Goal: Task Accomplishment & Management: Complete application form

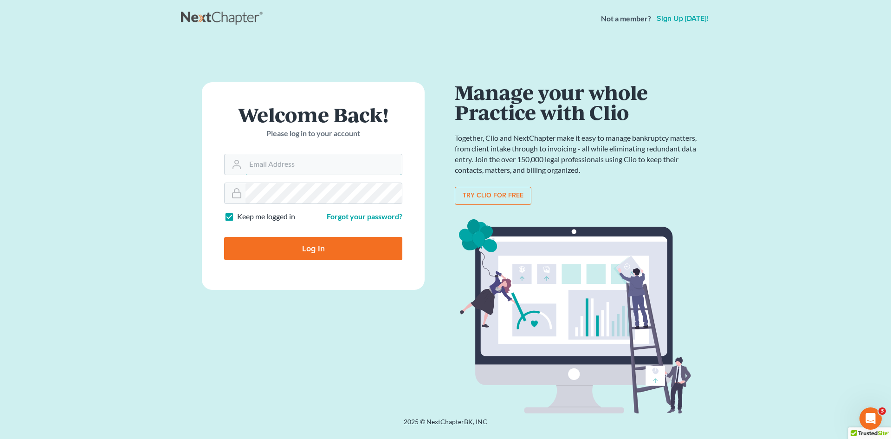
type input "[EMAIL_ADDRESS][DOMAIN_NAME]"
click at [338, 254] on input "Log In" at bounding box center [313, 248] width 178 height 23
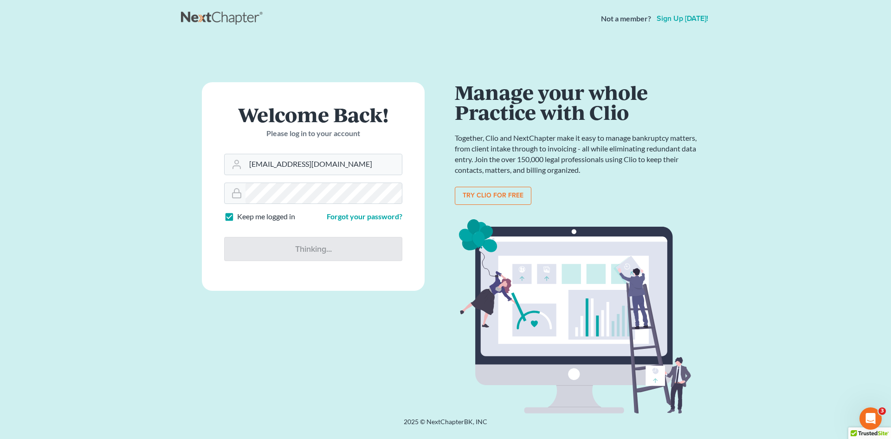
type input "Thinking..."
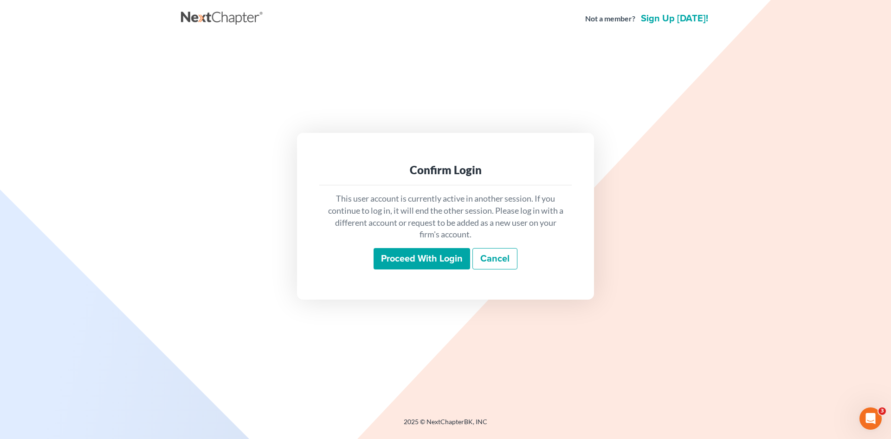
click at [396, 254] on input "Proceed with login" at bounding box center [422, 258] width 97 height 21
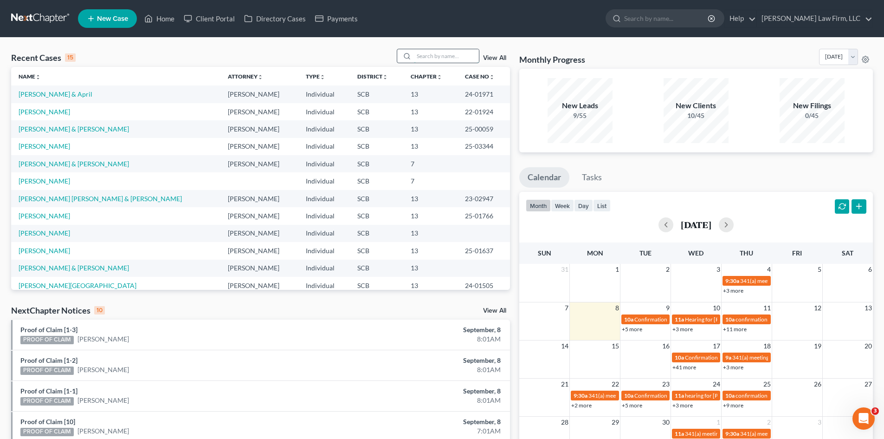
click at [458, 60] on input "search" at bounding box center [446, 55] width 65 height 13
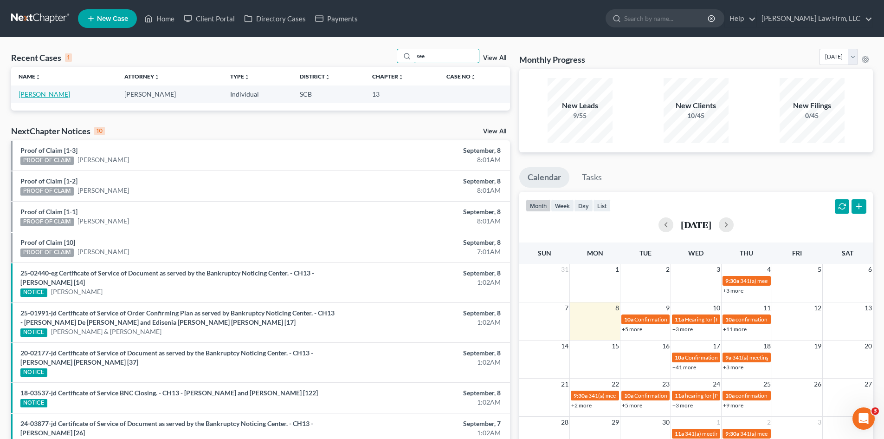
type input "see"
click at [54, 95] on link "Seeley, Debra" at bounding box center [45, 94] width 52 height 8
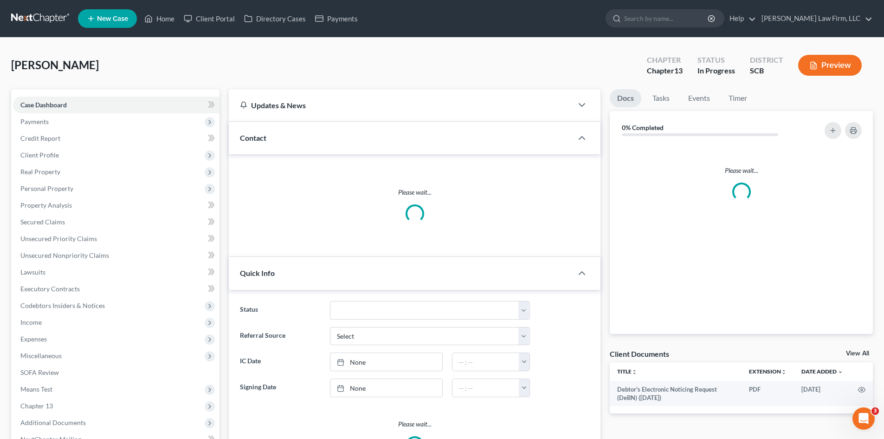
select select "0"
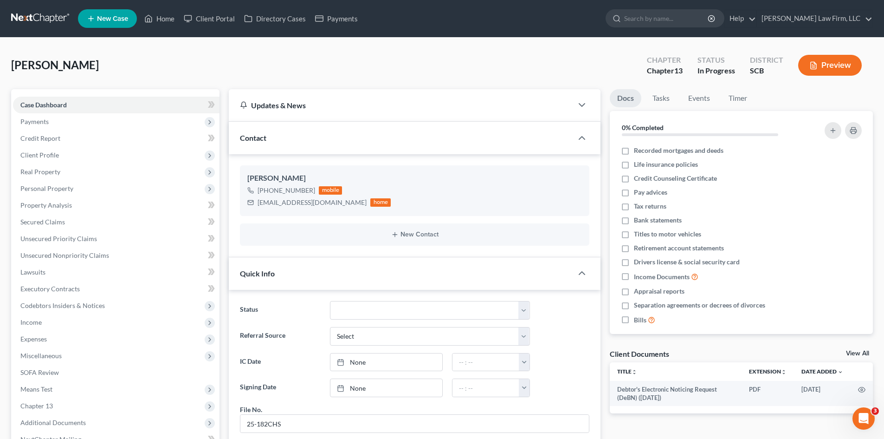
scroll to position [56, 0]
click at [32, 190] on span "Personal Property" at bounding box center [46, 188] width 53 height 8
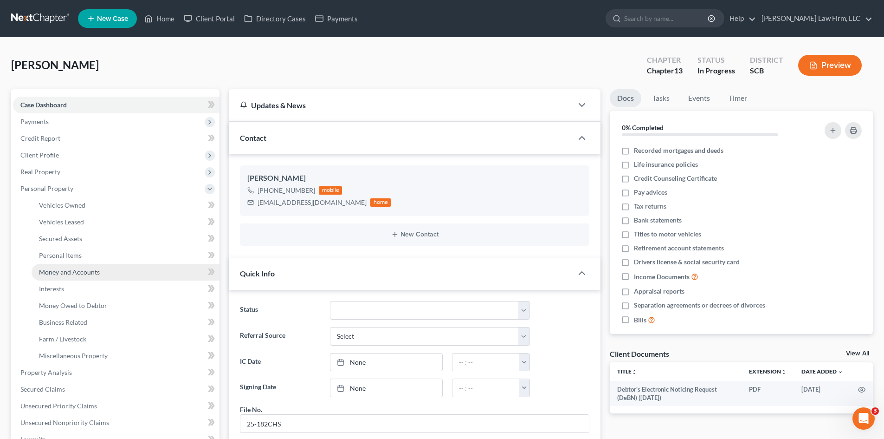
click at [68, 272] on span "Money and Accounts" at bounding box center [69, 272] width 61 height 8
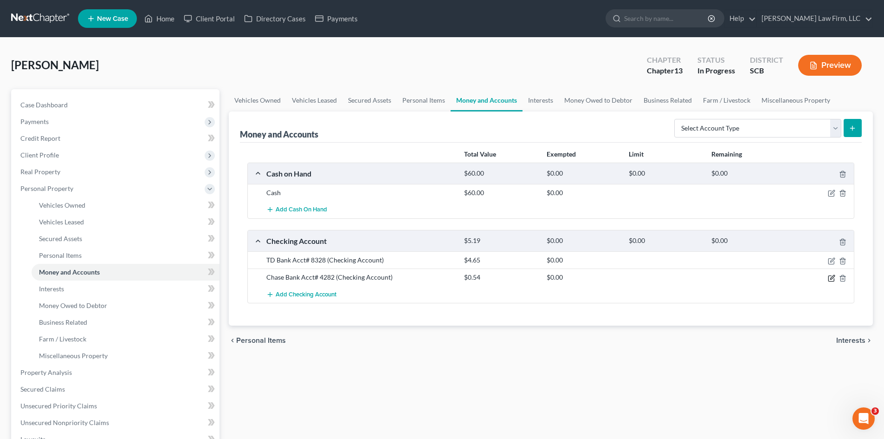
click at [829, 277] on icon "button" at bounding box center [831, 277] width 7 height 7
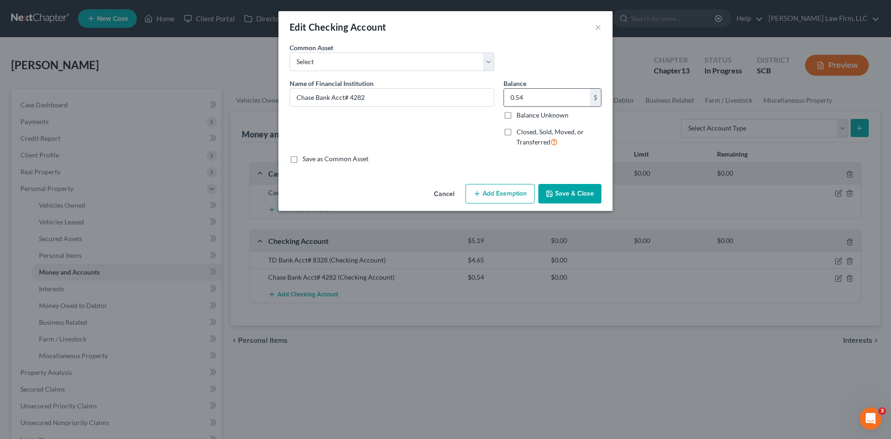
click at [561, 94] on input "0.54" at bounding box center [547, 98] width 86 height 18
type input "6.93"
drag, startPoint x: 555, startPoint y: 200, endPoint x: 618, endPoint y: 200, distance: 63.1
click at [555, 200] on button "Save & Close" at bounding box center [569, 193] width 63 height 19
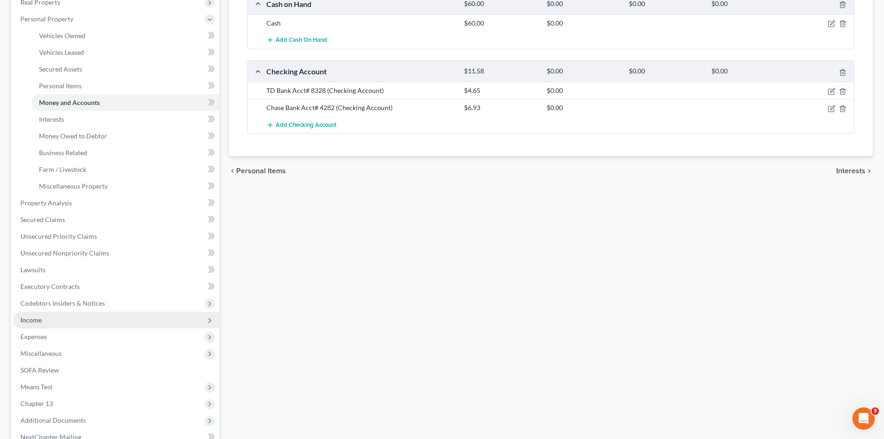
scroll to position [186, 0]
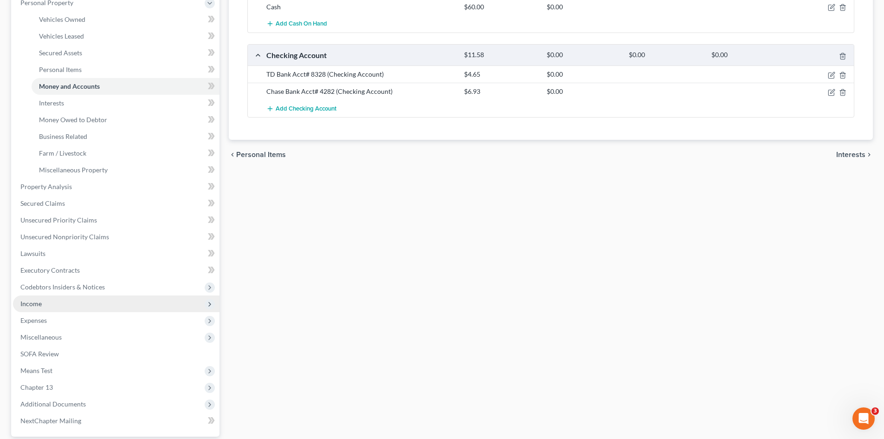
click at [41, 305] on span "Income" at bounding box center [30, 303] width 21 height 8
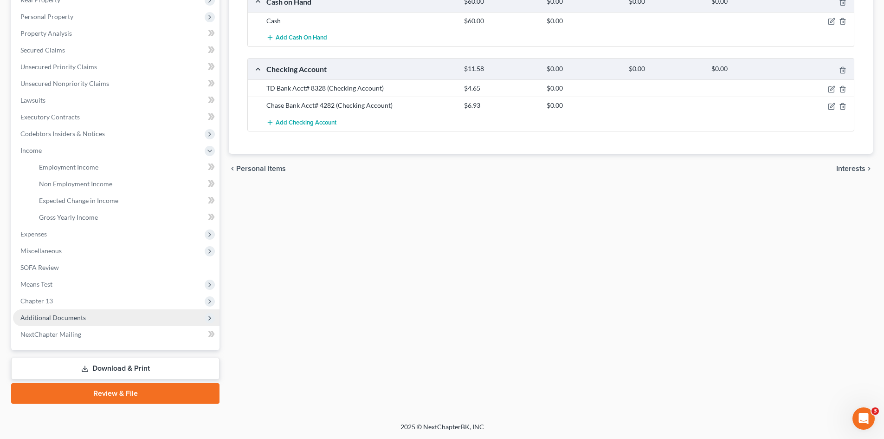
scroll to position [172, 0]
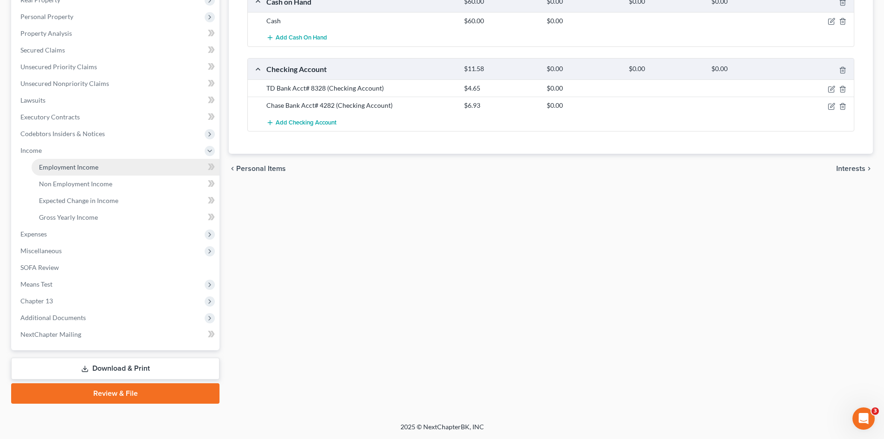
click at [79, 166] on span "Employment Income" at bounding box center [68, 167] width 59 height 8
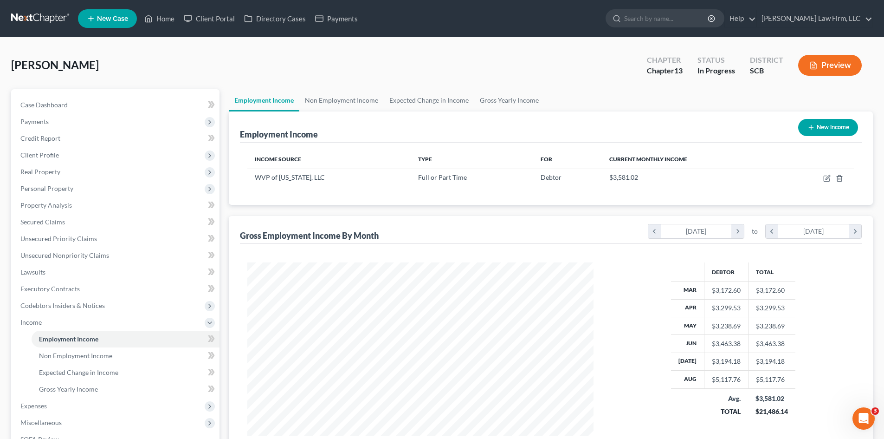
scroll to position [173, 365]
click at [348, 98] on link "Non Employment Income" at bounding box center [341, 100] width 84 height 22
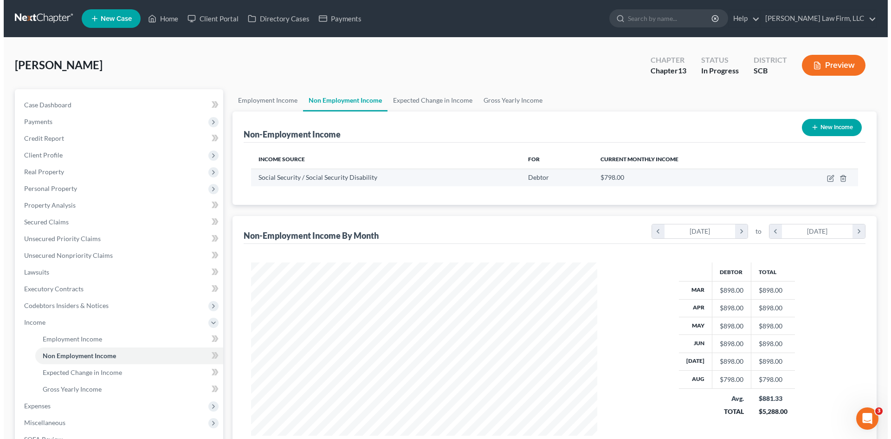
scroll to position [173, 365]
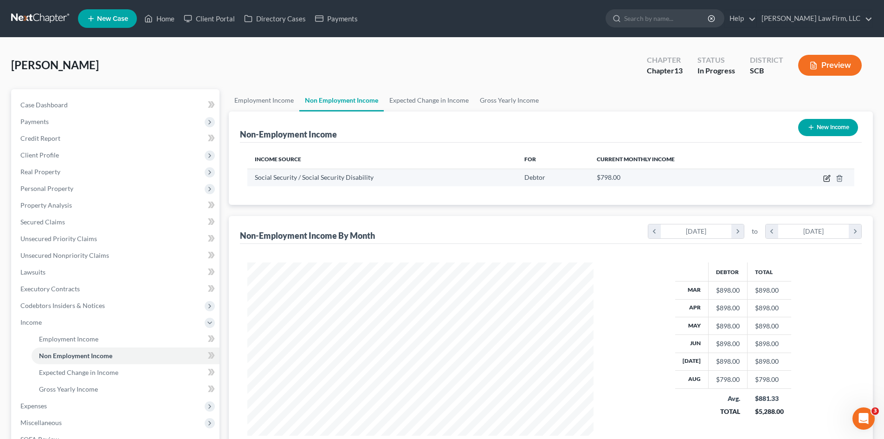
click at [826, 181] on icon "button" at bounding box center [826, 178] width 7 height 7
select select "4"
select select "0"
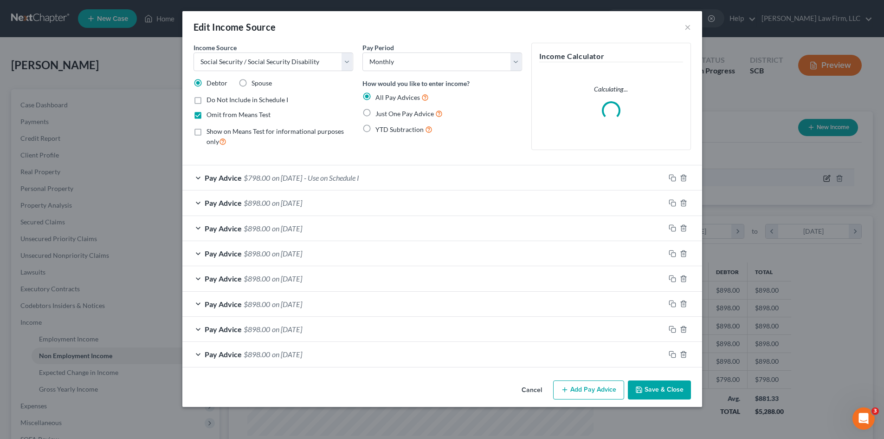
scroll to position [175, 368]
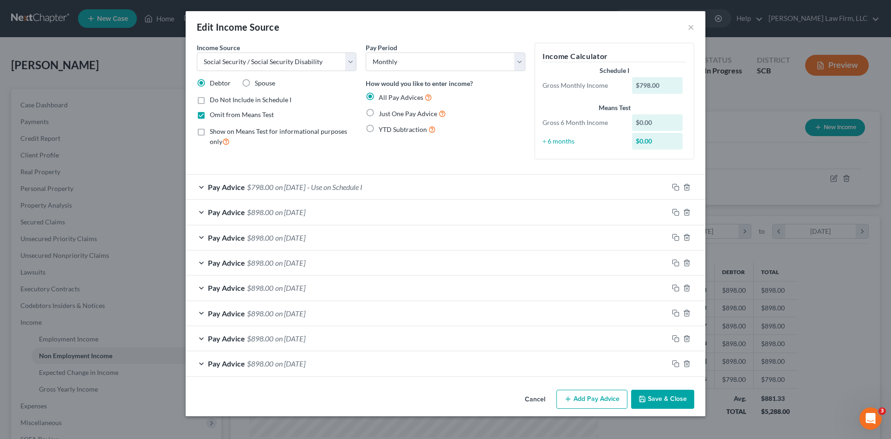
click at [686, 397] on button "Save & Close" at bounding box center [662, 398] width 63 height 19
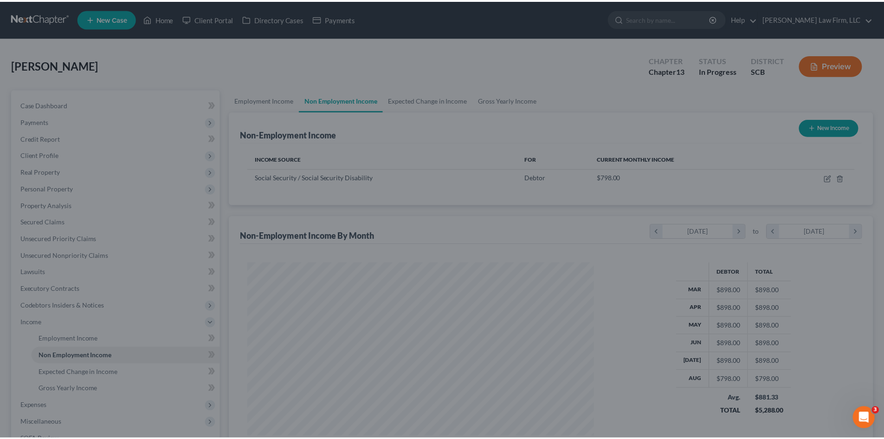
scroll to position [463973, 463781]
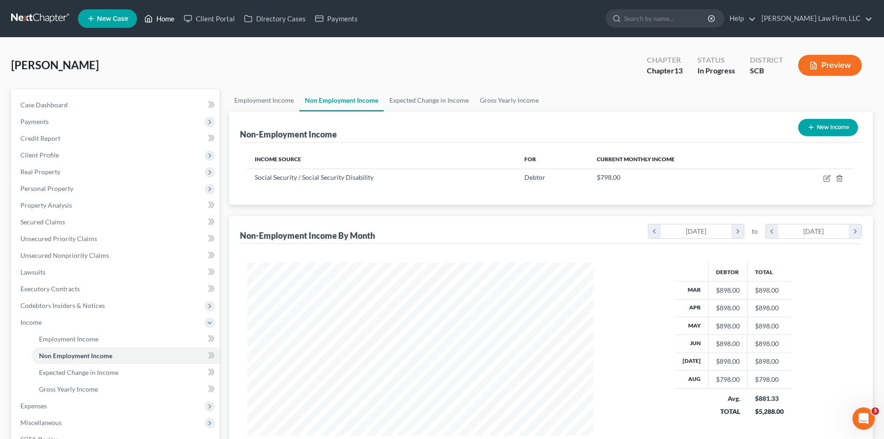
click at [162, 21] on link "Home" at bounding box center [159, 18] width 39 height 17
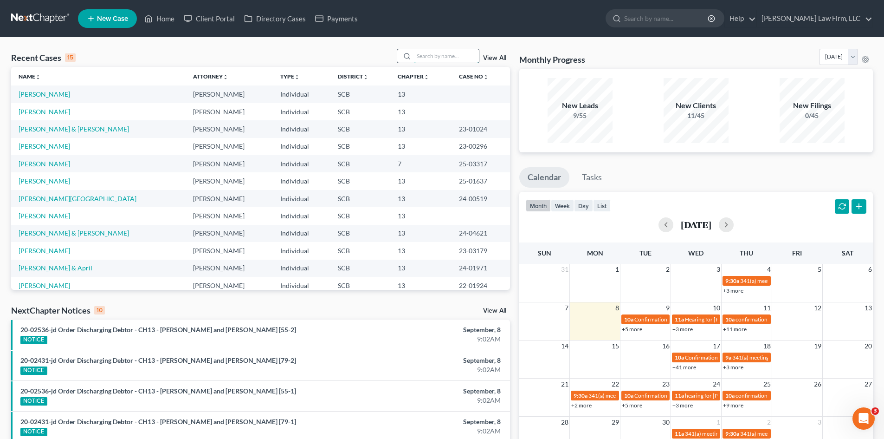
click at [423, 57] on input "search" at bounding box center [446, 55] width 65 height 13
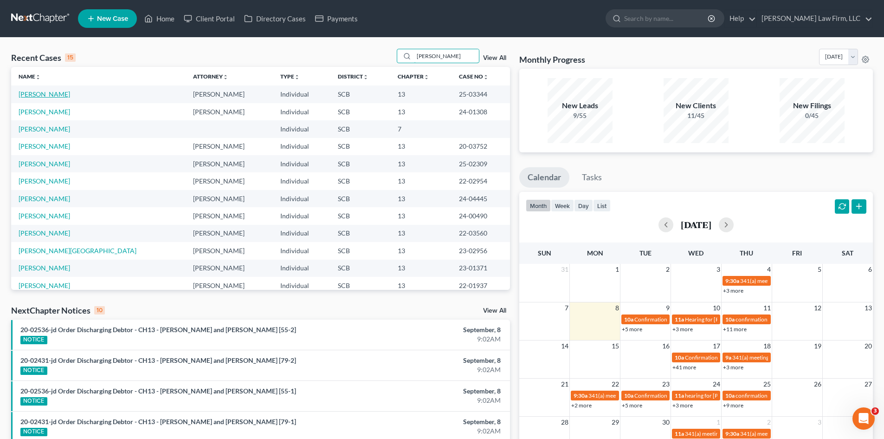
type input "jones"
click at [44, 96] on link "Jones, Harry" at bounding box center [45, 94] width 52 height 8
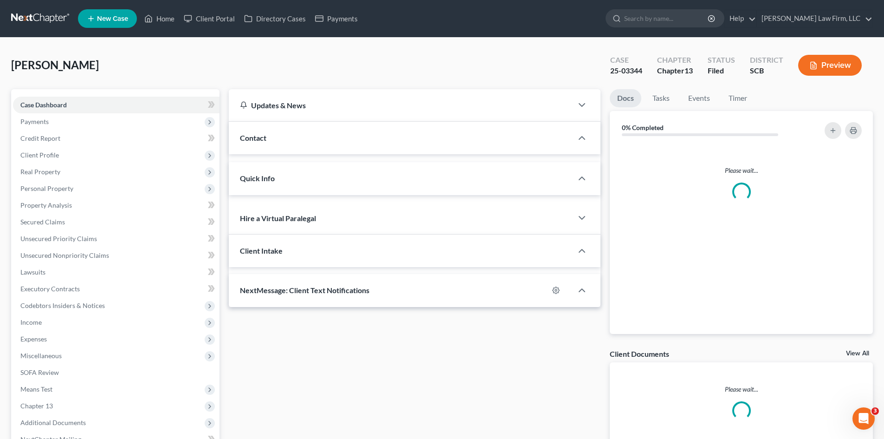
select select "0"
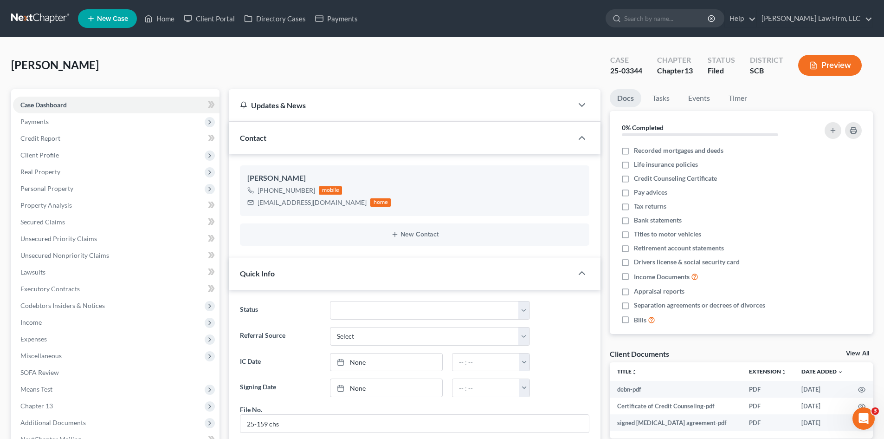
scroll to position [512, 0]
click at [39, 342] on span "Expenses" at bounding box center [33, 339] width 26 height 8
drag, startPoint x: 44, startPoint y: 356, endPoint x: 67, endPoint y: 346, distance: 25.5
click at [45, 356] on span "Home" at bounding box center [48, 355] width 18 height 8
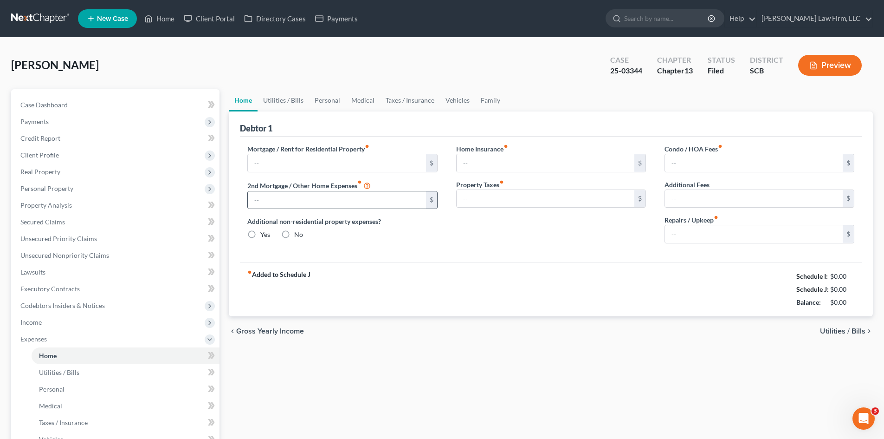
type input "1,965.00"
type input "0.00"
radio input "true"
type input "0.00"
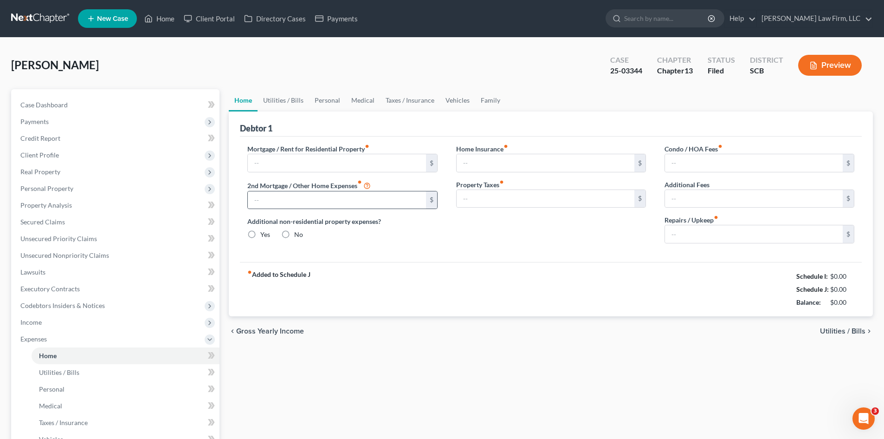
type input "54.62"
type input "0.00"
click at [704, 237] on input "100.00" at bounding box center [754, 234] width 178 height 18
type input "275"
click at [698, 168] on input "54.62" at bounding box center [754, 163] width 178 height 18
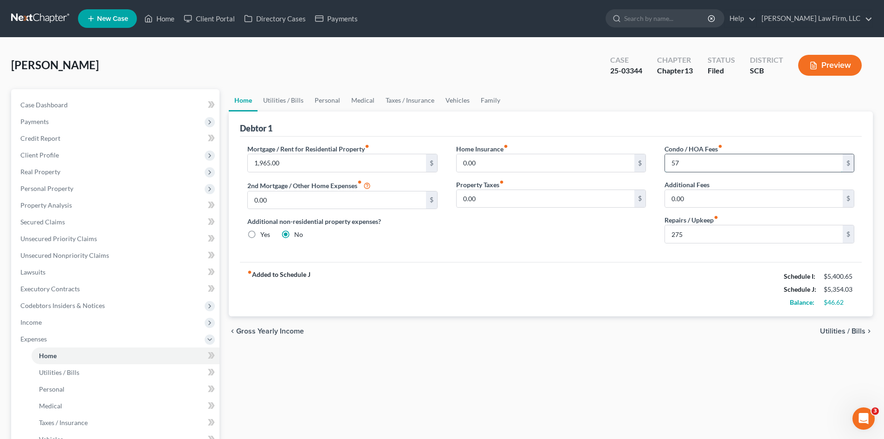
type input "57"
click at [283, 98] on link "Utilities / Bills" at bounding box center [284, 100] width 52 height 22
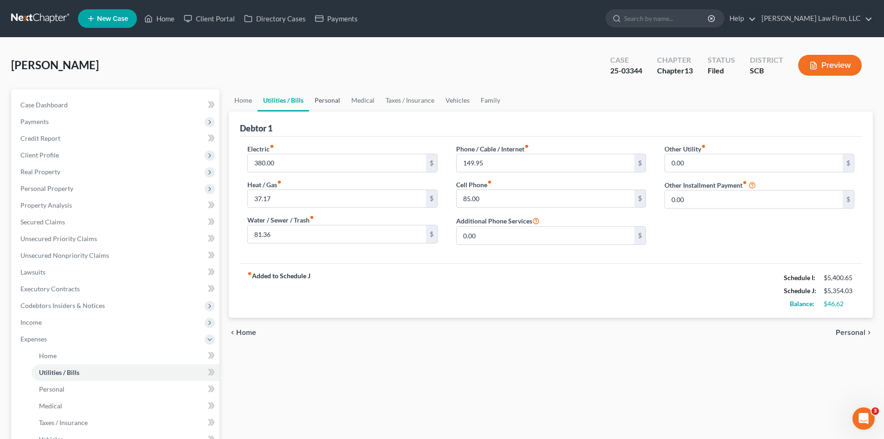
click at [326, 104] on link "Personal" at bounding box center [327, 100] width 37 height 22
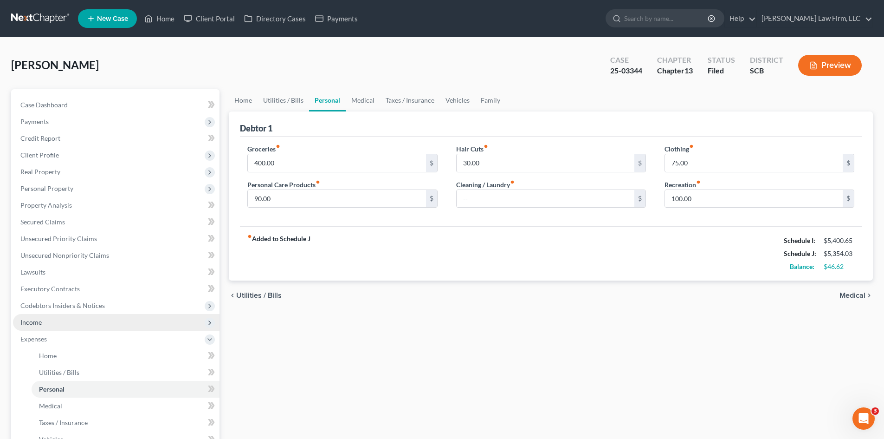
click at [32, 326] on span "Income" at bounding box center [116, 322] width 207 height 17
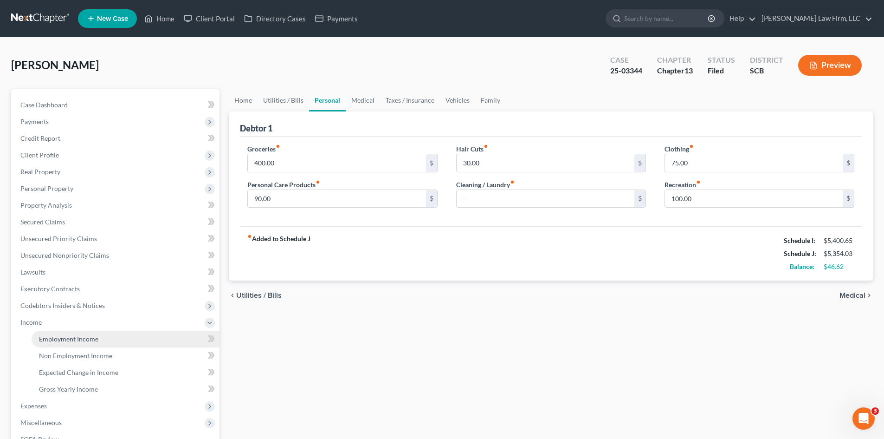
click at [40, 337] on span "Employment Income" at bounding box center [68, 339] width 59 height 8
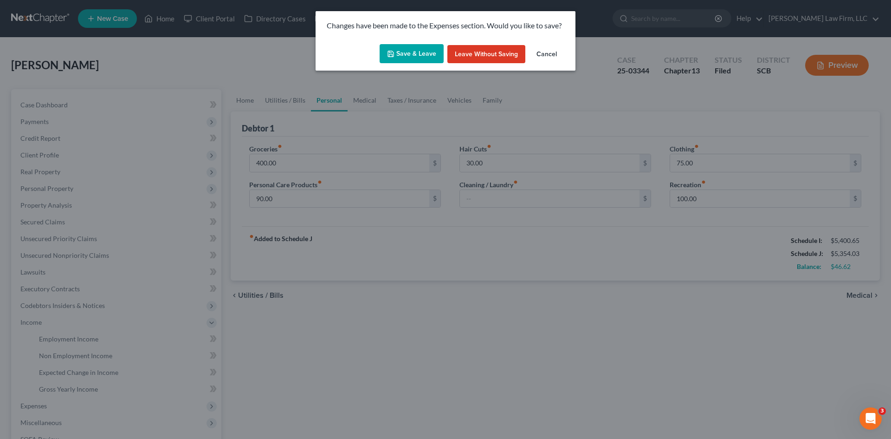
click at [417, 59] on button "Save & Leave" at bounding box center [412, 53] width 64 height 19
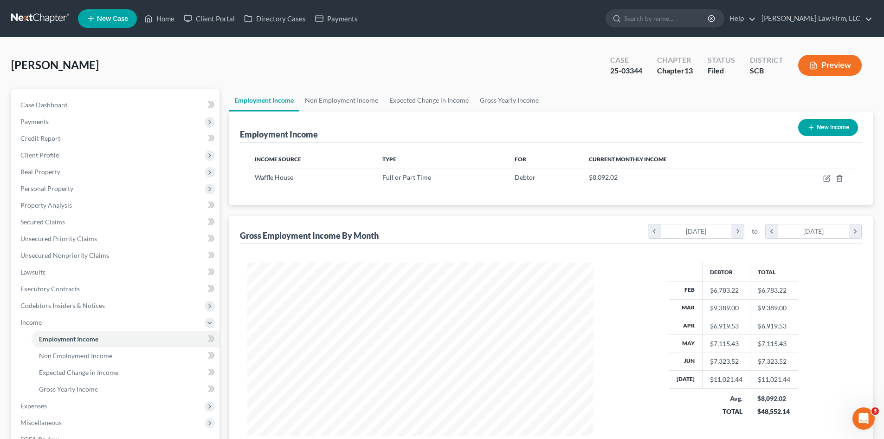
scroll to position [173, 365]
click at [344, 103] on link "Non Employment Income" at bounding box center [341, 100] width 84 height 22
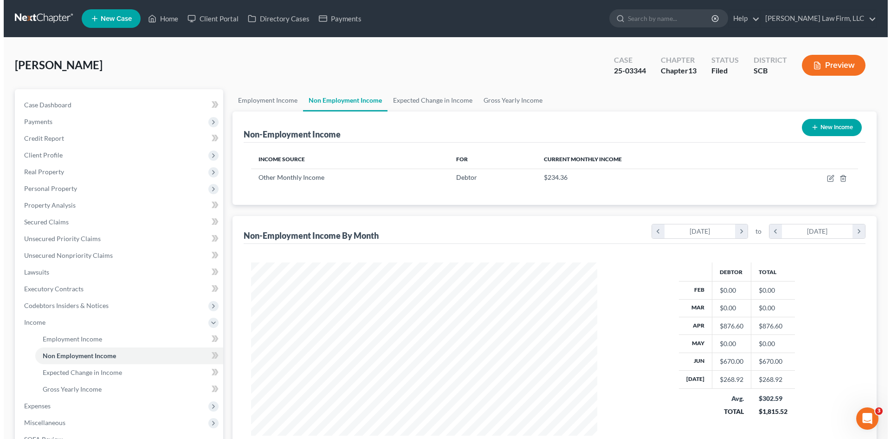
scroll to position [173, 365]
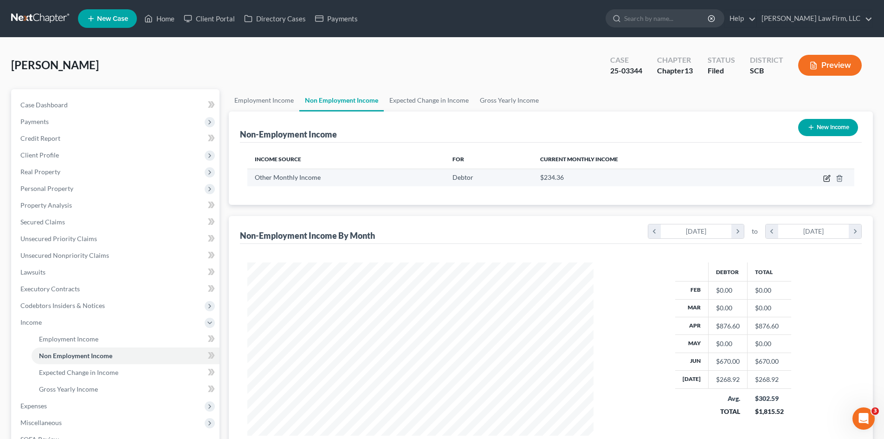
click at [829, 181] on icon "button" at bounding box center [827, 179] width 6 height 6
select select "13"
select select "0"
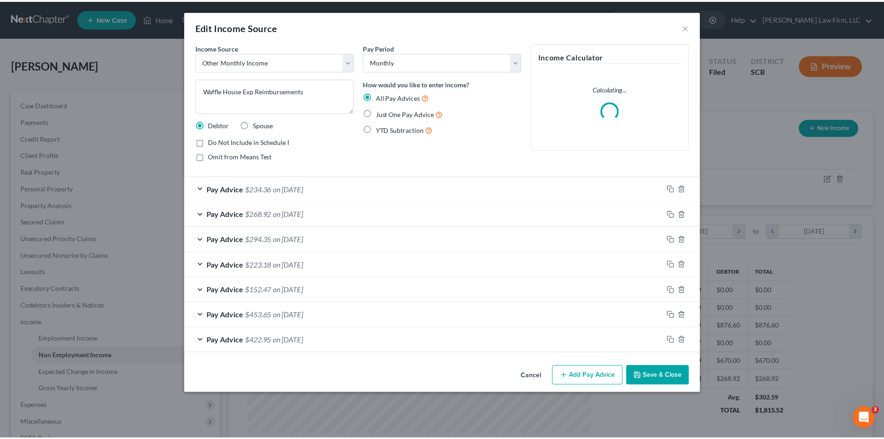
scroll to position [175, 368]
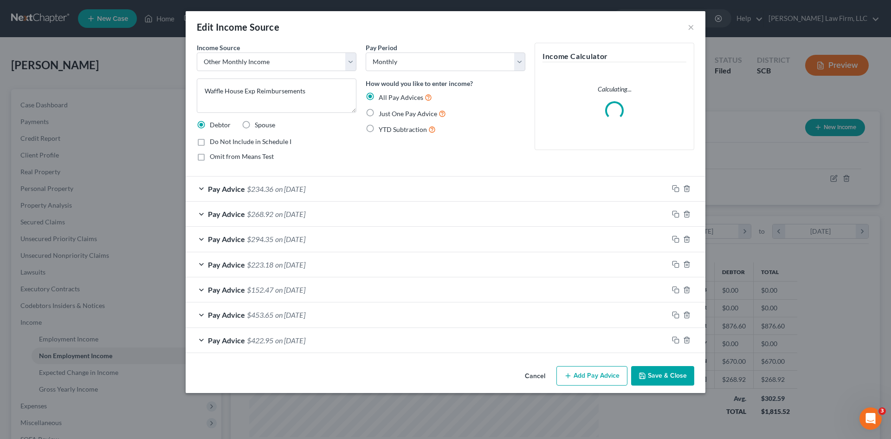
click at [647, 376] on button "Save & Close" at bounding box center [662, 375] width 63 height 19
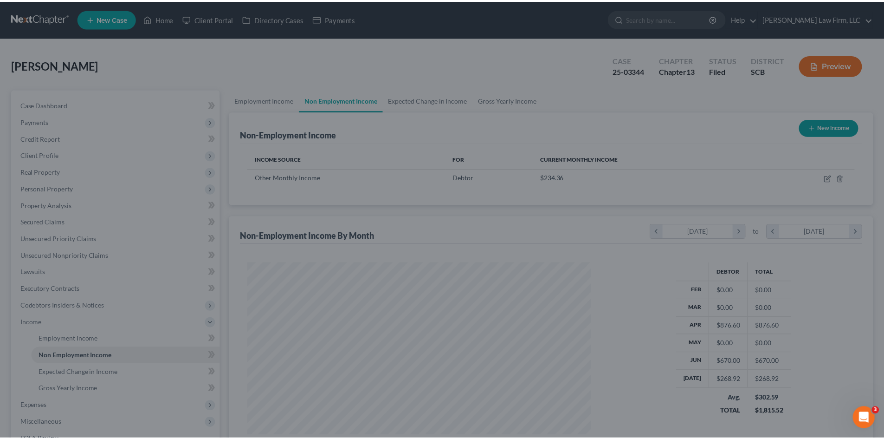
scroll to position [463973, 463781]
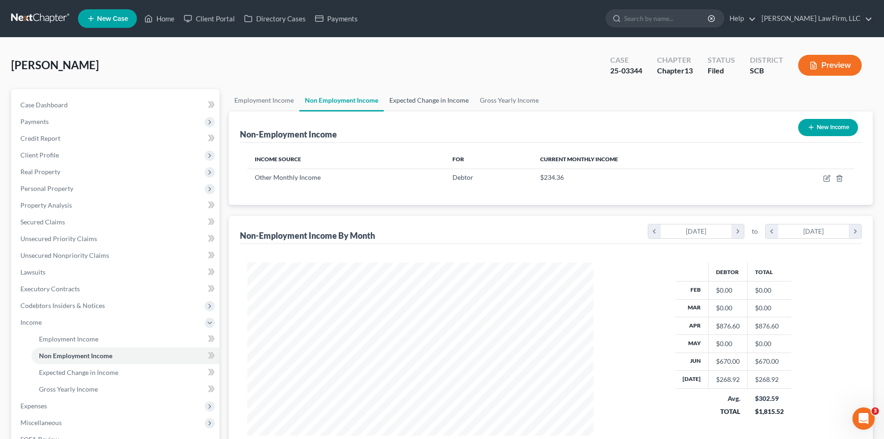
click at [444, 103] on link "Expected Change in Income" at bounding box center [429, 100] width 91 height 22
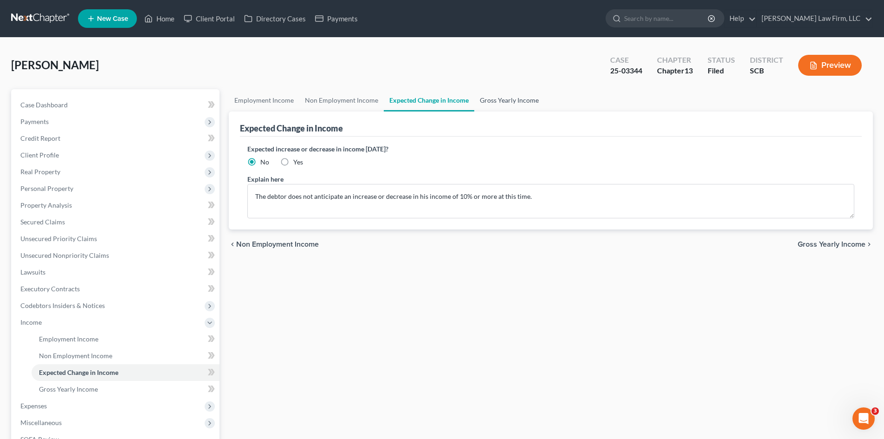
click at [477, 101] on link "Gross Yearly Income" at bounding box center [509, 100] width 70 height 22
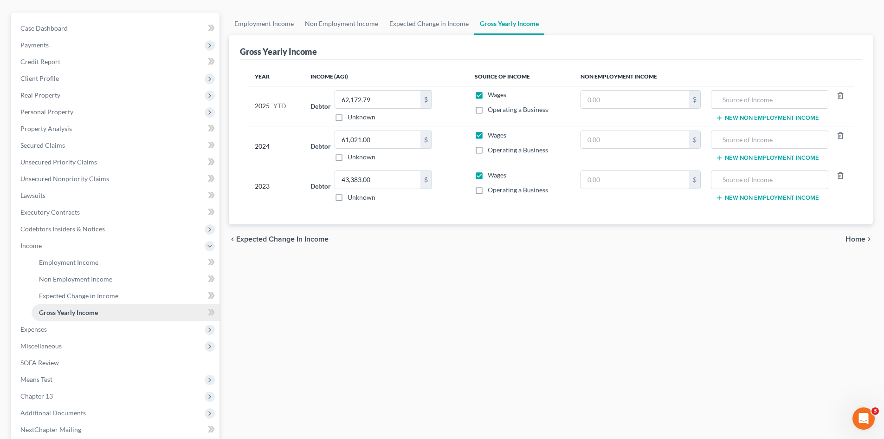
scroll to position [93, 0]
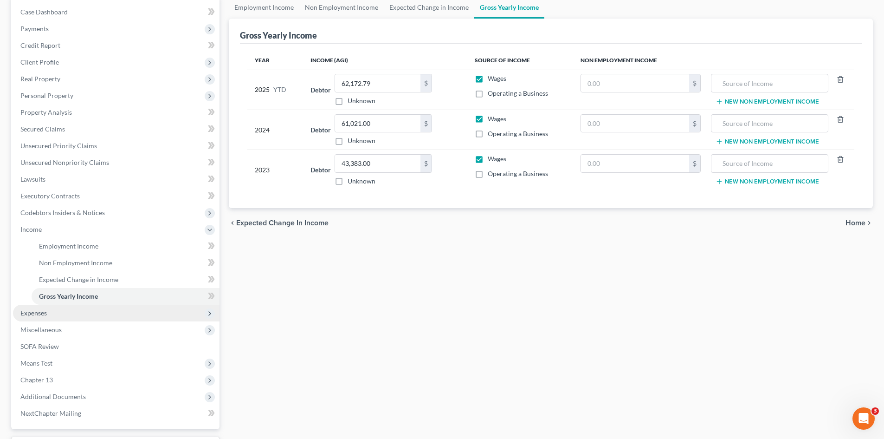
click at [38, 312] on span "Expenses" at bounding box center [33, 313] width 26 height 8
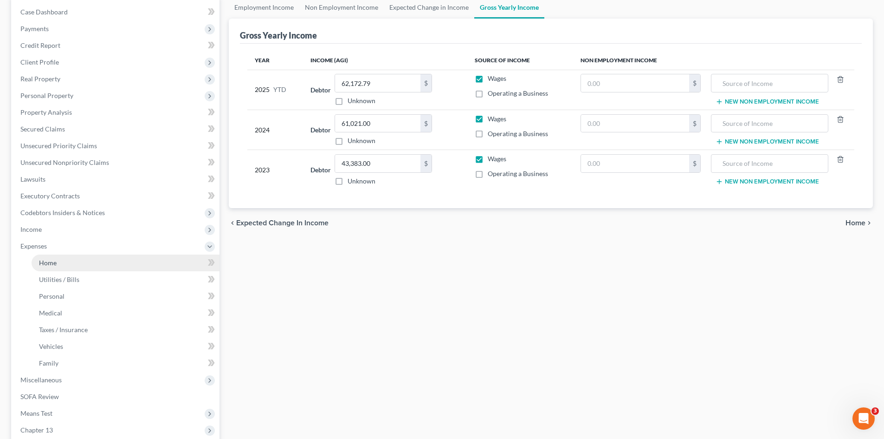
click at [49, 263] on span "Home" at bounding box center [48, 263] width 18 height 8
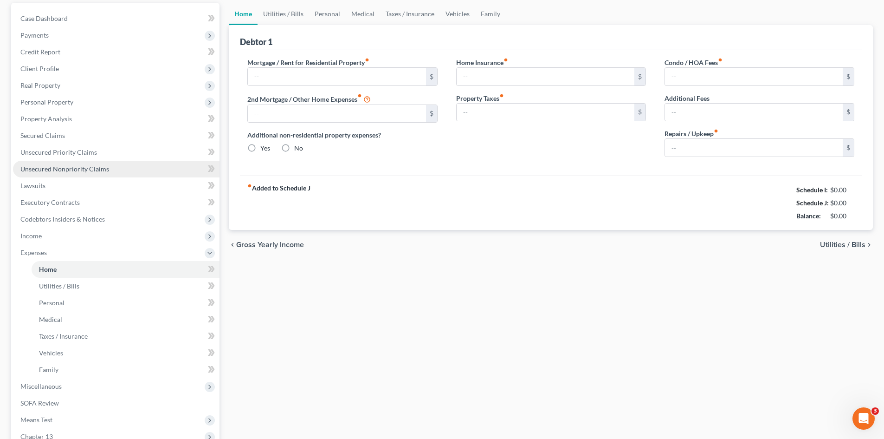
type input "1,965.00"
type input "0.00"
radio input "true"
type input "0.00"
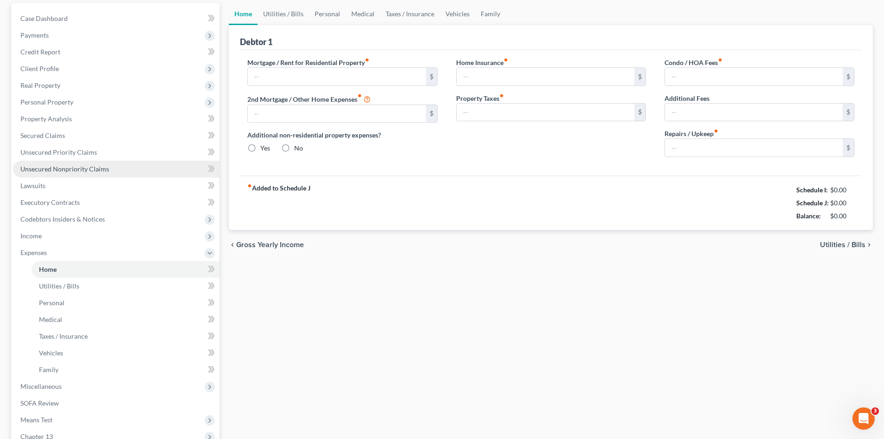
type input "57.00"
type input "0.00"
type input "275.00"
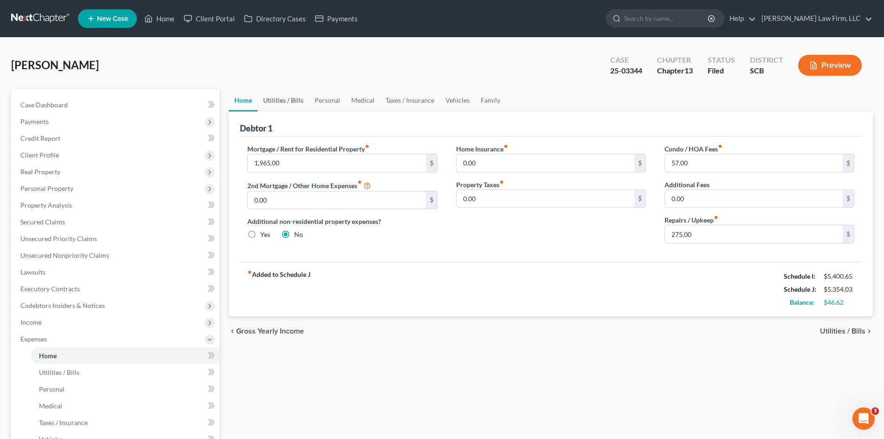
click at [277, 102] on link "Utilities / Bills" at bounding box center [284, 100] width 52 height 22
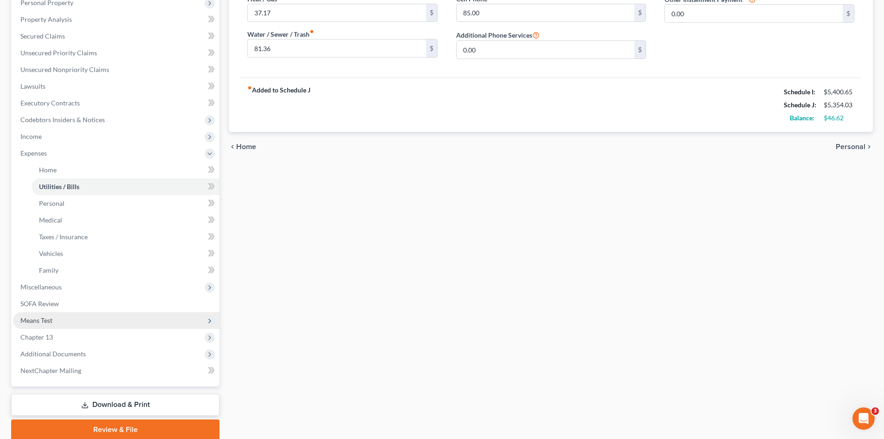
click at [26, 321] on span "Means Test" at bounding box center [36, 320] width 32 height 8
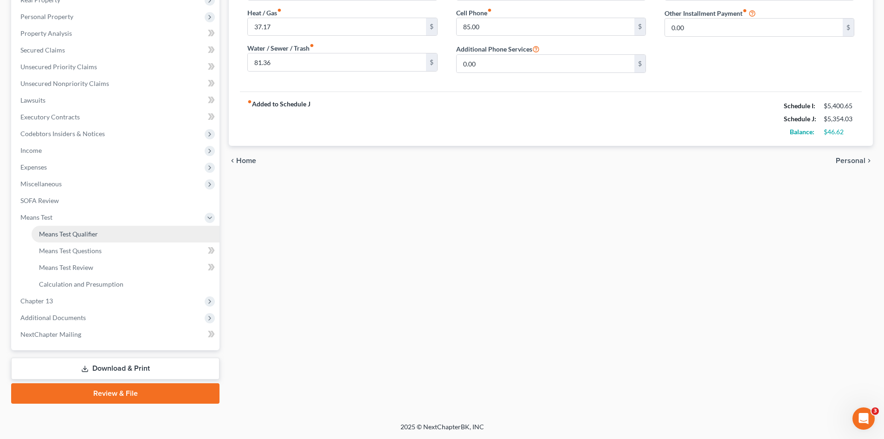
click at [60, 236] on span "Means Test Qualifier" at bounding box center [68, 234] width 59 height 8
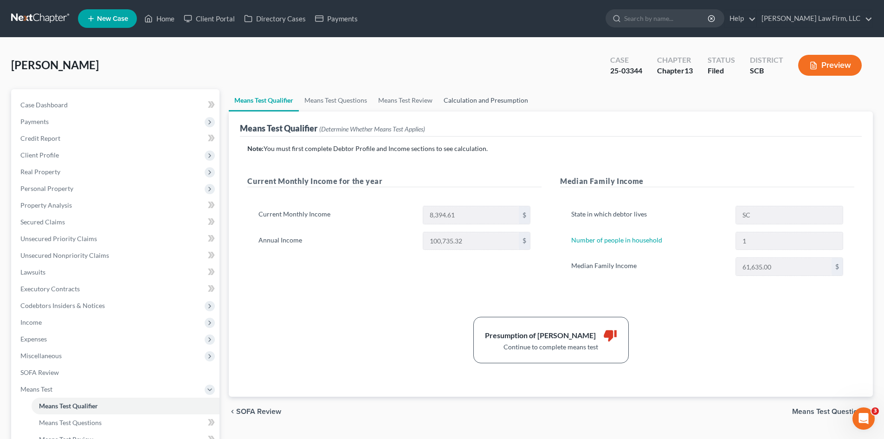
click at [499, 109] on link "Calculation and Presumption" at bounding box center [486, 100] width 96 height 22
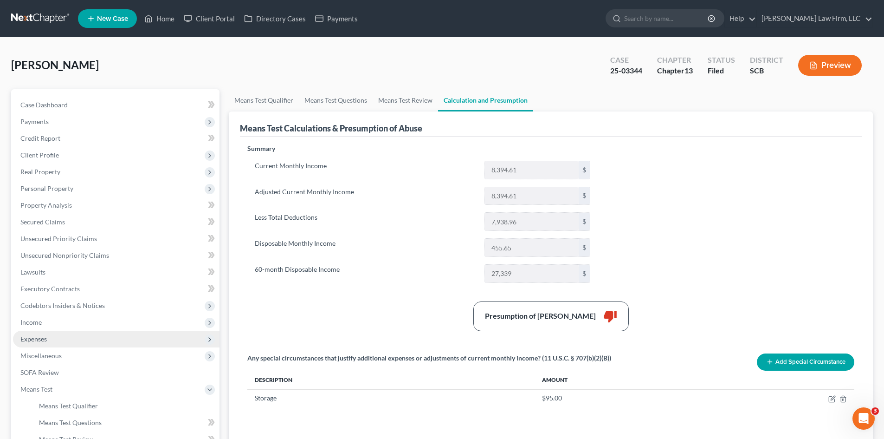
click at [39, 337] on span "Expenses" at bounding box center [33, 339] width 26 height 8
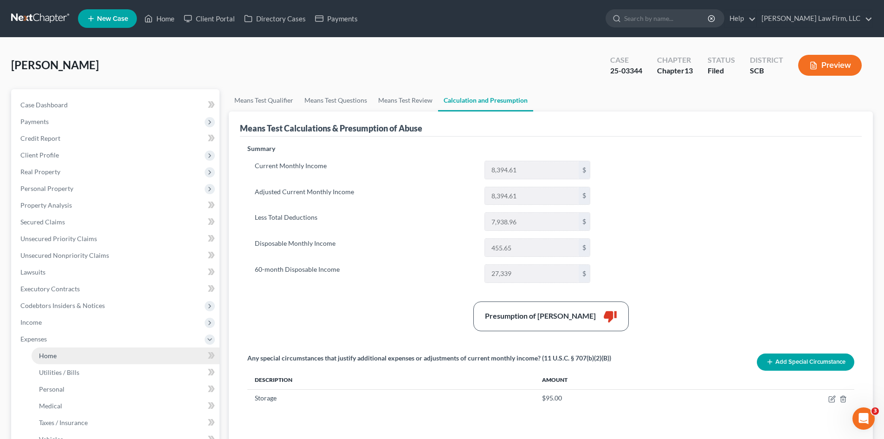
click at [43, 350] on link "Home" at bounding box center [126, 355] width 188 height 17
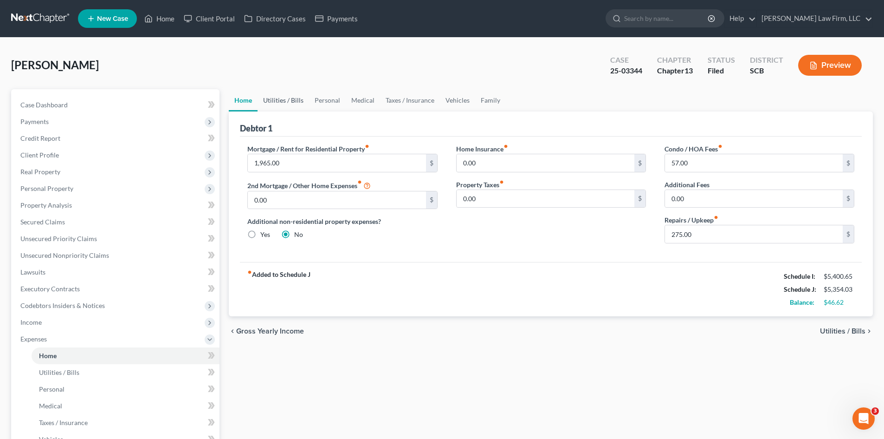
click at [279, 104] on link "Utilities / Bills" at bounding box center [284, 100] width 52 height 22
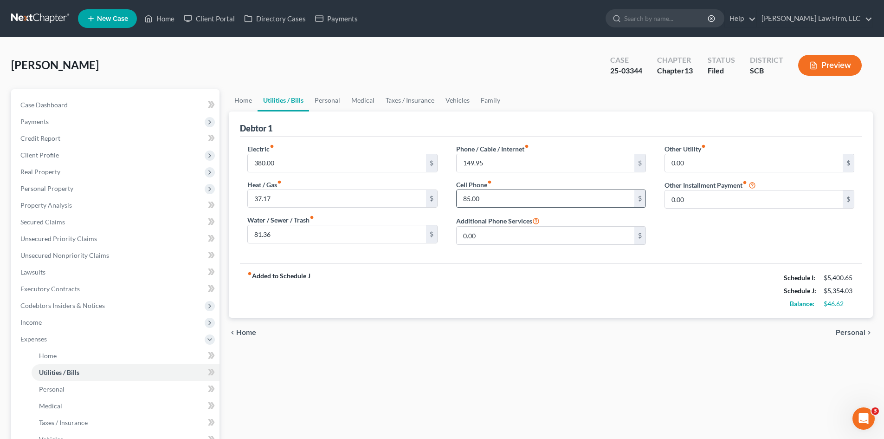
click at [470, 200] on input "85.00" at bounding box center [546, 199] width 178 height 18
type input "99"
click at [512, 163] on input "149.95" at bounding box center [546, 163] width 178 height 18
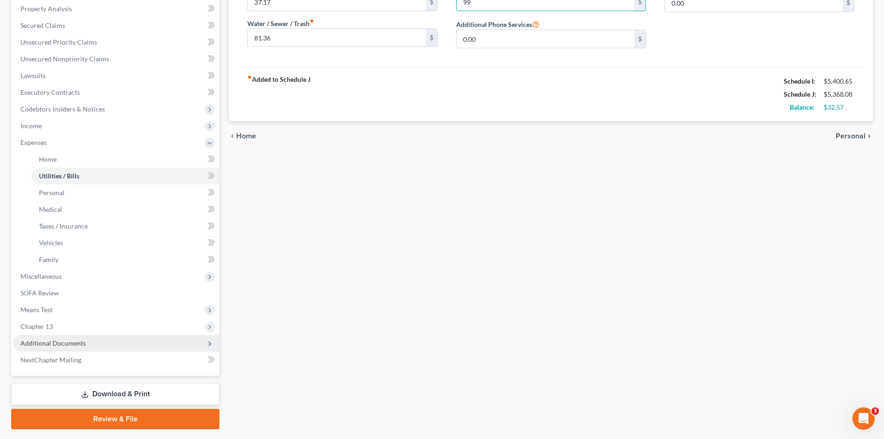
scroll to position [222, 0]
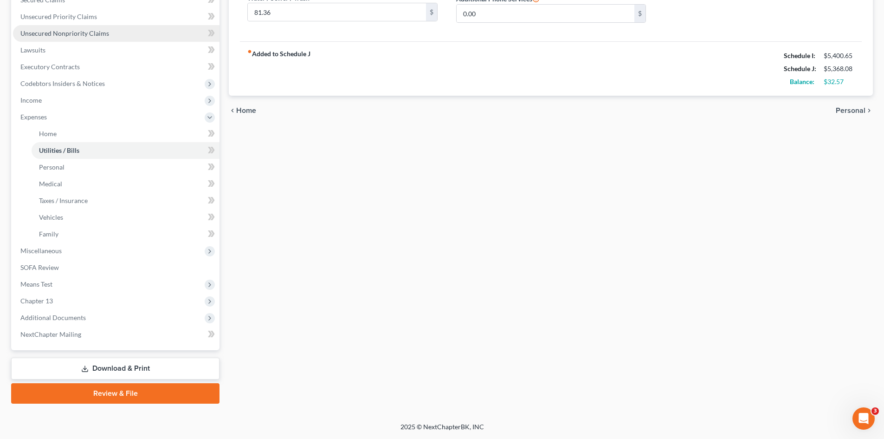
click at [66, 36] on span "Unsecured Nonpriority Claims" at bounding box center [64, 33] width 89 height 8
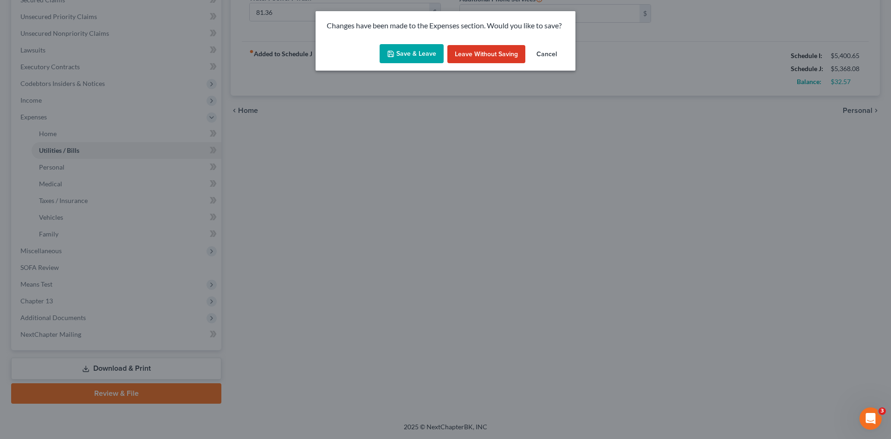
click at [408, 57] on button "Save & Leave" at bounding box center [412, 53] width 64 height 19
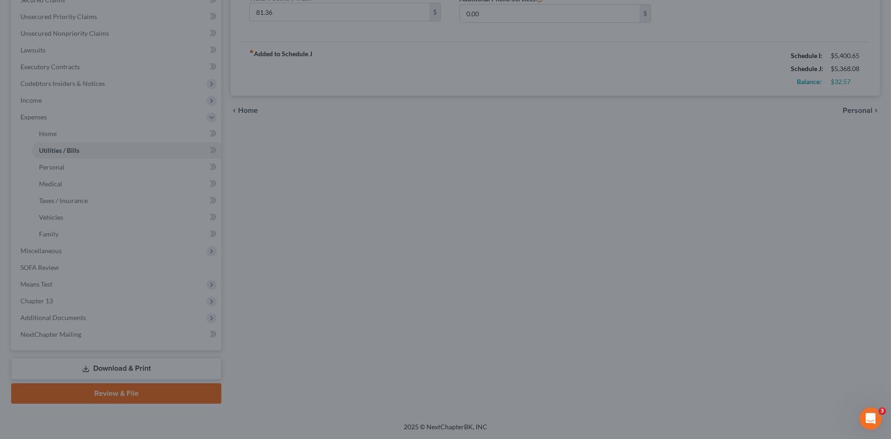
type input "150.00"
type input "99.00"
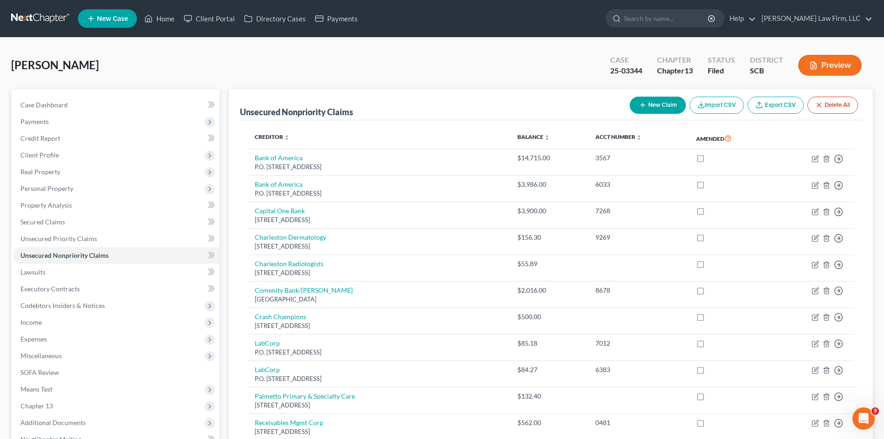
click at [659, 110] on button "New Claim" at bounding box center [658, 105] width 56 height 17
select select "0"
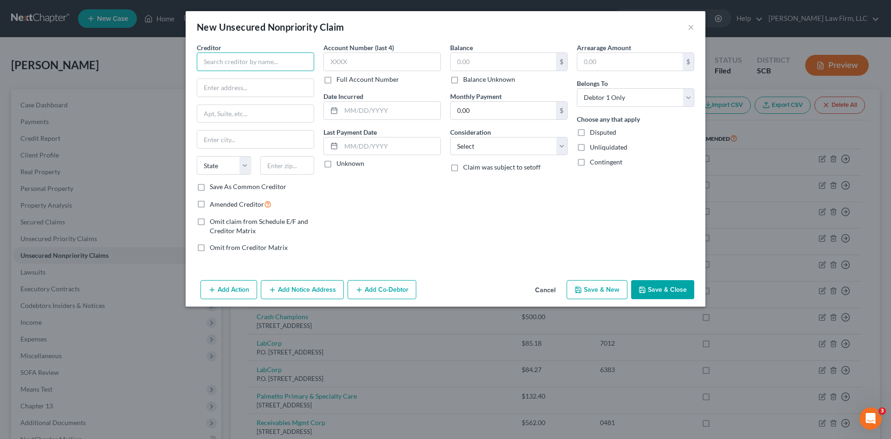
click at [262, 66] on input "text" at bounding box center [255, 61] width 117 height 19
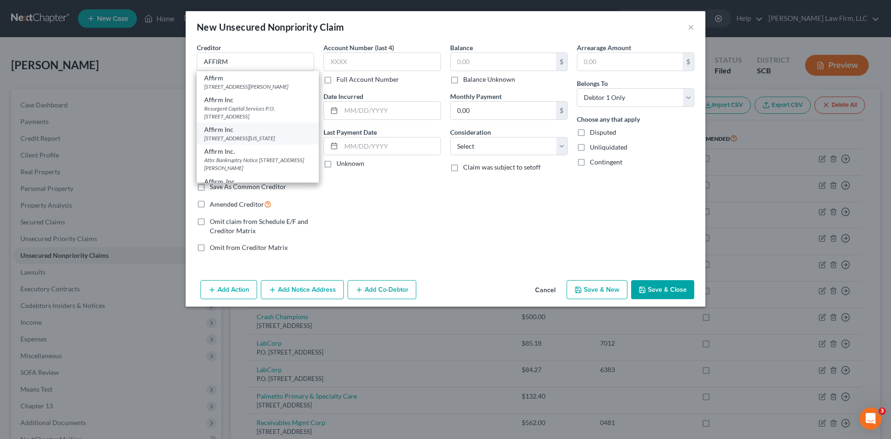
click at [240, 142] on div "650 California St Fl 12, San Francisco, CA 94108" at bounding box center [257, 138] width 107 height 8
type input "Affirm Inc"
type input "650 California St Fl 12"
type input "San Francisco"
select select "4"
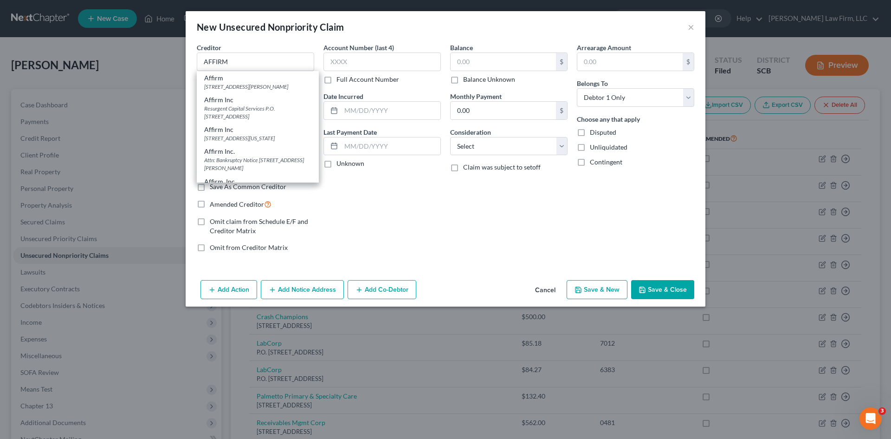
type input "94108"
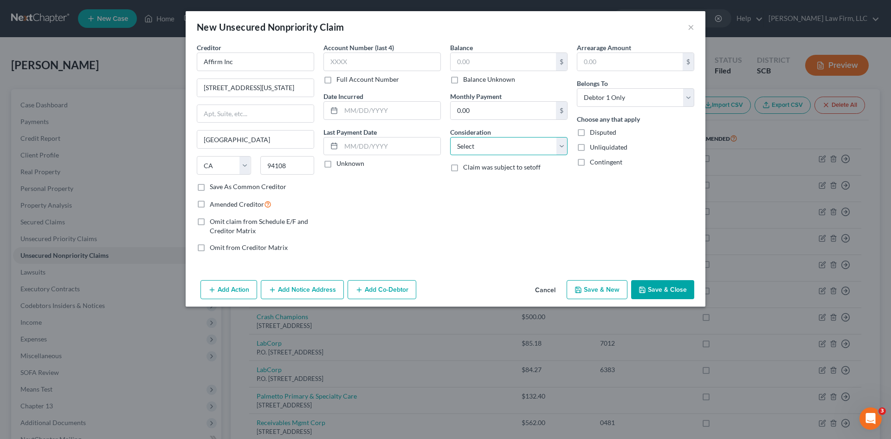
click at [485, 147] on select "Select Cable / Satellite Services Collection Agency Credit Card Debt Debt Couns…" at bounding box center [508, 146] width 117 height 19
select select "14"
click at [450, 137] on select "Select Cable / Satellite Services Collection Agency Credit Card Debt Debt Couns…" at bounding box center [508, 146] width 117 height 19
click at [474, 187] on input "text" at bounding box center [509, 182] width 117 height 18
type input "Notice Only"
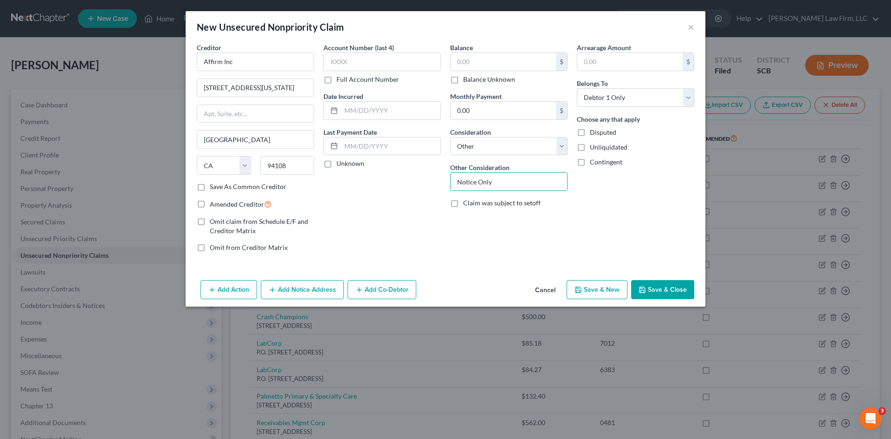
drag, startPoint x: 656, startPoint y: 287, endPoint x: 722, endPoint y: 283, distance: 66.0
click at [656, 287] on button "Save & Close" at bounding box center [662, 289] width 63 height 19
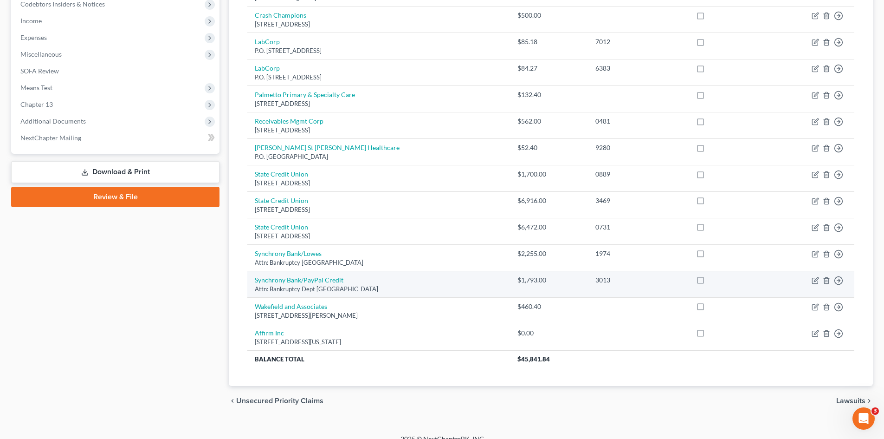
scroll to position [313, 0]
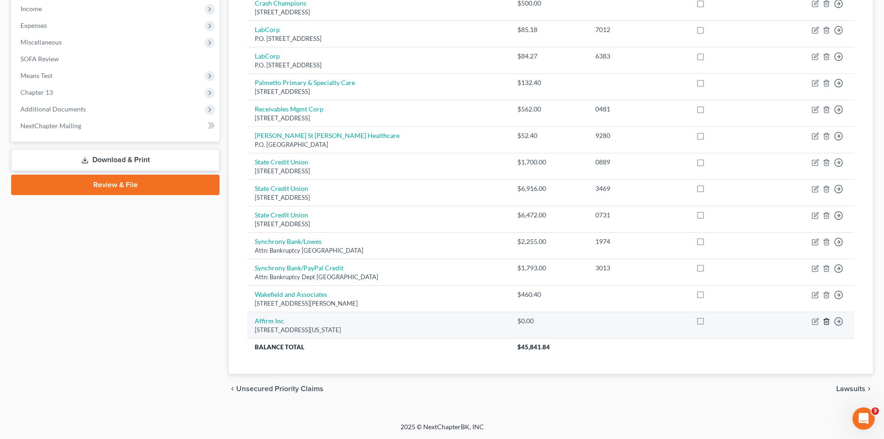
click at [827, 324] on icon "button" at bounding box center [826, 320] width 7 height 7
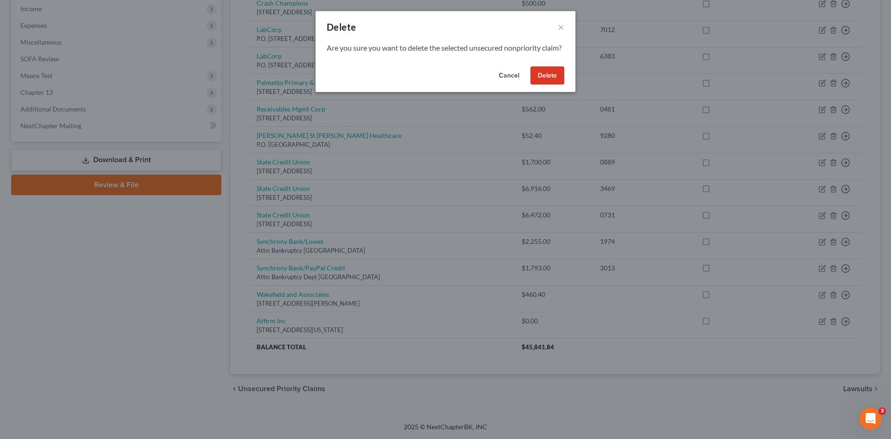
click at [542, 85] on button "Delete" at bounding box center [548, 75] width 34 height 19
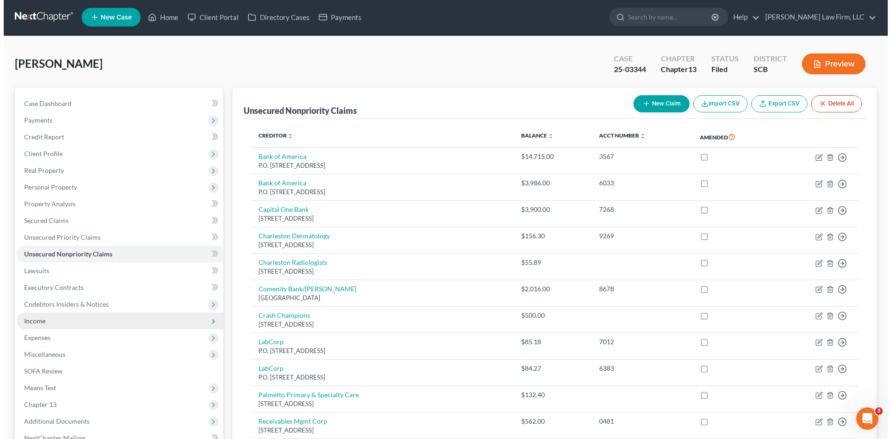
scroll to position [0, 0]
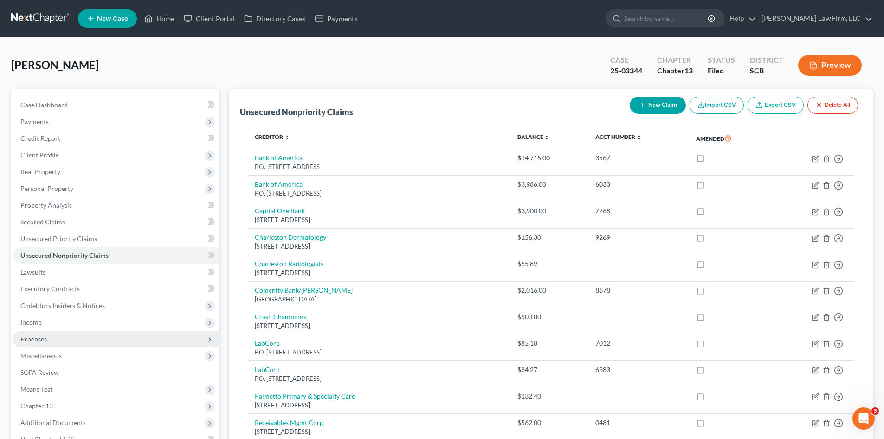
click at [39, 337] on span "Expenses" at bounding box center [33, 339] width 26 height 8
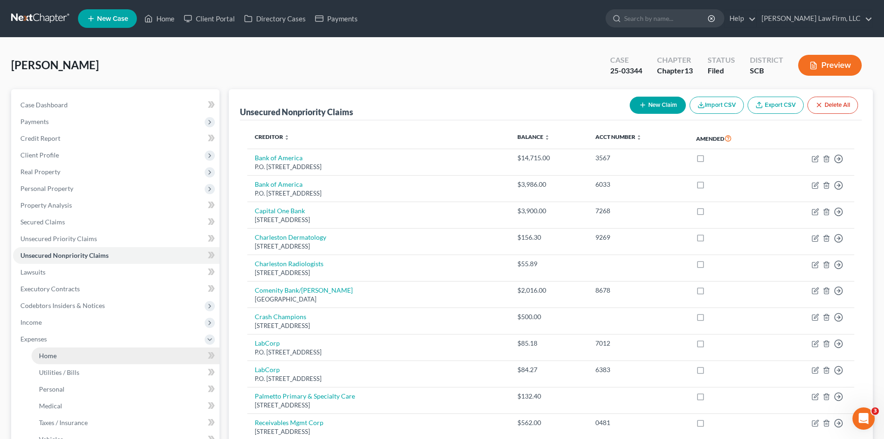
click at [48, 351] on link "Home" at bounding box center [126, 355] width 188 height 17
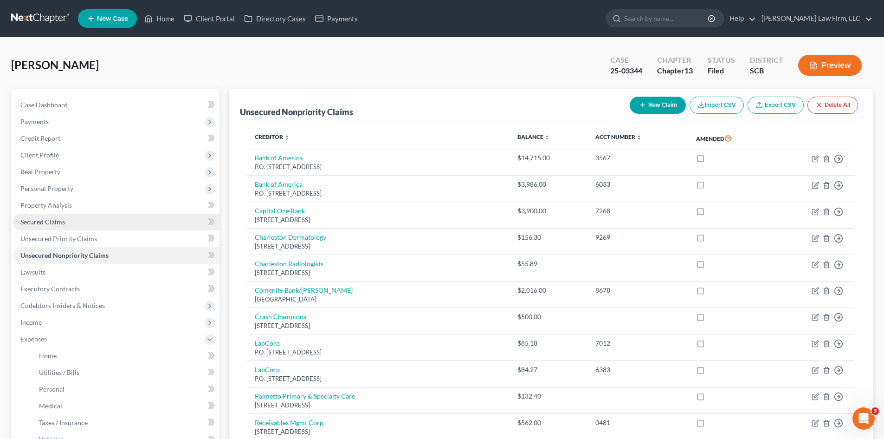
click at [35, 219] on span "Secured Claims" at bounding box center [42, 222] width 45 height 8
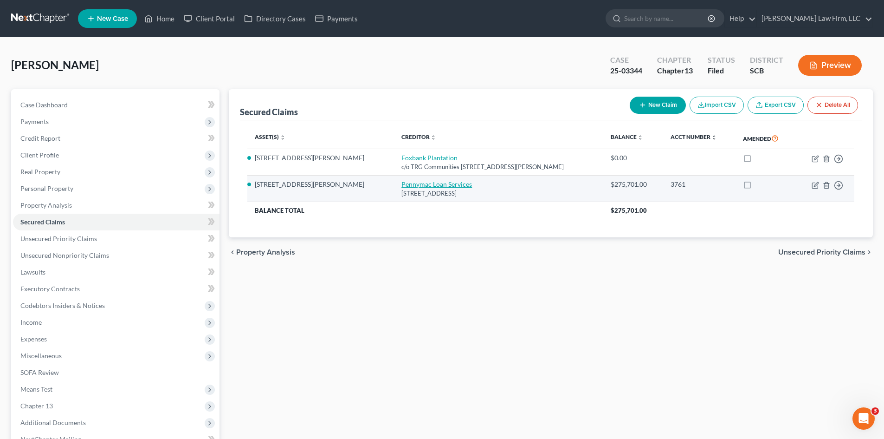
click at [401, 182] on link "Pennymac Loan Services" at bounding box center [436, 184] width 71 height 8
select select "4"
select select "3"
select select "0"
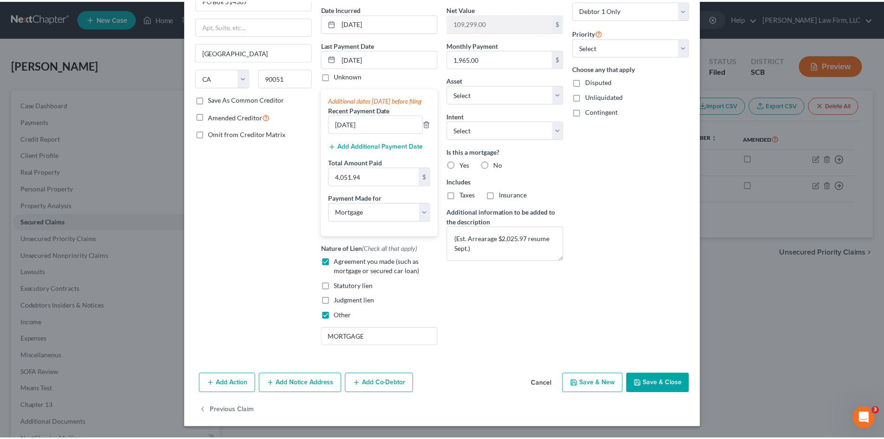
scroll to position [97, 0]
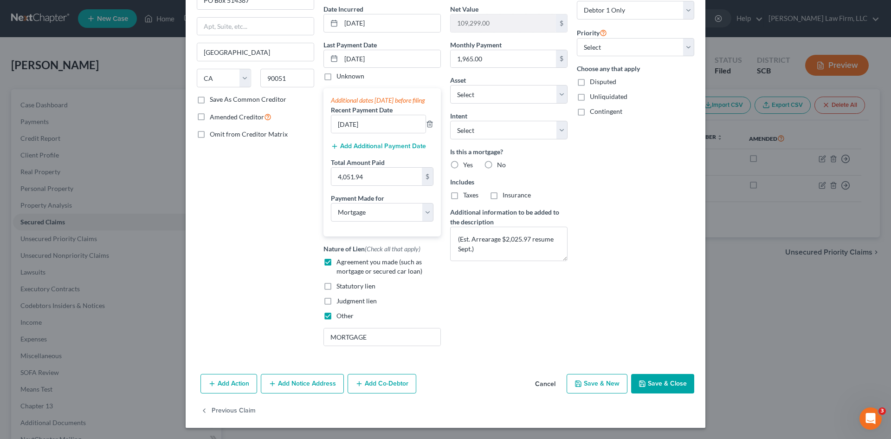
click at [659, 385] on button "Save & Close" at bounding box center [662, 383] width 63 height 19
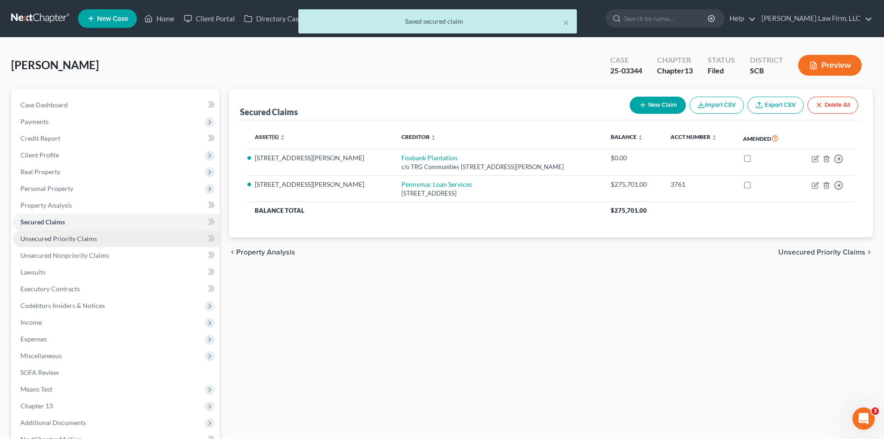
click at [40, 235] on span "Unsecured Priority Claims" at bounding box center [58, 238] width 77 height 8
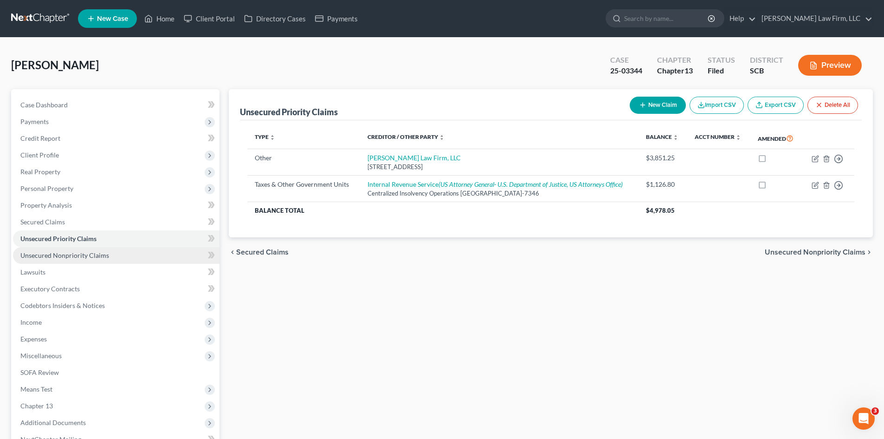
click at [69, 258] on span "Unsecured Nonpriority Claims" at bounding box center [64, 255] width 89 height 8
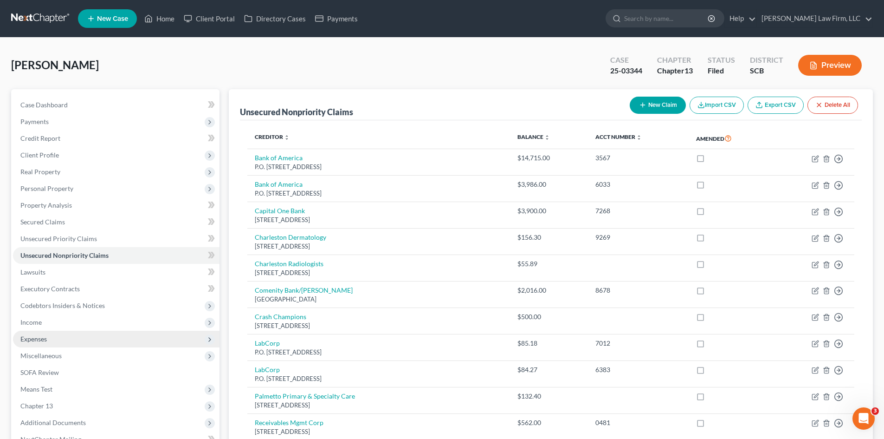
click at [30, 335] on span "Expenses" at bounding box center [33, 339] width 26 height 8
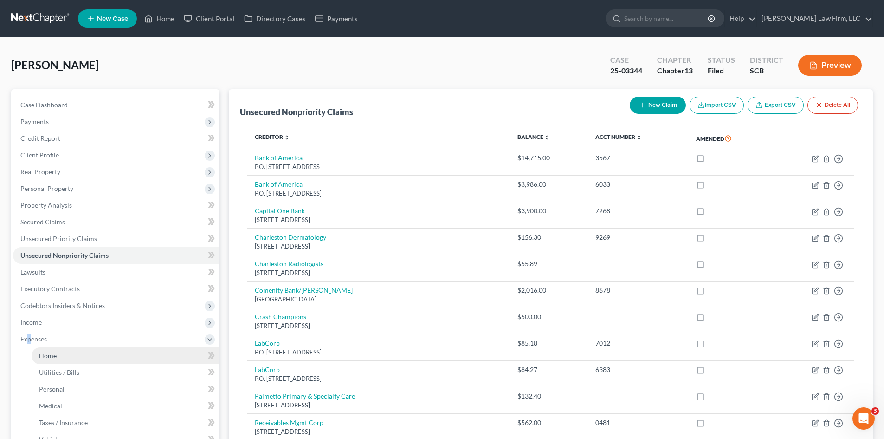
click at [45, 350] on link "Home" at bounding box center [126, 355] width 188 height 17
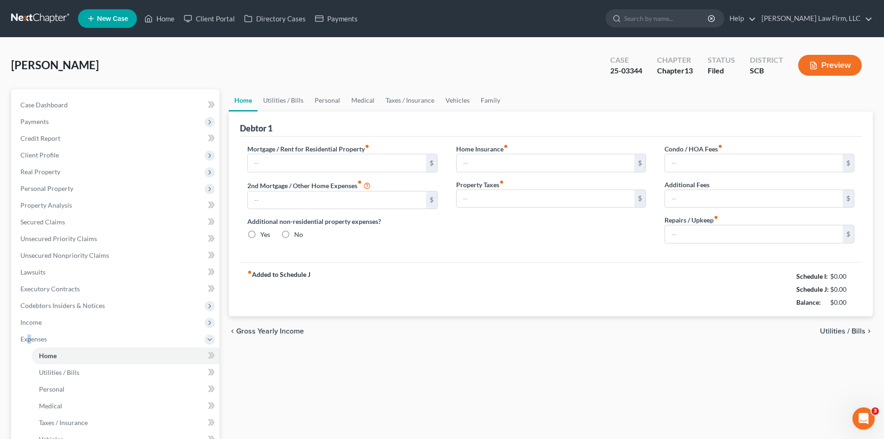
type input "1,965.00"
type input "0.00"
radio input "true"
type input "0.00"
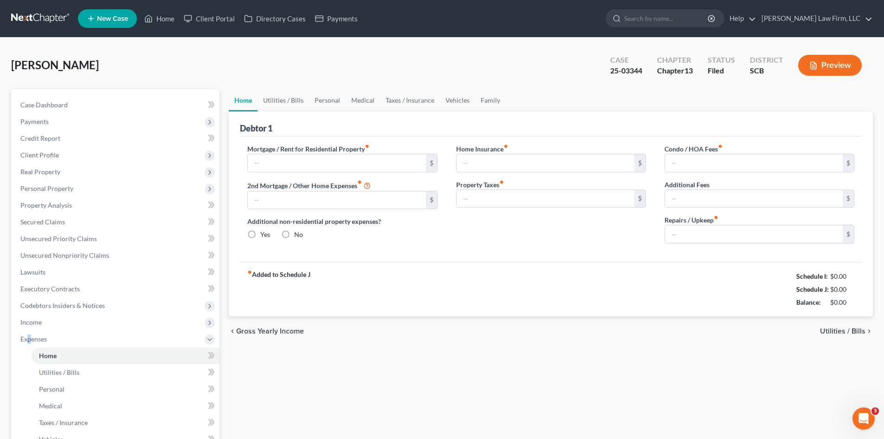
type input "57.00"
type input "0.00"
type input "275.00"
click at [272, 98] on link "Utilities / Bills" at bounding box center [284, 100] width 52 height 22
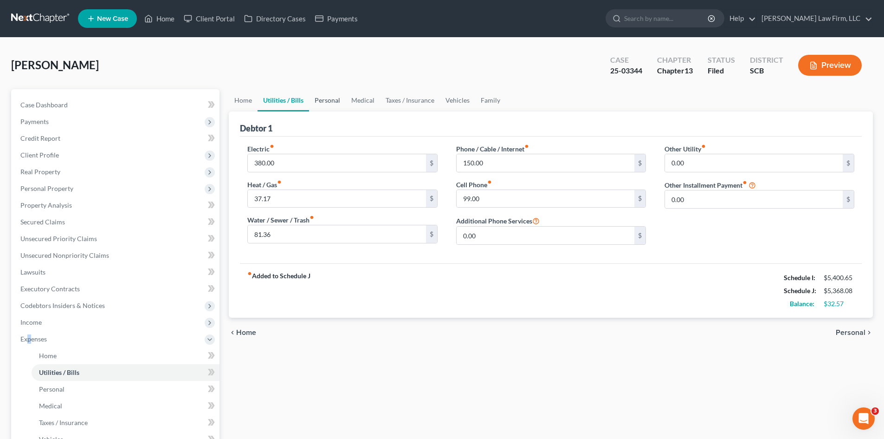
click at [333, 103] on link "Personal" at bounding box center [327, 100] width 37 height 22
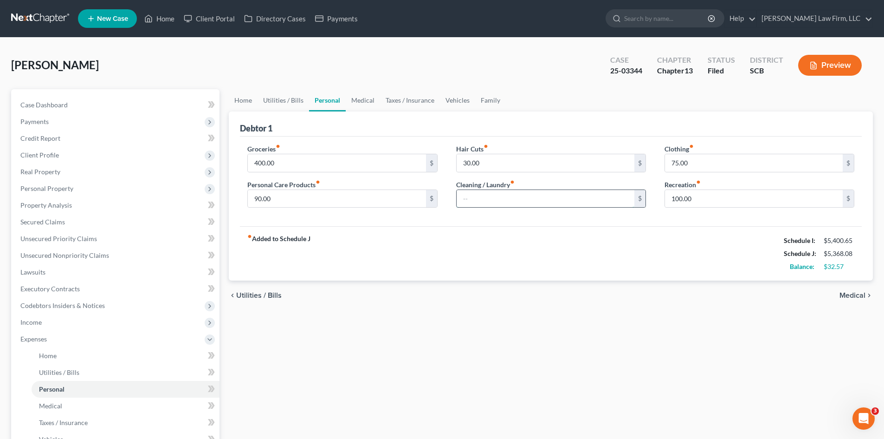
click at [558, 193] on input "text" at bounding box center [546, 199] width 178 height 18
drag, startPoint x: 521, startPoint y: 192, endPoint x: 432, endPoint y: 198, distance: 89.3
click at [432, 198] on div "Groceries fiber_manual_record 400.00 $ Personal Care Products fiber_manual_reco…" at bounding box center [551, 179] width 626 height 71
type input "75"
click at [354, 98] on link "Medical" at bounding box center [363, 100] width 34 height 22
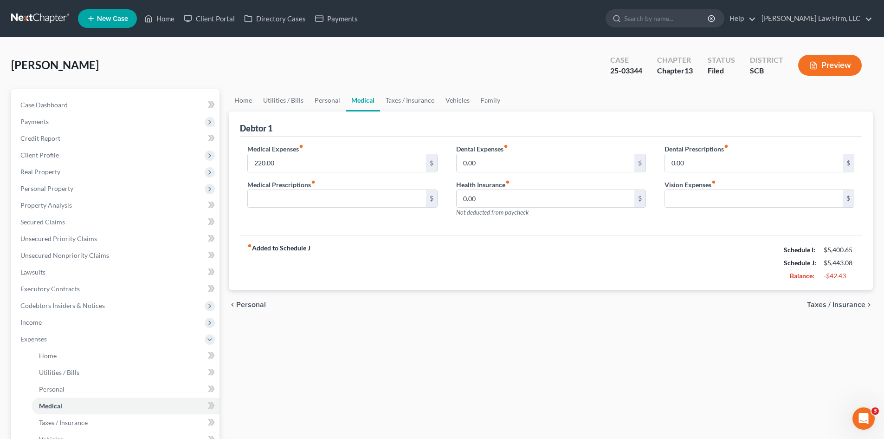
click at [372, 98] on link "Medical" at bounding box center [363, 100] width 34 height 22
click at [404, 97] on link "Taxes / Insurance" at bounding box center [410, 100] width 60 height 22
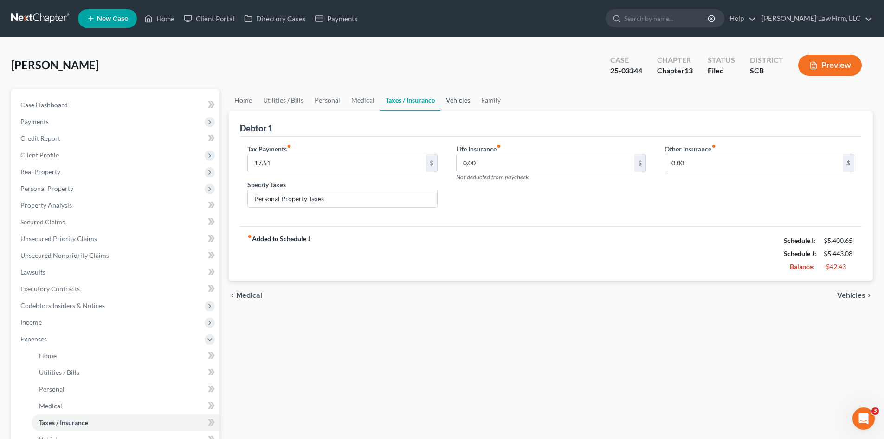
click at [447, 98] on link "Vehicles" at bounding box center [457, 100] width 35 height 22
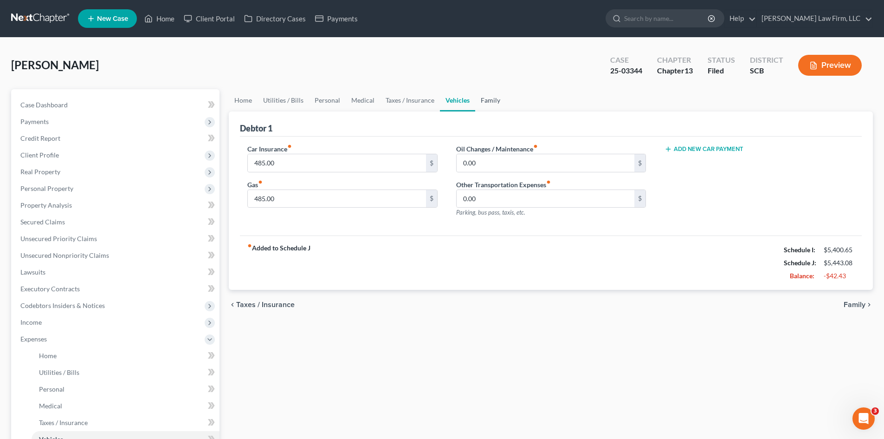
click at [479, 99] on link "Family" at bounding box center [490, 100] width 31 height 22
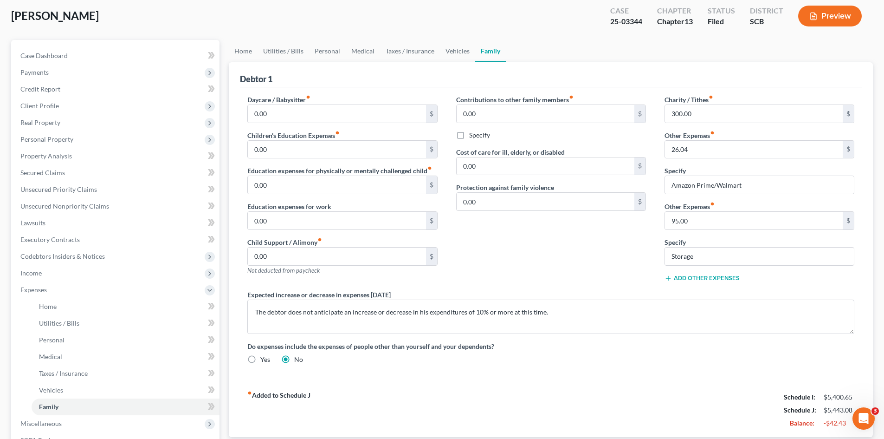
scroll to position [186, 0]
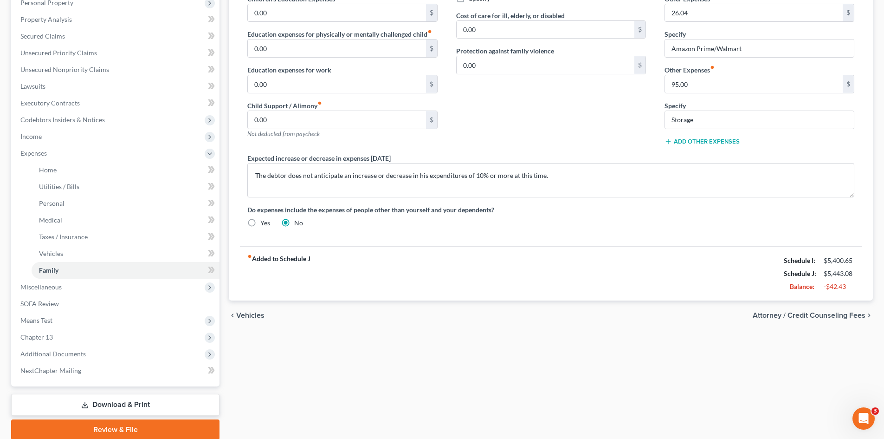
click at [131, 404] on link "Download & Print" at bounding box center [115, 405] width 208 height 22
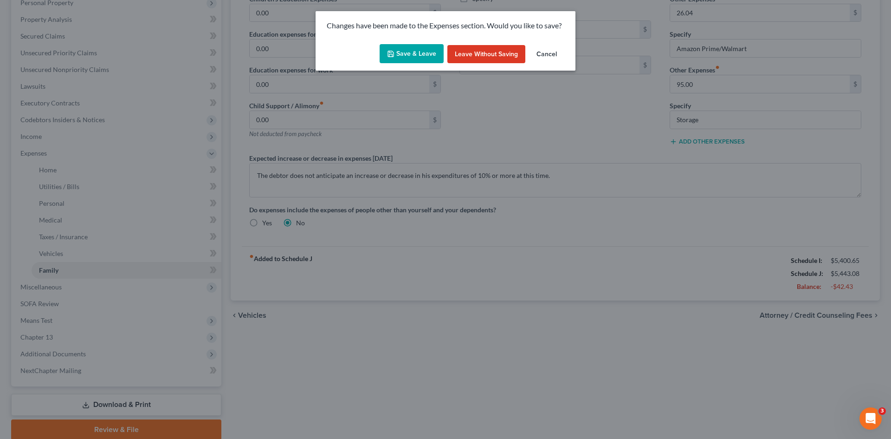
click at [547, 56] on button "Cancel" at bounding box center [546, 54] width 35 height 19
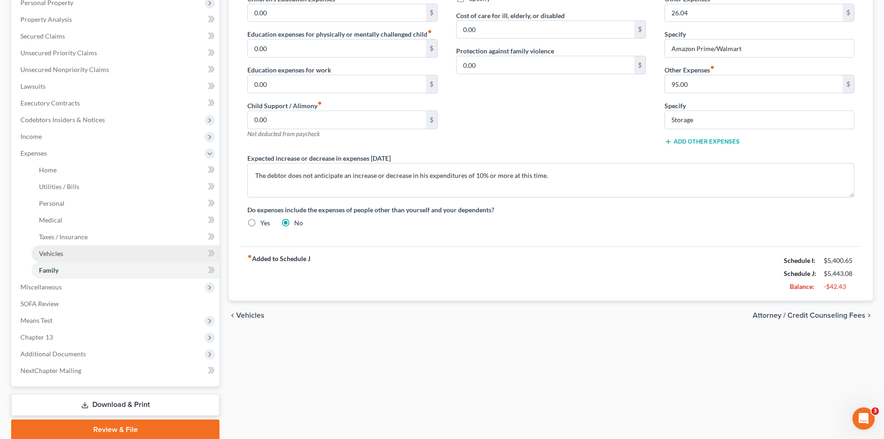
scroll to position [0, 0]
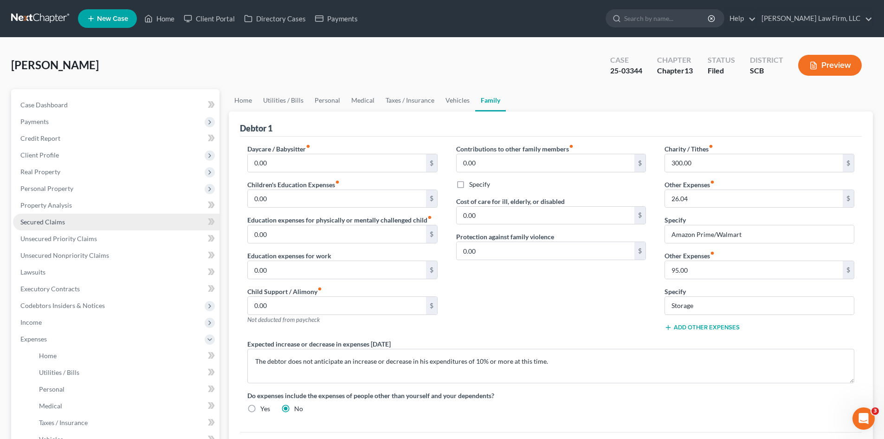
click at [53, 220] on span "Secured Claims" at bounding box center [42, 222] width 45 height 8
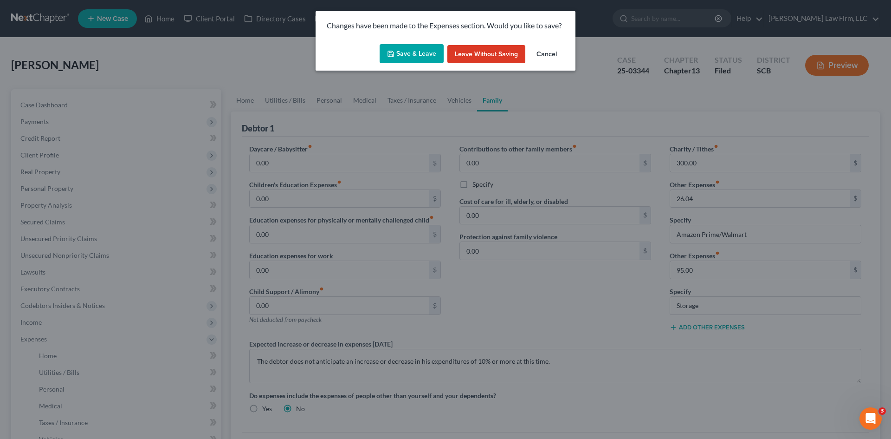
click at [409, 50] on button "Save & Leave" at bounding box center [412, 53] width 64 height 19
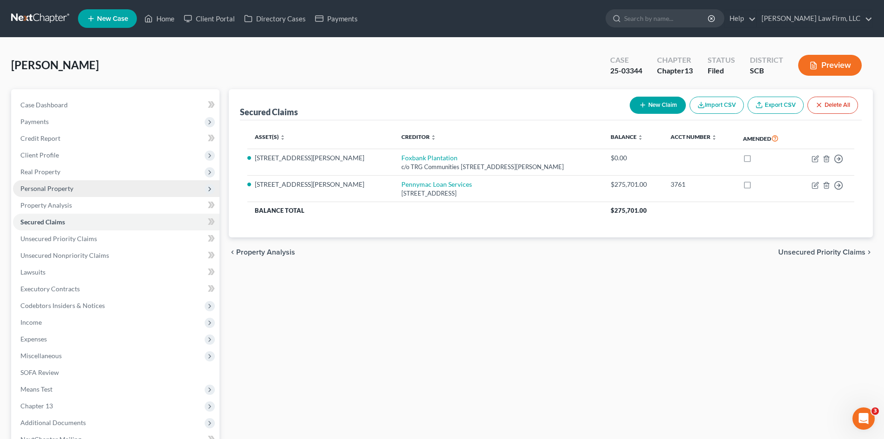
click at [60, 187] on span "Personal Property" at bounding box center [46, 188] width 53 height 8
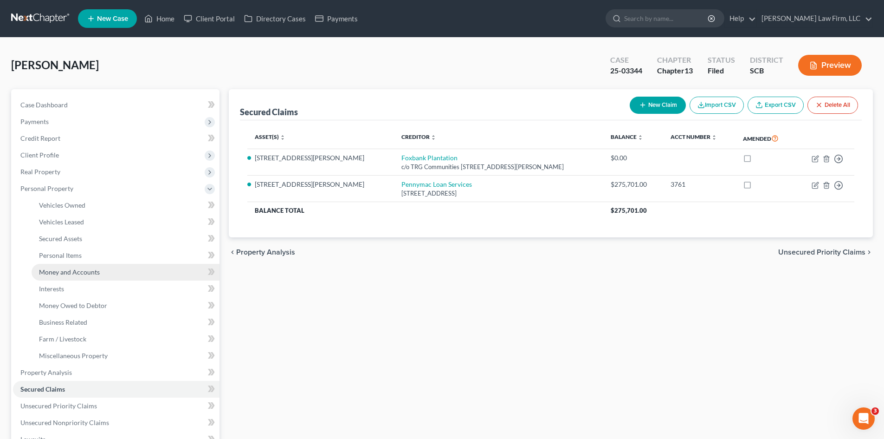
click at [71, 275] on span "Money and Accounts" at bounding box center [69, 272] width 61 height 8
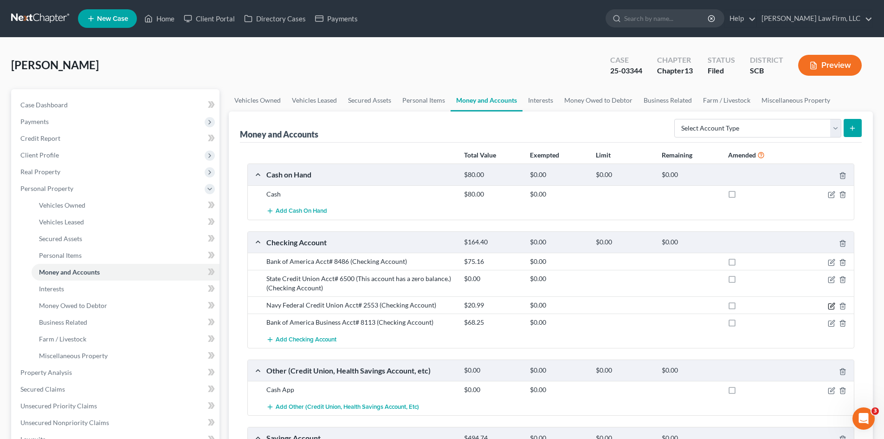
click at [832, 305] on icon "button" at bounding box center [832, 305] width 4 height 4
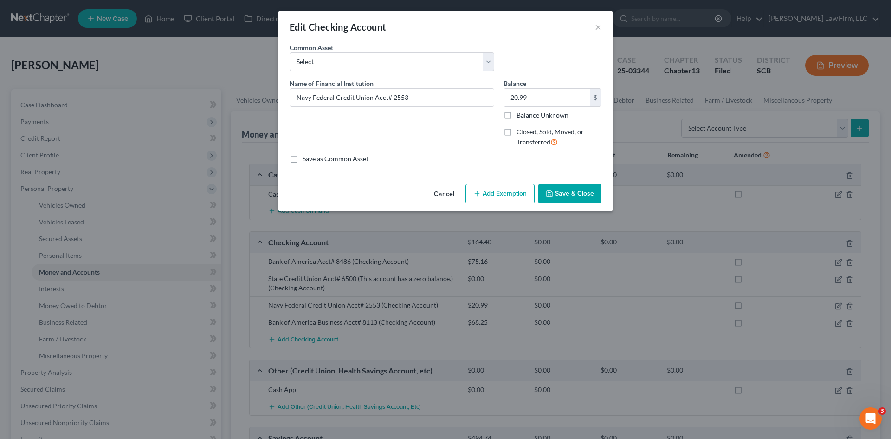
click at [578, 197] on button "Save & Close" at bounding box center [569, 193] width 63 height 19
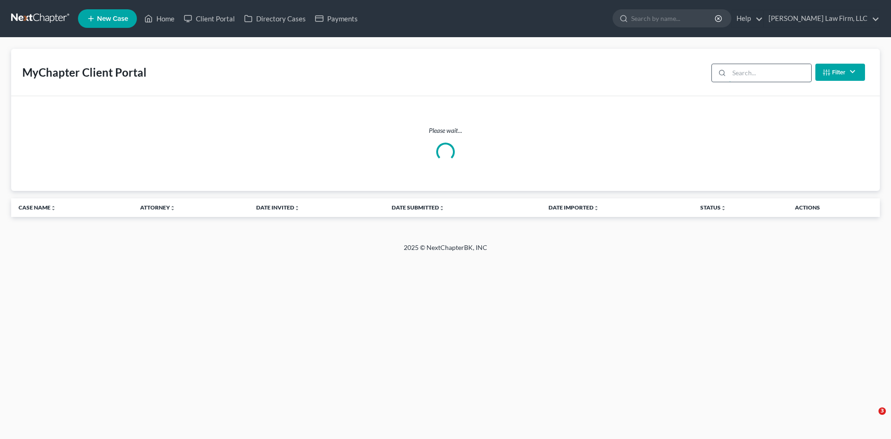
click at [746, 76] on input "search" at bounding box center [770, 73] width 82 height 18
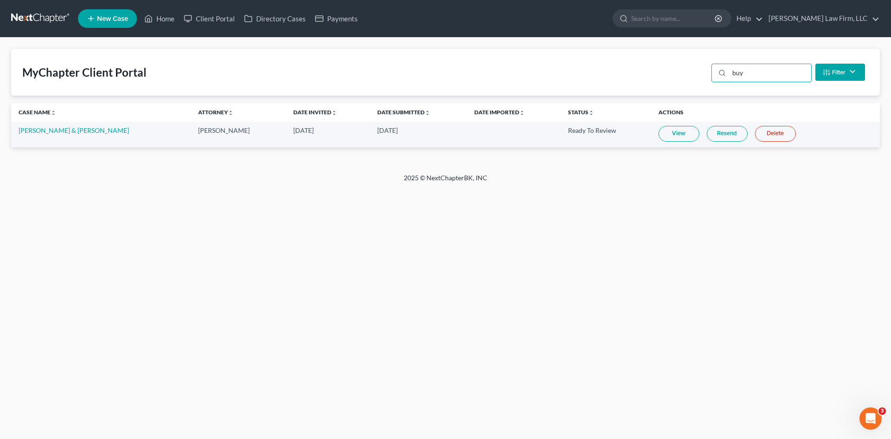
type input "buy"
click at [707, 136] on link "Resend" at bounding box center [727, 134] width 41 height 16
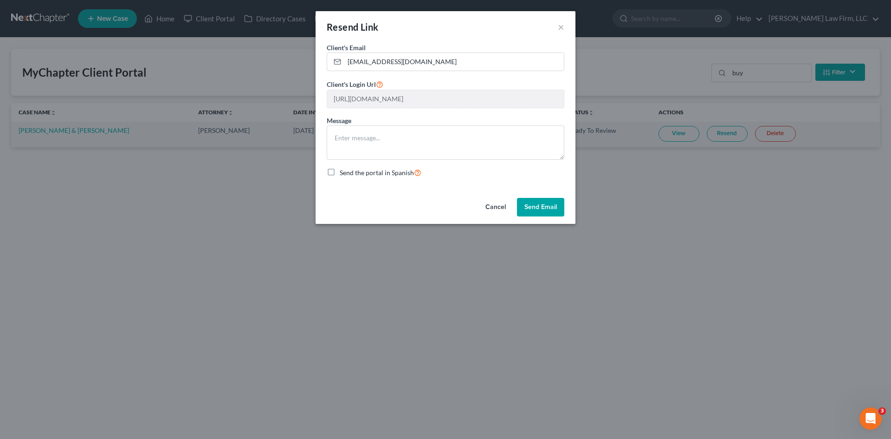
click at [546, 197] on div "Cancel Send Email" at bounding box center [446, 209] width 260 height 30
click at [545, 204] on button "Send Email" at bounding box center [540, 207] width 47 height 19
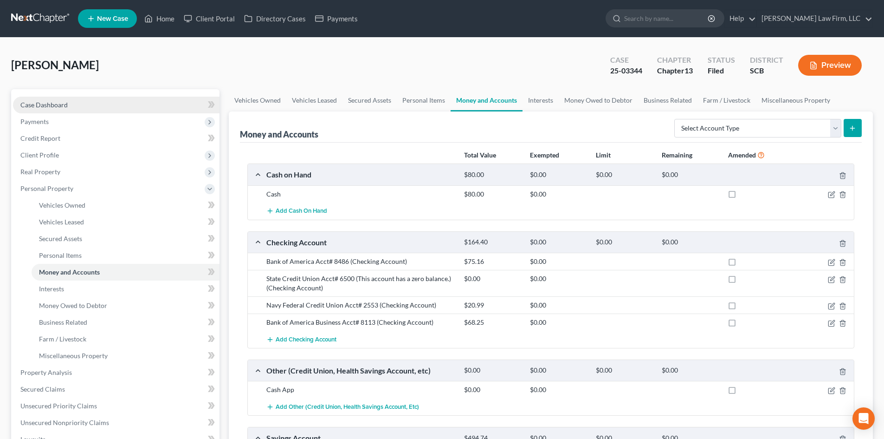
click at [34, 108] on span "Case Dashboard" at bounding box center [43, 105] width 47 height 8
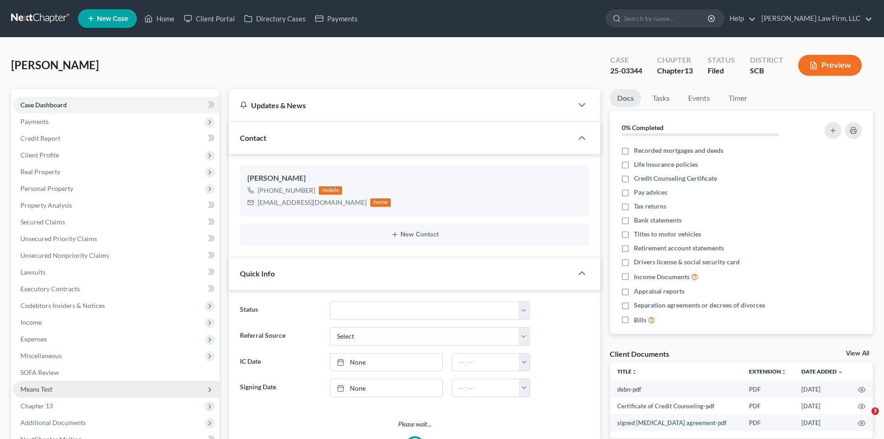
select select "0"
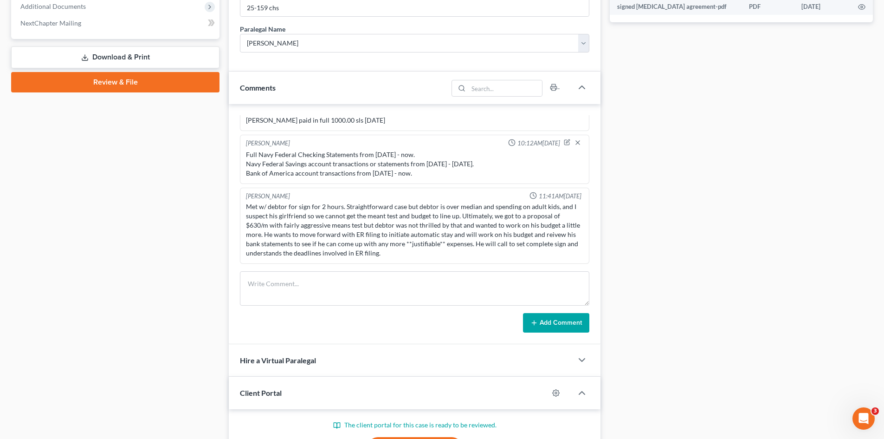
scroll to position [512, 0]
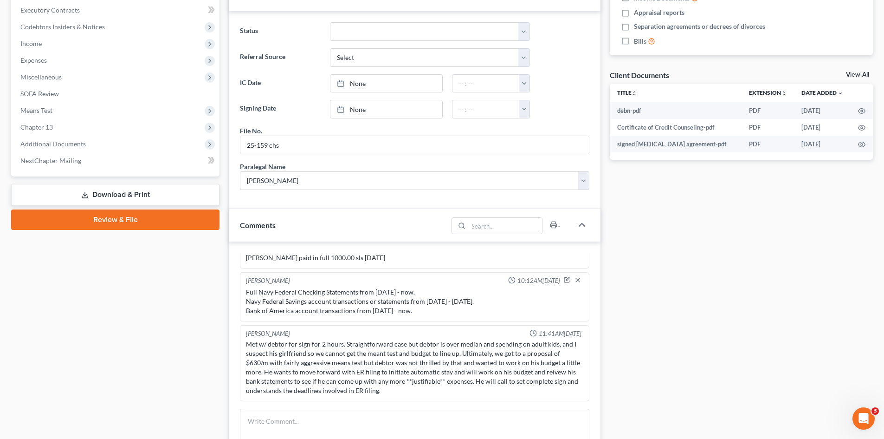
click at [100, 197] on link "Download & Print" at bounding box center [115, 195] width 208 height 22
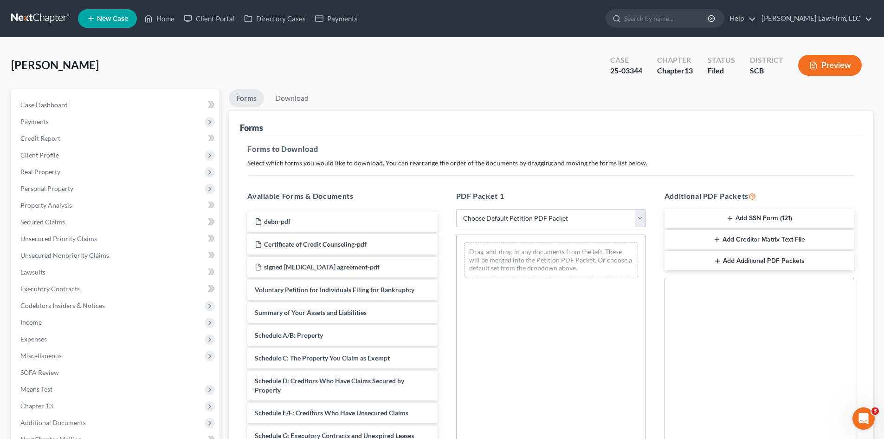
click at [488, 216] on select "Choose Default Petition PDF Packet Complete Bankruptcy Petition (all forms and …" at bounding box center [551, 218] width 190 height 19
select select "9"
click at [456, 209] on select "Choose Default Petition PDF Packet Complete Bankruptcy Petition (all forms and …" at bounding box center [551, 218] width 190 height 19
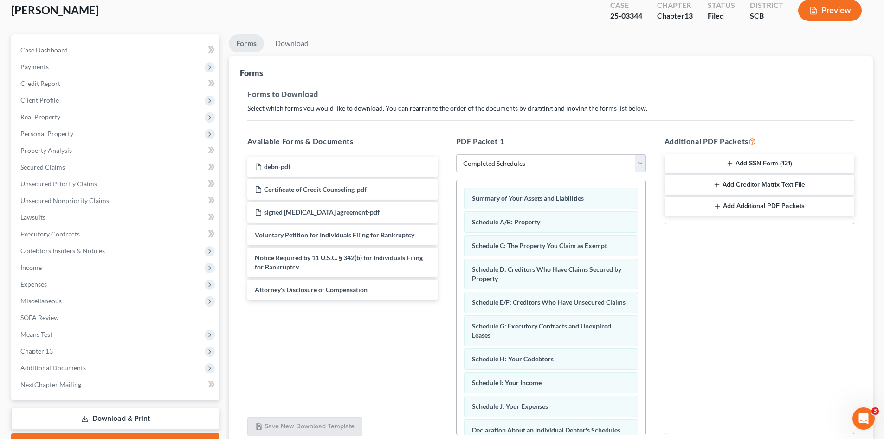
scroll to position [135, 0]
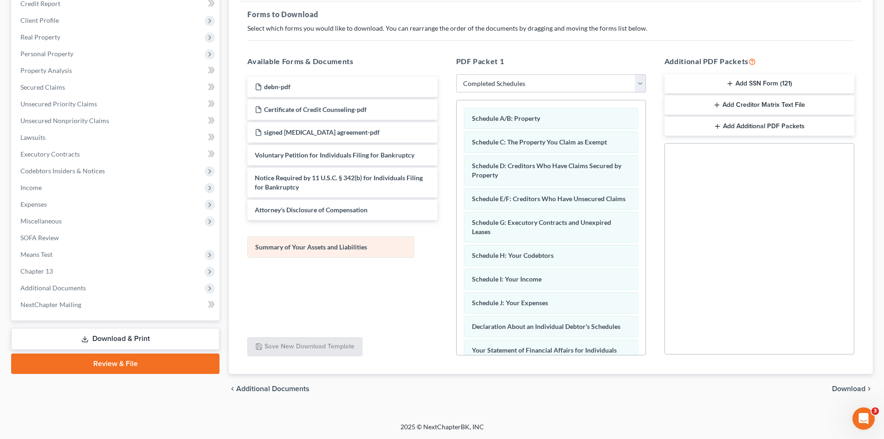
drag, startPoint x: 552, startPoint y: 116, endPoint x: 337, endPoint y: 243, distance: 250.1
click at [457, 243] on div "Summary of Your Assets and Liabilities Summary of Your Assets and Liabilities S…" at bounding box center [551, 309] width 189 height 418
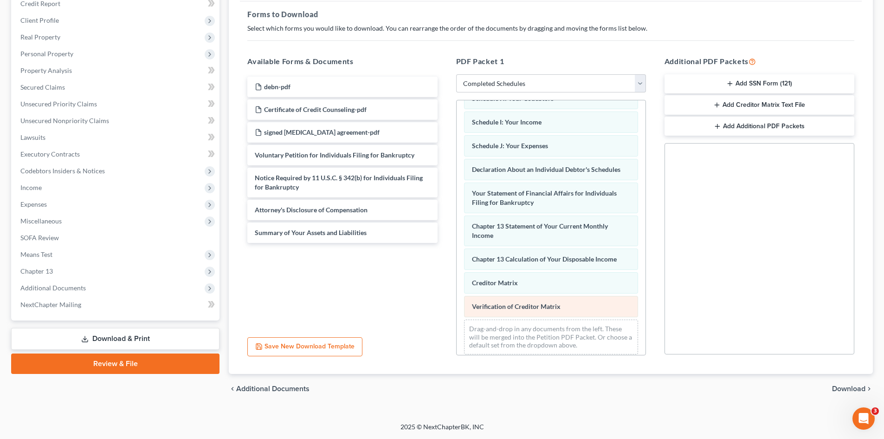
scroll to position [173, 0]
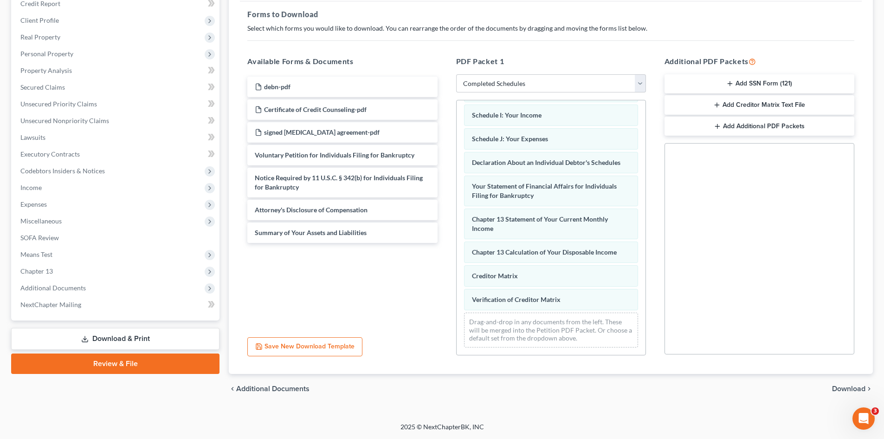
click at [764, 107] on button "Add Creditor Matrix Text File" at bounding box center [760, 104] width 190 height 19
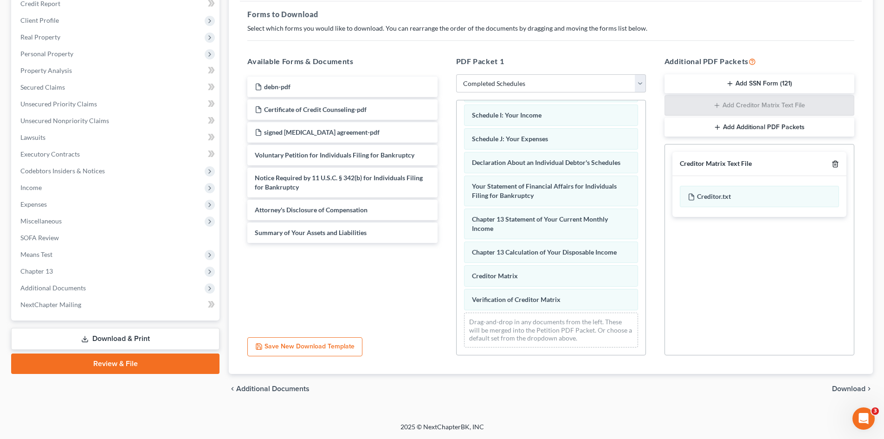
click at [835, 165] on line "button" at bounding box center [835, 165] width 0 height 2
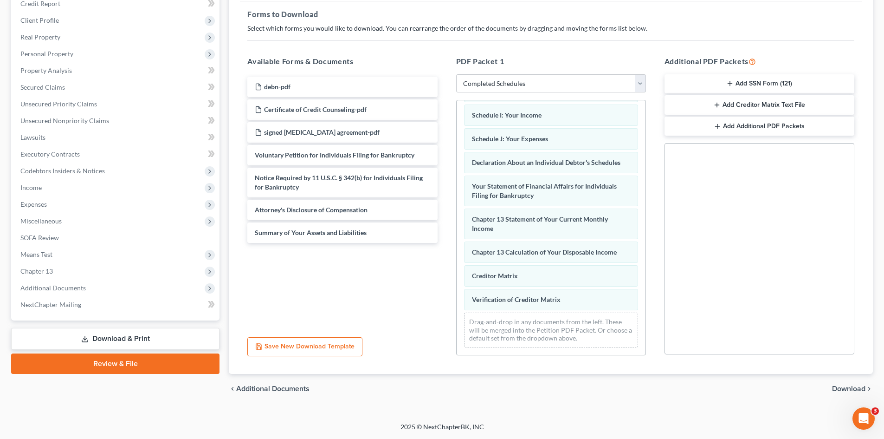
click at [846, 391] on span "Download" at bounding box center [848, 388] width 33 height 7
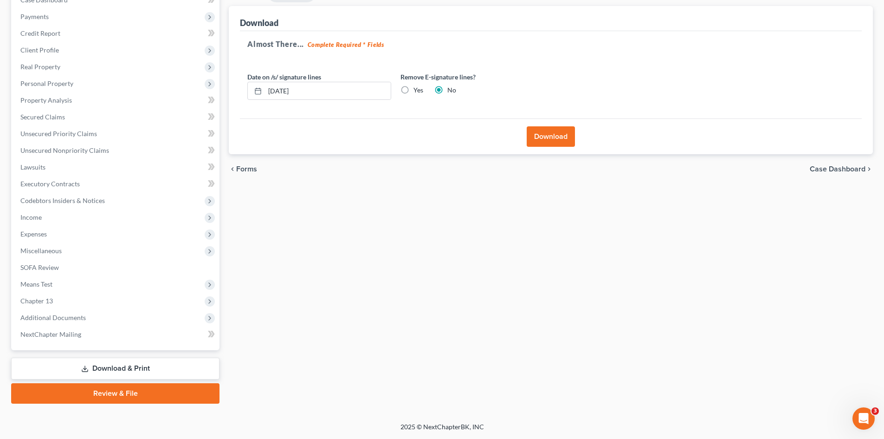
scroll to position [105, 0]
drag, startPoint x: 317, startPoint y: 91, endPoint x: 253, endPoint y: 97, distance: 64.4
click at [260, 98] on div "09/08/2025" at bounding box center [319, 91] width 144 height 19
click at [414, 90] on label "Yes" at bounding box center [419, 89] width 10 height 9
click at [417, 90] on input "Yes" at bounding box center [420, 88] width 6 height 6
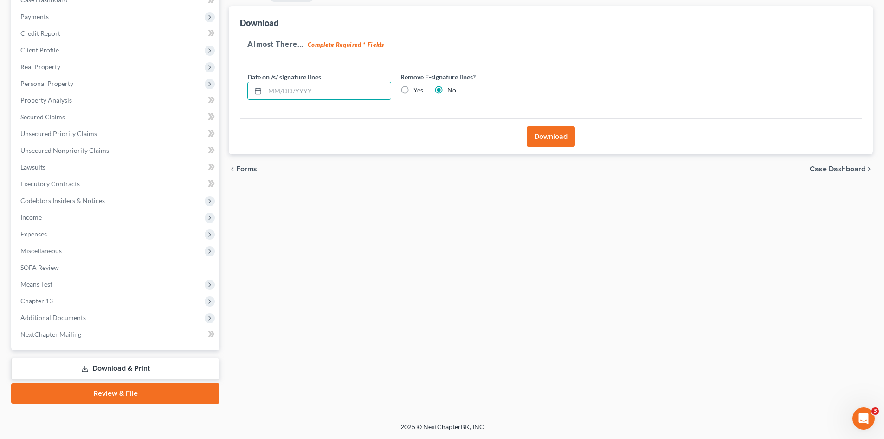
radio input "true"
radio input "false"
click at [563, 133] on button "Download" at bounding box center [551, 136] width 48 height 20
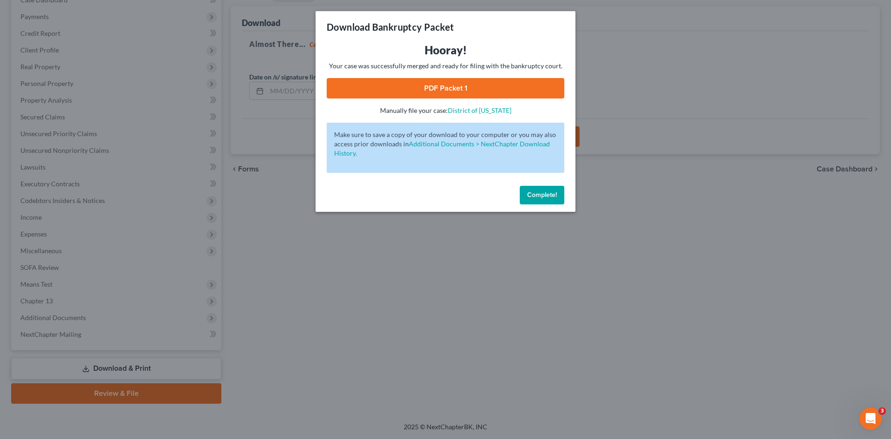
click at [475, 81] on link "PDF Packet 1" at bounding box center [446, 88] width 238 height 20
click at [555, 194] on span "Complete!" at bounding box center [542, 195] width 30 height 8
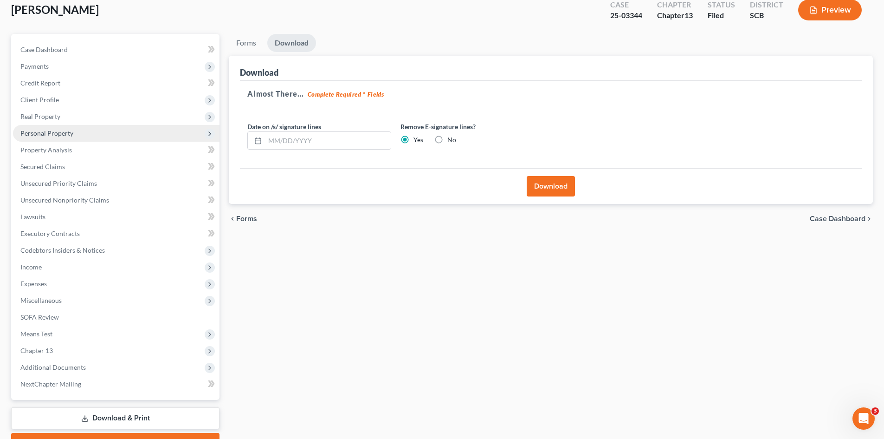
scroll to position [0, 0]
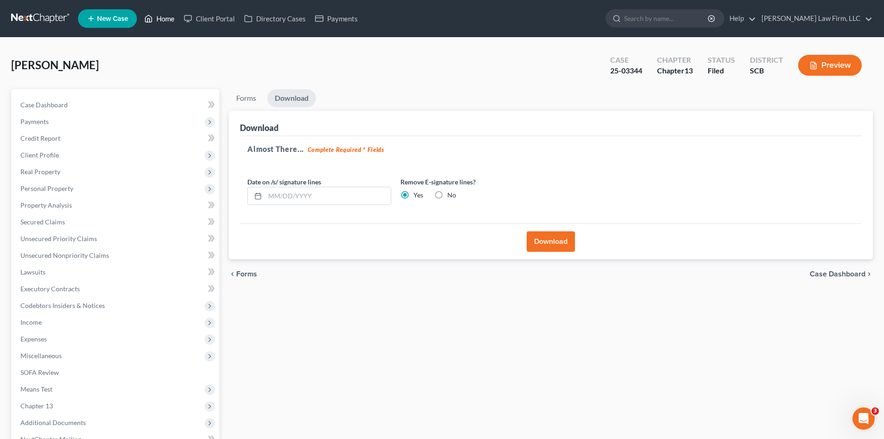
click at [170, 22] on link "Home" at bounding box center [159, 18] width 39 height 17
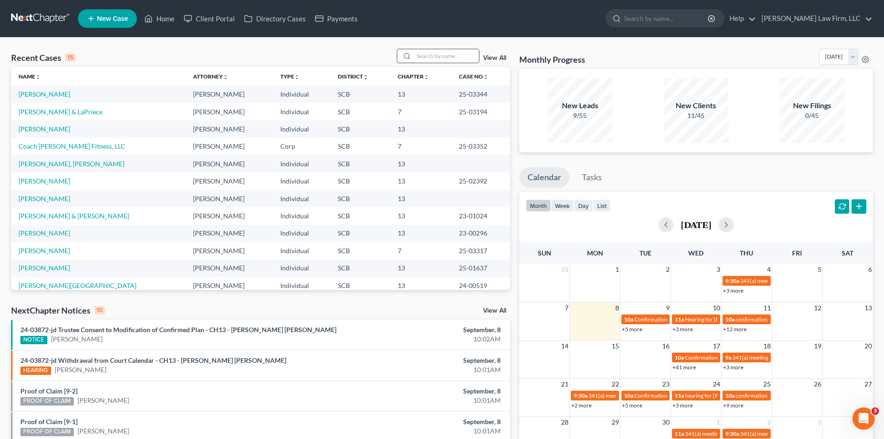
click at [449, 51] on input "search" at bounding box center [446, 55] width 65 height 13
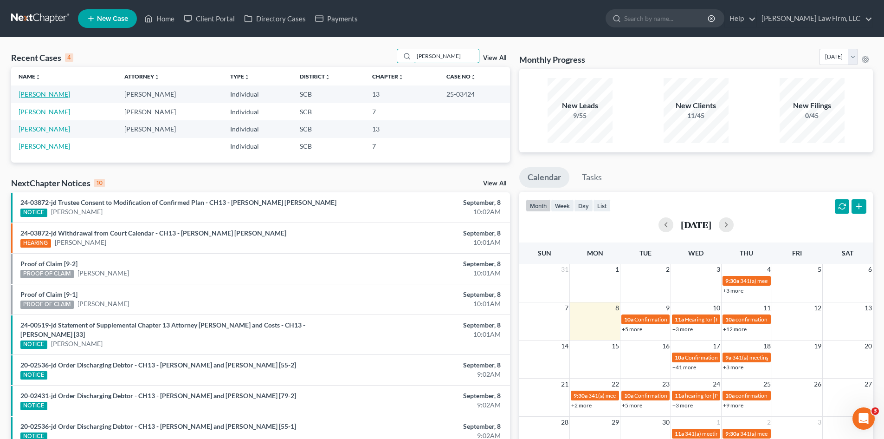
type input "singleton"
click at [37, 97] on link "Singleton, Jennifer" at bounding box center [45, 94] width 52 height 8
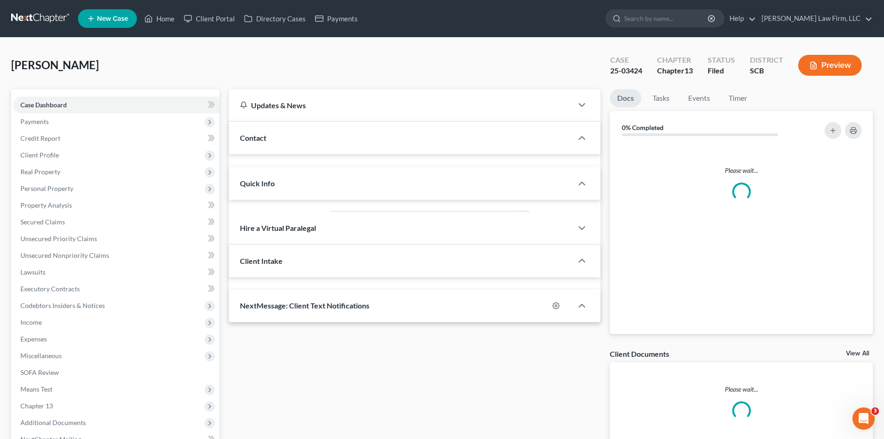
select select "0"
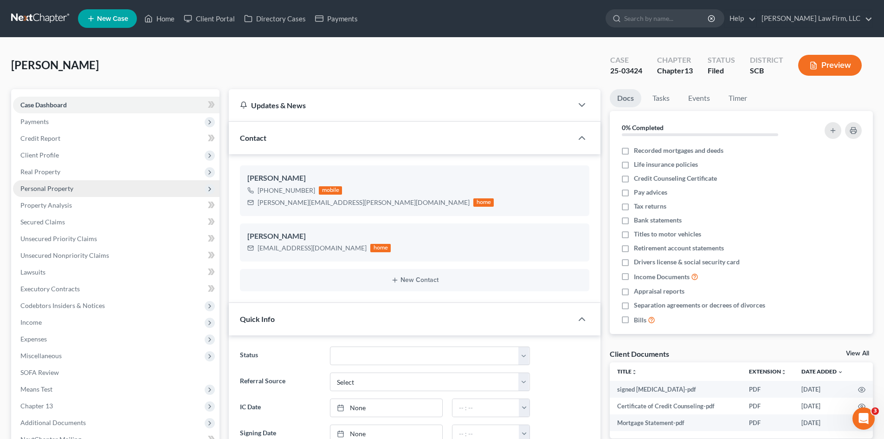
click at [50, 185] on span "Personal Property" at bounding box center [46, 188] width 53 height 8
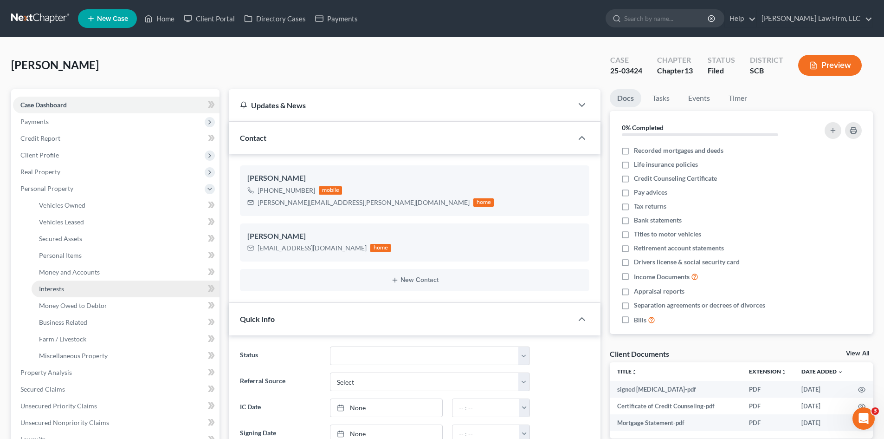
click at [68, 291] on link "Interests" at bounding box center [126, 288] width 188 height 17
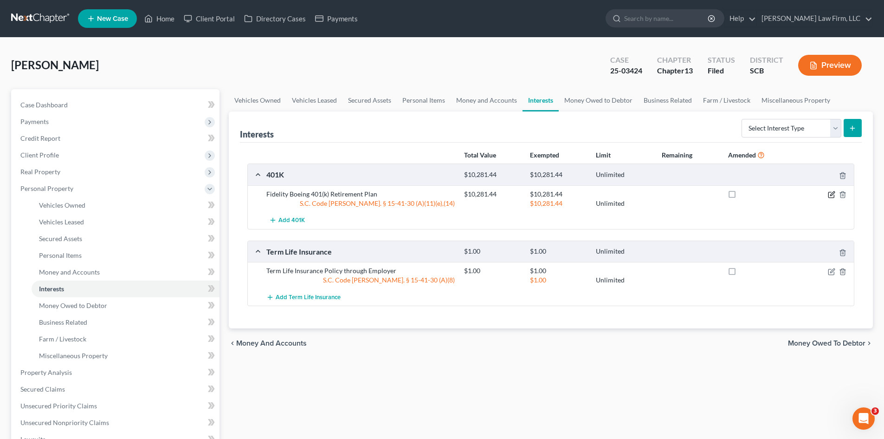
click at [830, 194] on icon "button" at bounding box center [831, 194] width 7 height 7
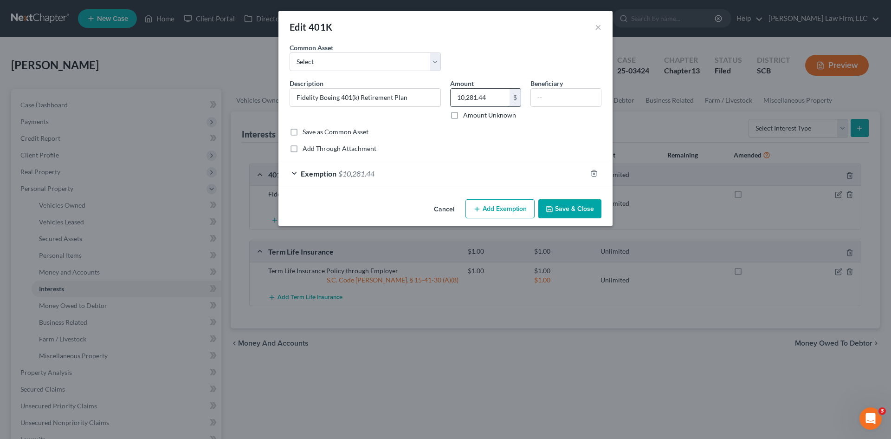
click at [491, 99] on input "10,281.44" at bounding box center [480, 98] width 59 height 18
type input "12,691.15"
click at [488, 175] on div "Exemption $10,281.44" at bounding box center [432, 173] width 308 height 25
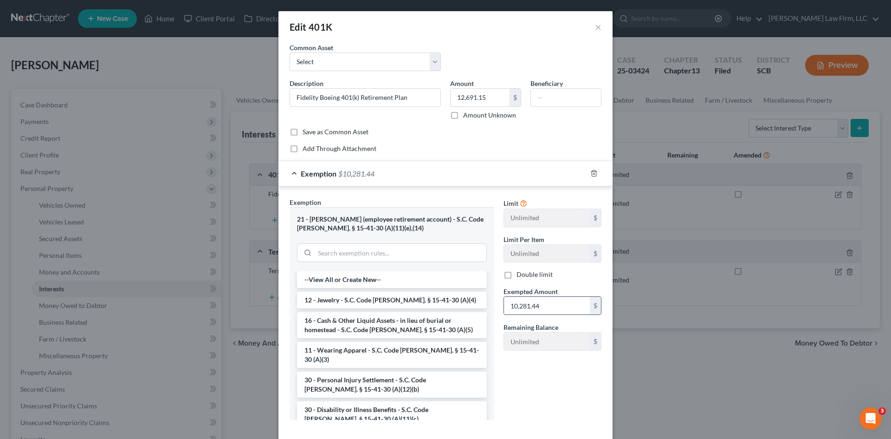
click at [544, 304] on input "10,281.44" at bounding box center [547, 306] width 86 height 18
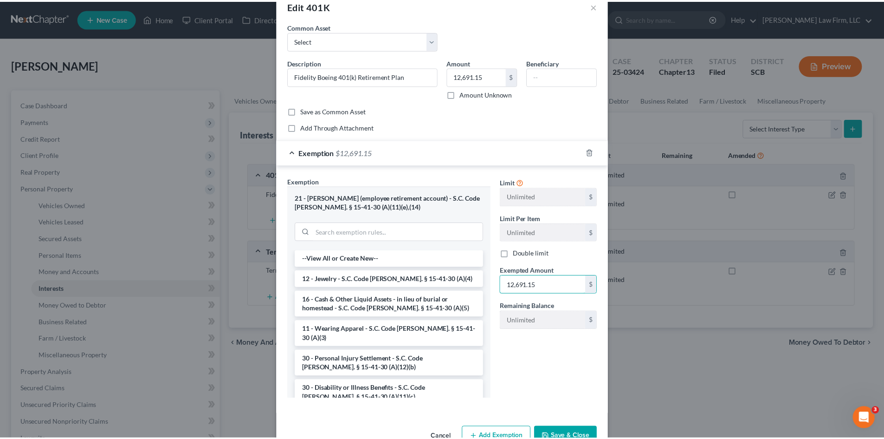
scroll to position [47, 0]
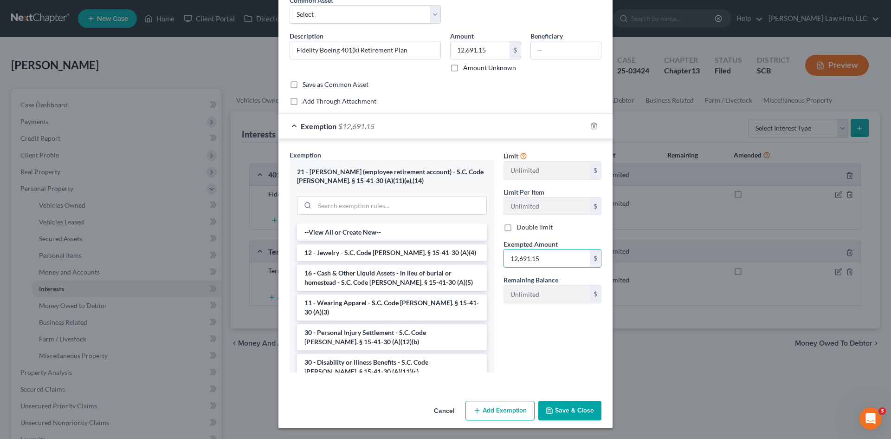
type input "12,691.15"
click at [562, 410] on button "Save & Close" at bounding box center [569, 410] width 63 height 19
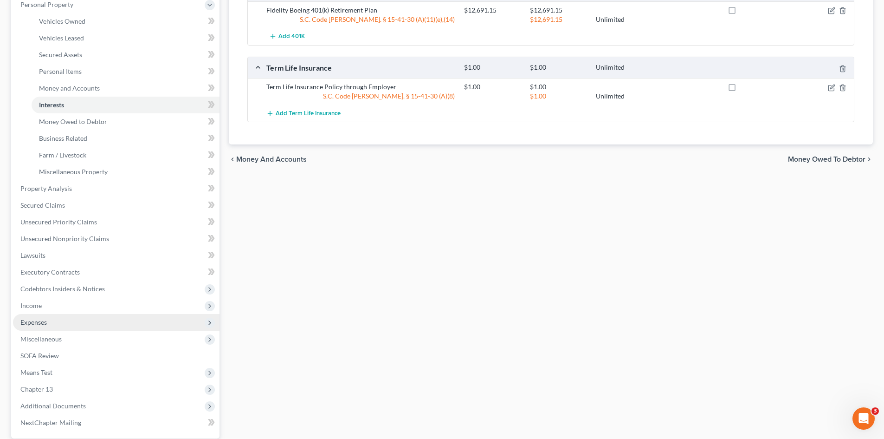
scroll to position [186, 0]
click at [52, 318] on span "Expenses" at bounding box center [116, 320] width 207 height 17
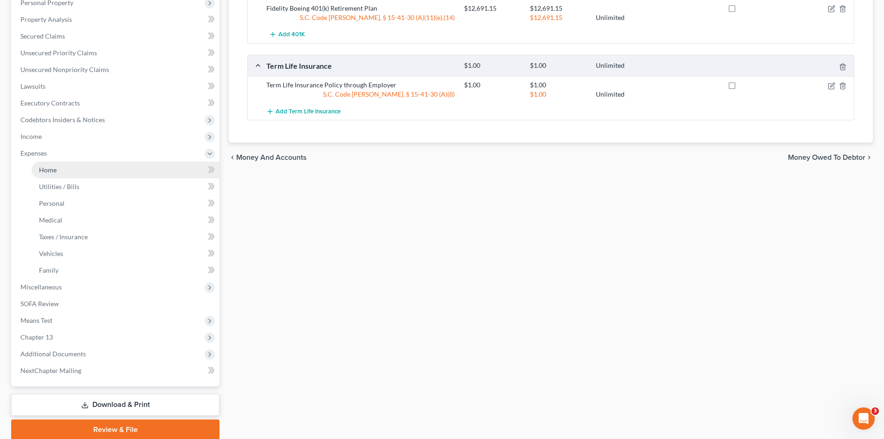
click at [52, 175] on link "Home" at bounding box center [126, 170] width 188 height 17
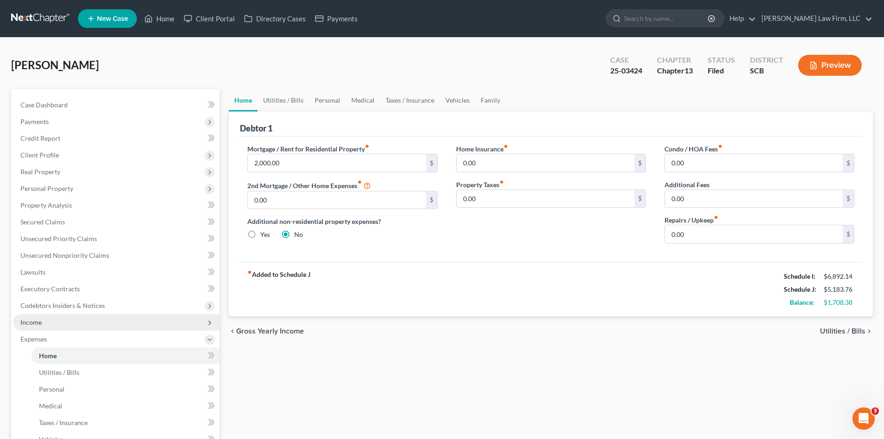
click at [37, 322] on span "Income" at bounding box center [30, 322] width 21 height 8
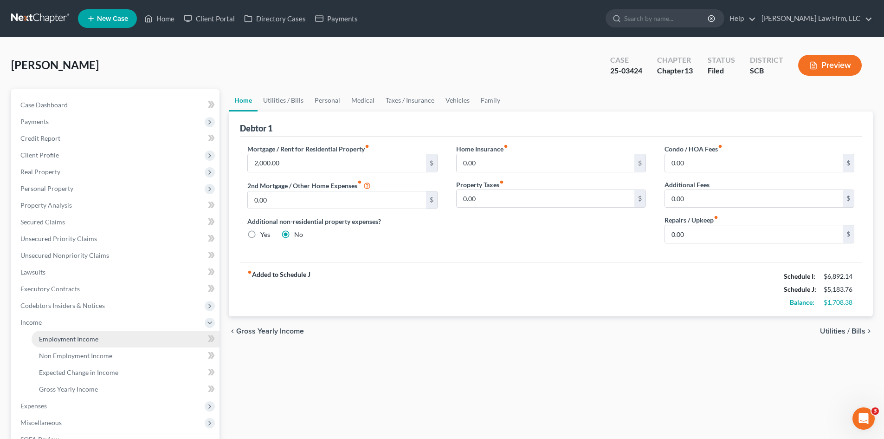
click at [48, 333] on link "Employment Income" at bounding box center [126, 338] width 188 height 17
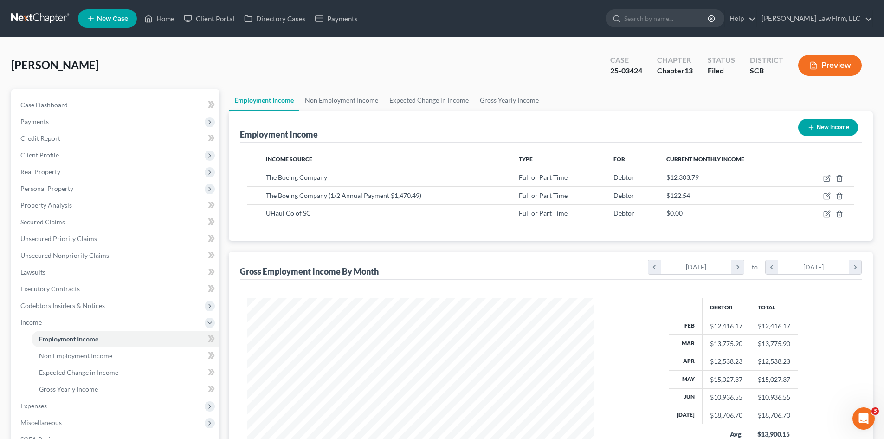
scroll to position [173, 365]
click at [319, 109] on link "Non Employment Income" at bounding box center [341, 100] width 84 height 22
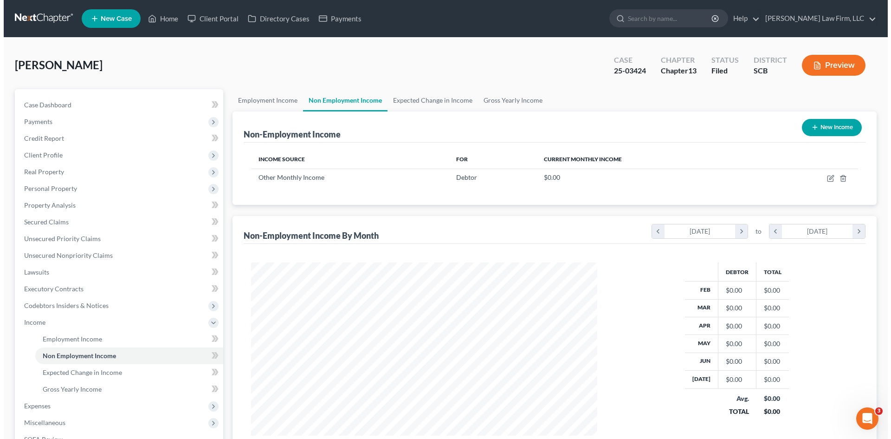
scroll to position [173, 365]
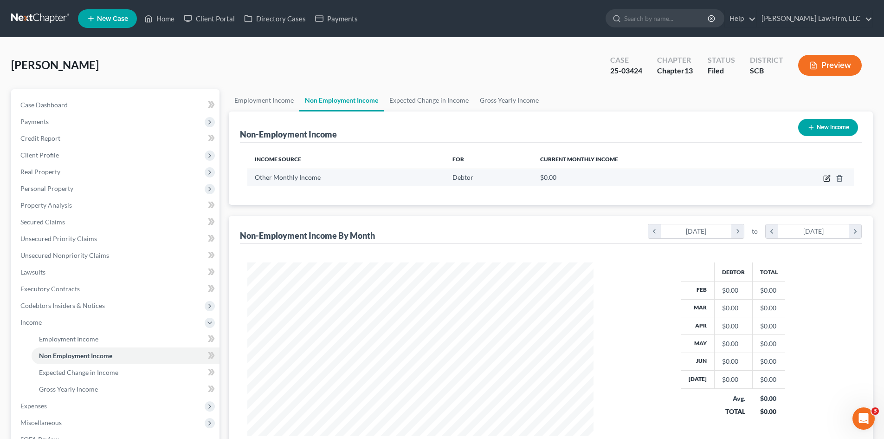
click at [829, 179] on icon "button" at bounding box center [827, 179] width 6 height 6
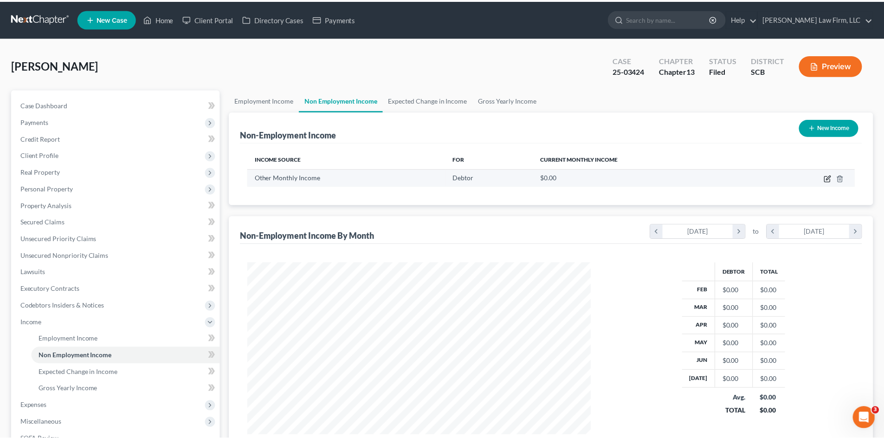
scroll to position [175, 368]
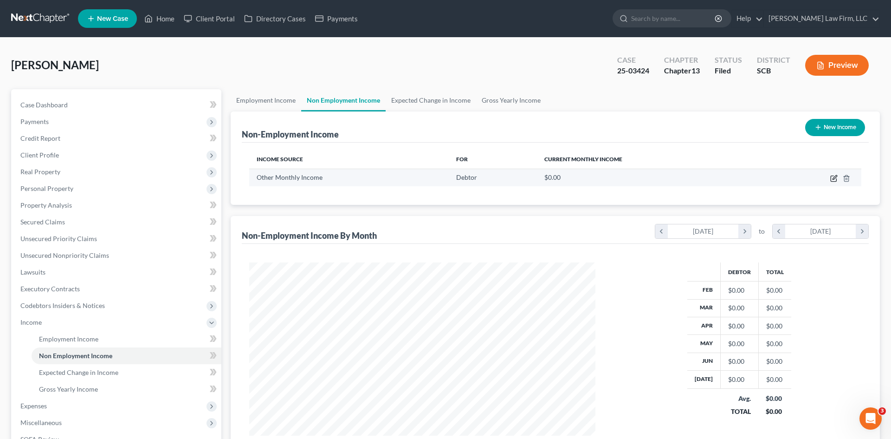
select select "13"
select select "0"
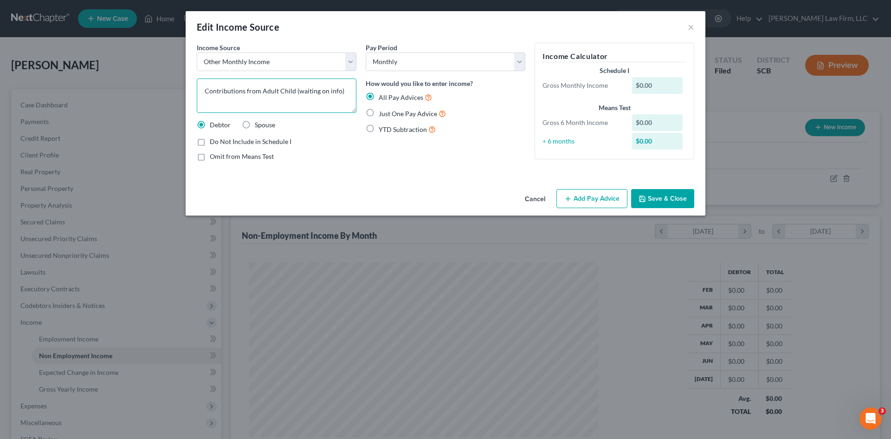
drag, startPoint x: 294, startPoint y: 93, endPoint x: 348, endPoint y: 98, distance: 54.5
click at [348, 98] on textarea "Contributions from Adult Child (waiting on info)" at bounding box center [277, 95] width 160 height 34
click at [309, 89] on textarea "Contributions from Adult Child" at bounding box center [277, 95] width 160 height 34
type textarea "Contributions from Adult Children"
click at [593, 206] on button "Add Pay Advice" at bounding box center [592, 198] width 71 height 19
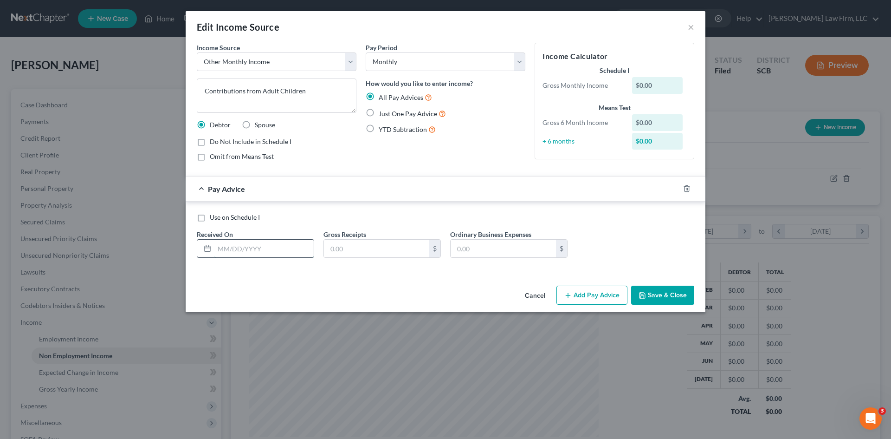
click at [282, 253] on input "text" at bounding box center [263, 248] width 99 height 18
type input "9/1/2025"
click at [330, 251] on input "text" at bounding box center [376, 248] width 105 height 18
type input "800"
click at [675, 299] on button "Save & Close" at bounding box center [662, 294] width 63 height 19
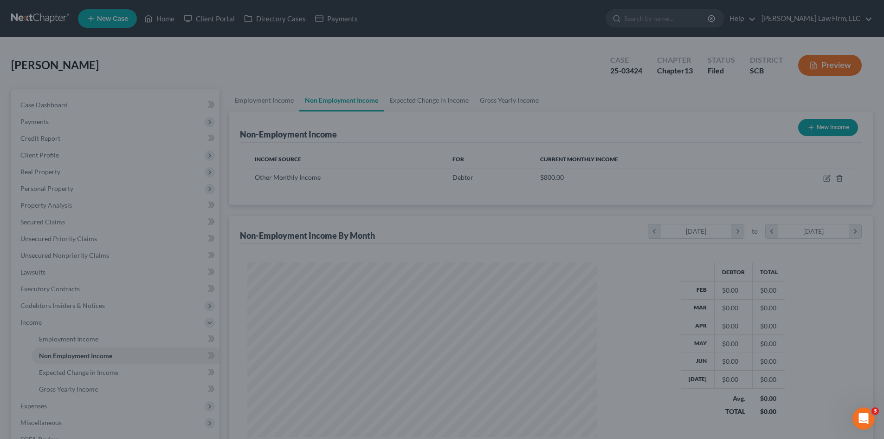
scroll to position [463973, 463781]
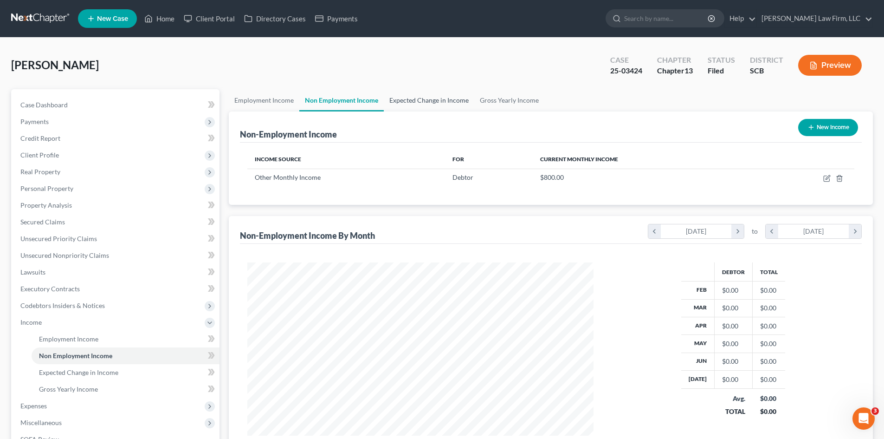
click at [440, 104] on link "Expected Change in Income" at bounding box center [429, 100] width 91 height 22
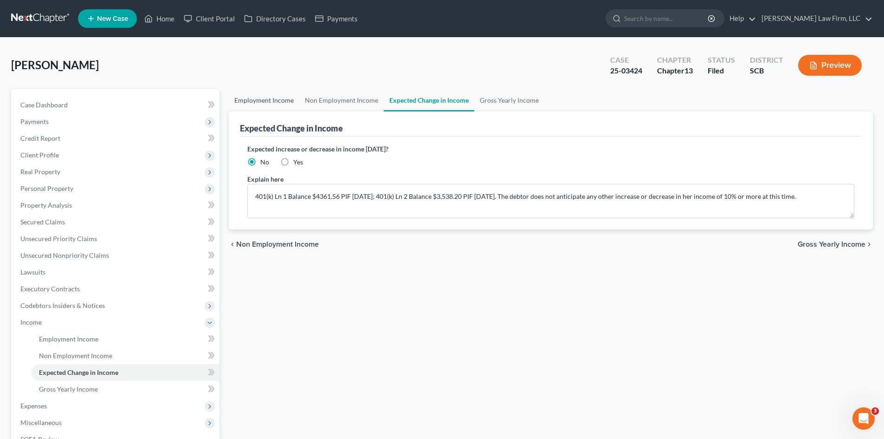
click at [269, 105] on link "Employment Income" at bounding box center [264, 100] width 71 height 22
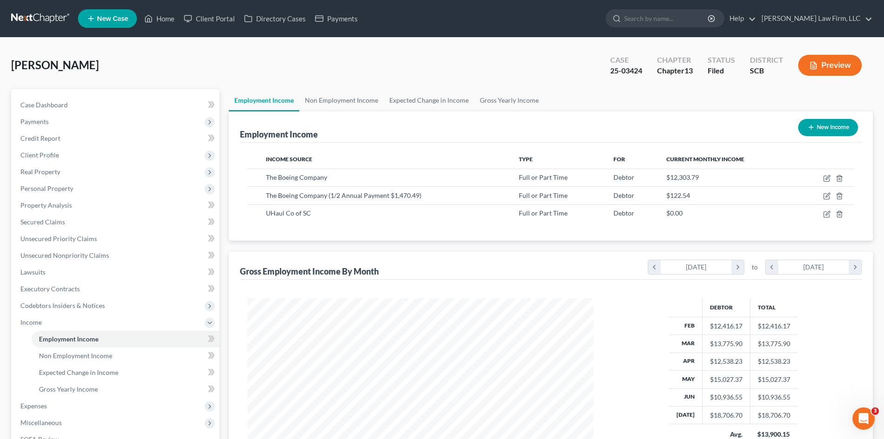
scroll to position [173, 365]
click at [39, 157] on span "Client Profile" at bounding box center [39, 155] width 39 height 8
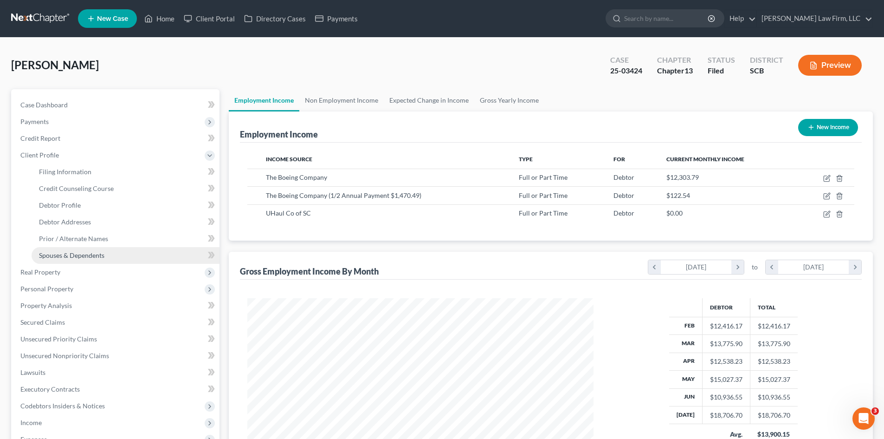
click at [61, 254] on span "Spouses & Dependents" at bounding box center [71, 255] width 65 height 8
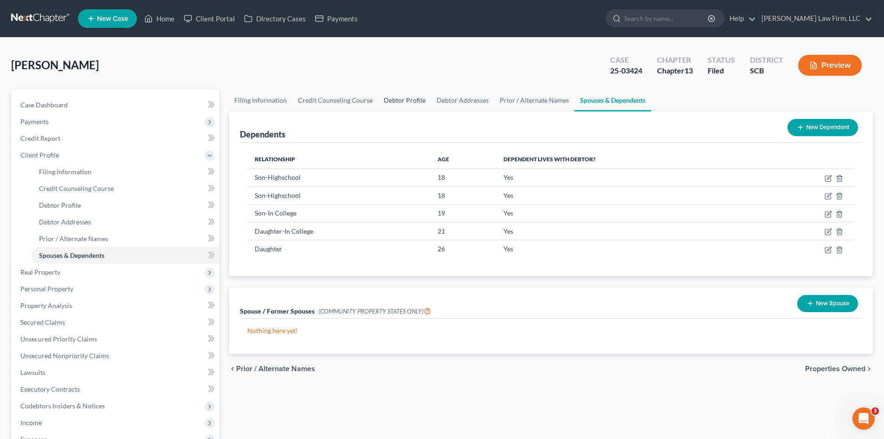
click at [404, 103] on link "Debtor Profile" at bounding box center [404, 100] width 53 height 22
select select "0"
select select "4"
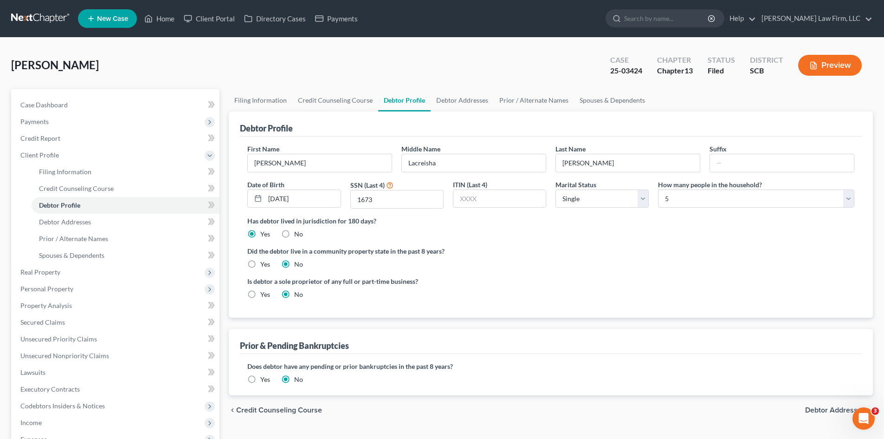
radio input "true"
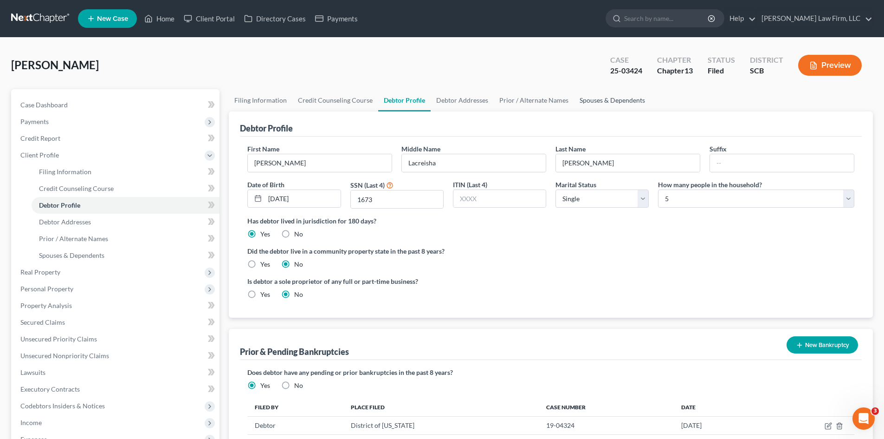
click at [608, 102] on link "Spouses & Dependents" at bounding box center [612, 100] width 77 height 22
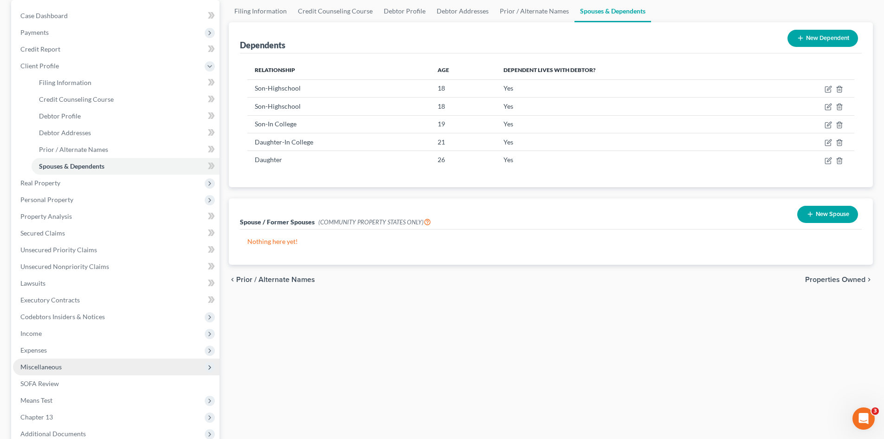
scroll to position [93, 0]
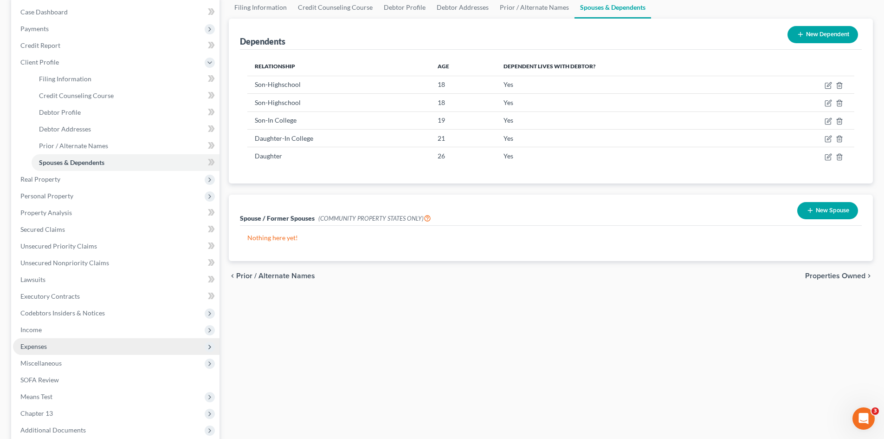
click at [38, 343] on span "Expenses" at bounding box center [33, 346] width 26 height 8
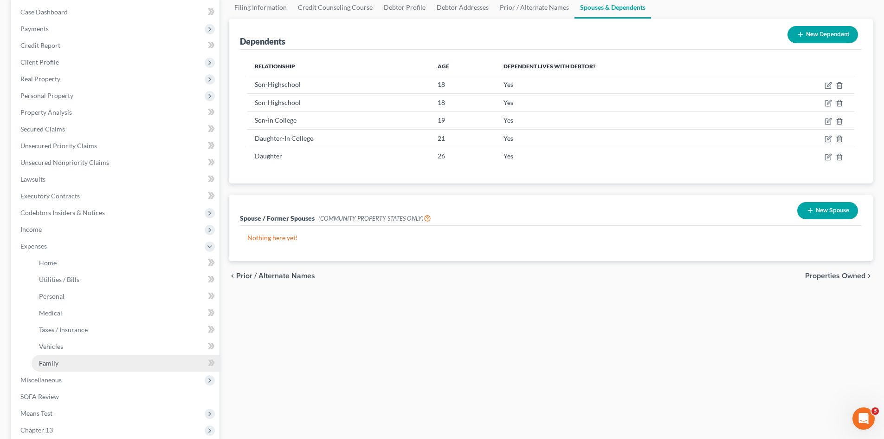
click at [45, 355] on link "Family" at bounding box center [126, 363] width 188 height 17
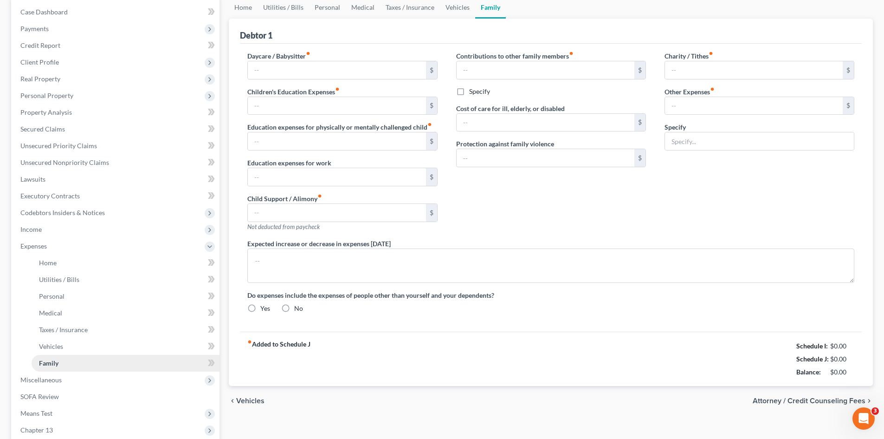
type input "0.00"
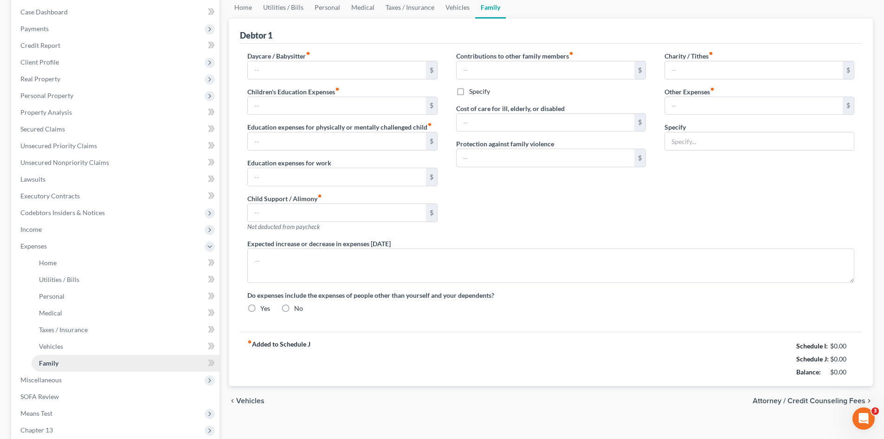
type input "0.00"
type input "40.00"
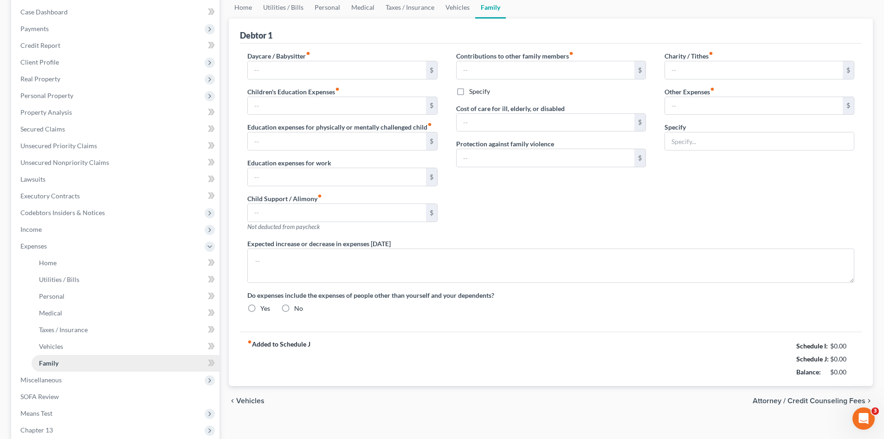
type input "Pet Expenses"
type textarea "Ms. Singleton's budget reflects her anticipated rent and expenses upon the surr…"
radio input "true"
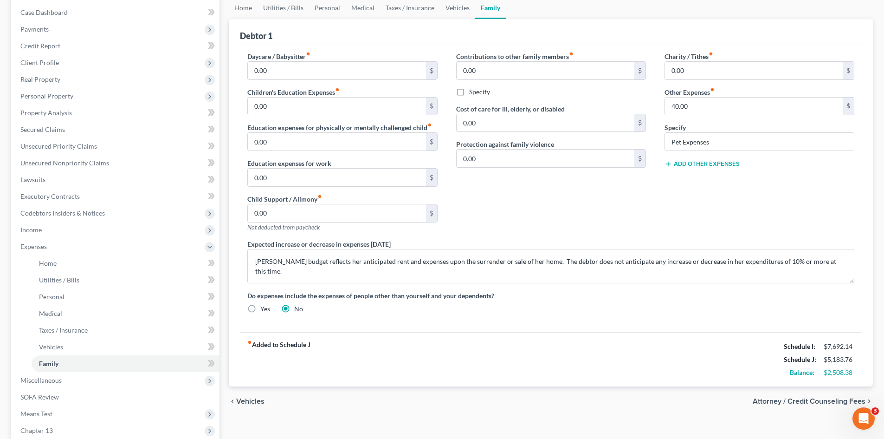
scroll to position [93, 0]
click at [245, 7] on link "Home" at bounding box center [243, 7] width 29 height 22
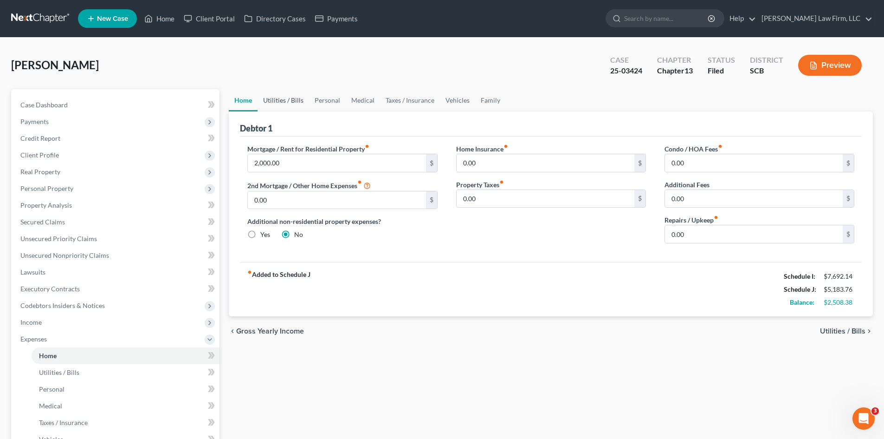
click at [272, 96] on link "Utilities / Bills" at bounding box center [284, 100] width 52 height 22
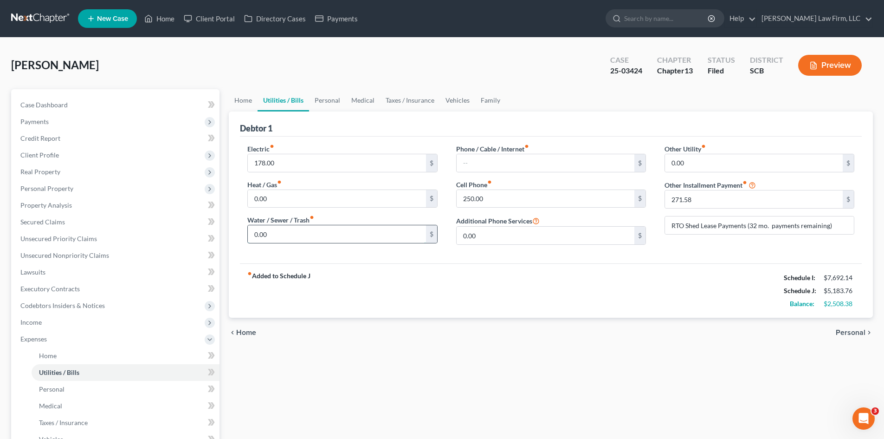
click at [317, 230] on input "0.00" at bounding box center [337, 234] width 178 height 18
type input "60"
click at [507, 199] on input "250.00" at bounding box center [546, 199] width 178 height 18
click at [321, 101] on link "Personal" at bounding box center [327, 100] width 37 height 22
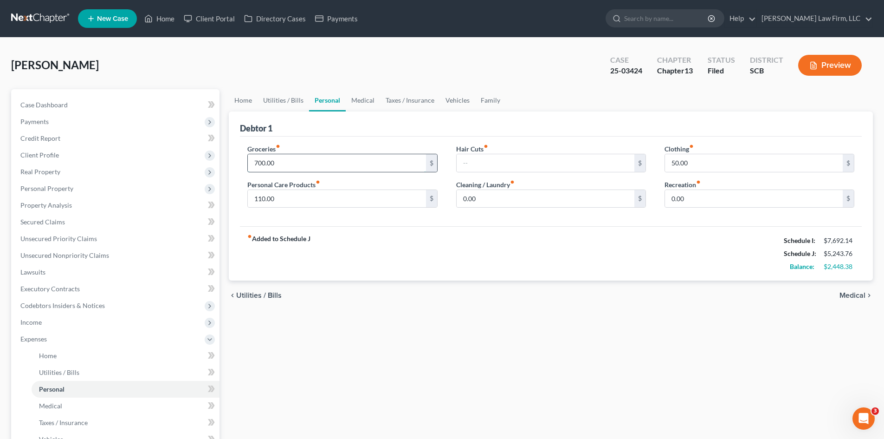
click at [310, 160] on input "700.00" at bounding box center [337, 163] width 178 height 18
type input "450"
click at [285, 201] on input "110.00" at bounding box center [337, 199] width 178 height 18
click at [475, 202] on input "0.00" at bounding box center [546, 199] width 178 height 18
type input "10"
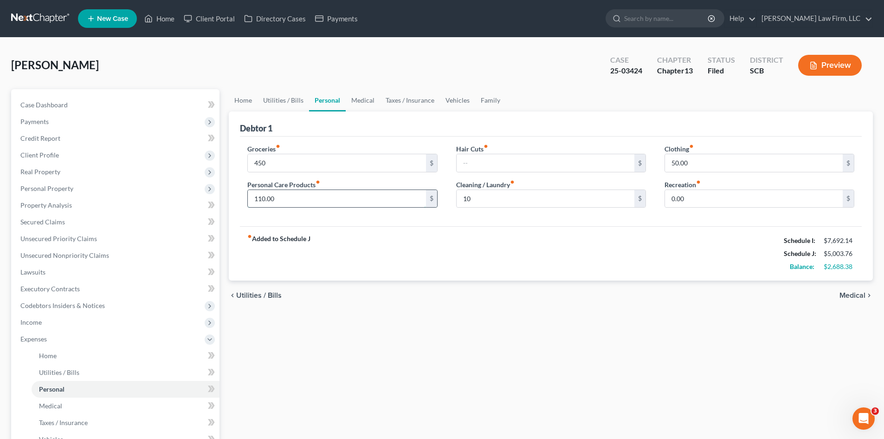
click at [394, 201] on input "110.00" at bounding box center [337, 199] width 178 height 18
type input "100"
click at [359, 101] on link "Medical" at bounding box center [363, 100] width 34 height 22
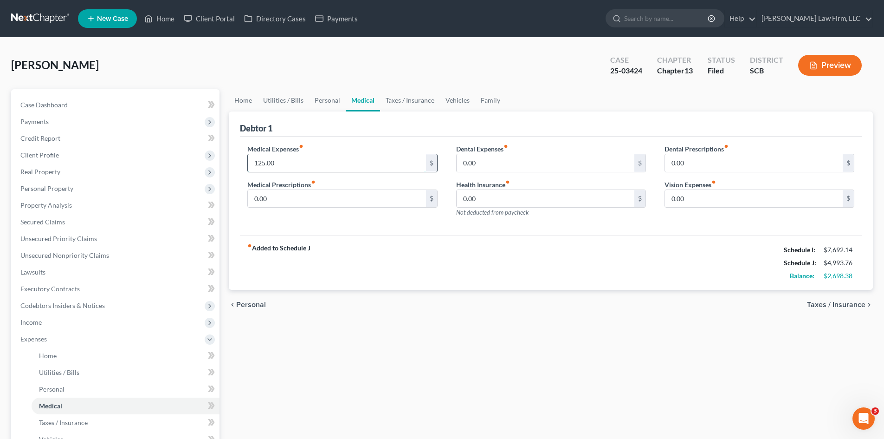
click at [325, 156] on input "125.00" at bounding box center [337, 163] width 178 height 18
type input "40"
drag, startPoint x: 371, startPoint y: 197, endPoint x: 379, endPoint y: 198, distance: 7.5
click at [372, 198] on input "0.00" at bounding box center [337, 199] width 178 height 18
click at [453, 102] on link "Vehicles" at bounding box center [457, 100] width 35 height 22
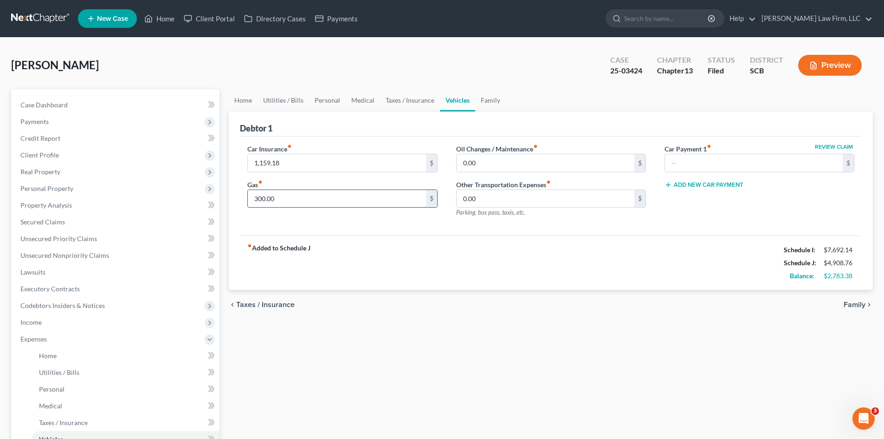
click at [294, 198] on input "300.00" at bounding box center [337, 199] width 178 height 18
type input "150"
click at [557, 201] on input "0.00" at bounding box center [546, 199] width 178 height 18
drag, startPoint x: 334, startPoint y: 101, endPoint x: 349, endPoint y: 101, distance: 14.9
click at [334, 101] on link "Personal" at bounding box center [327, 100] width 37 height 22
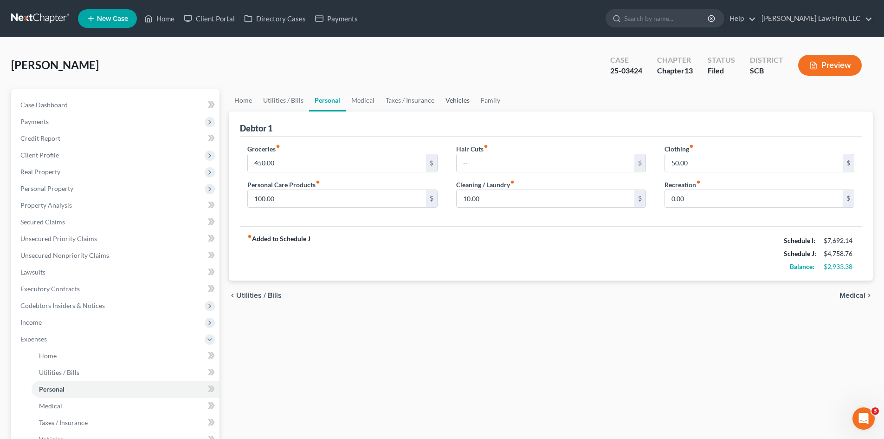
click at [460, 102] on link "Vehicles" at bounding box center [457, 100] width 35 height 22
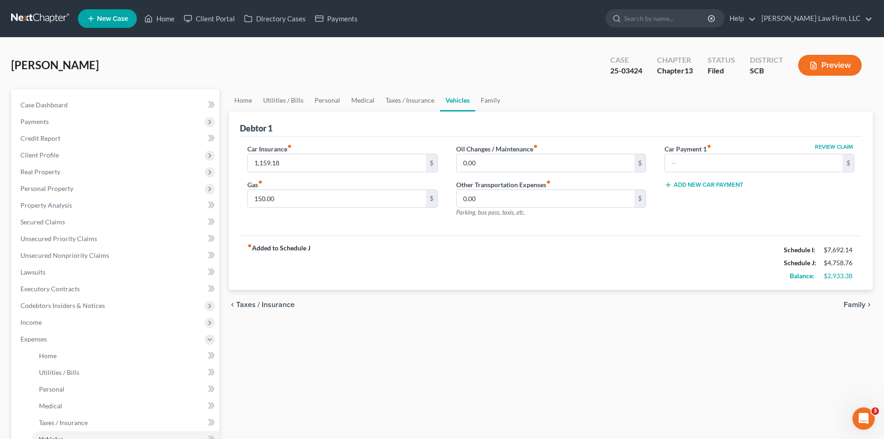
click at [500, 112] on div "Debtor 1" at bounding box center [551, 123] width 622 height 25
click at [490, 104] on link "Family" at bounding box center [490, 100] width 31 height 22
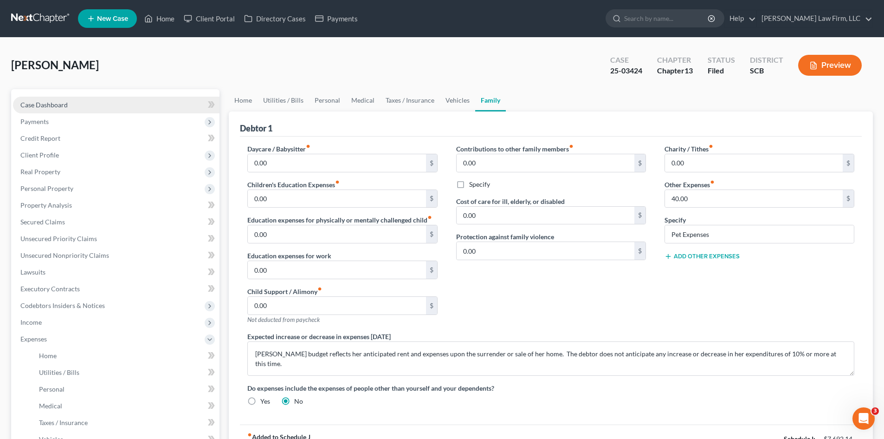
click at [54, 108] on span "Case Dashboard" at bounding box center [43, 105] width 47 height 8
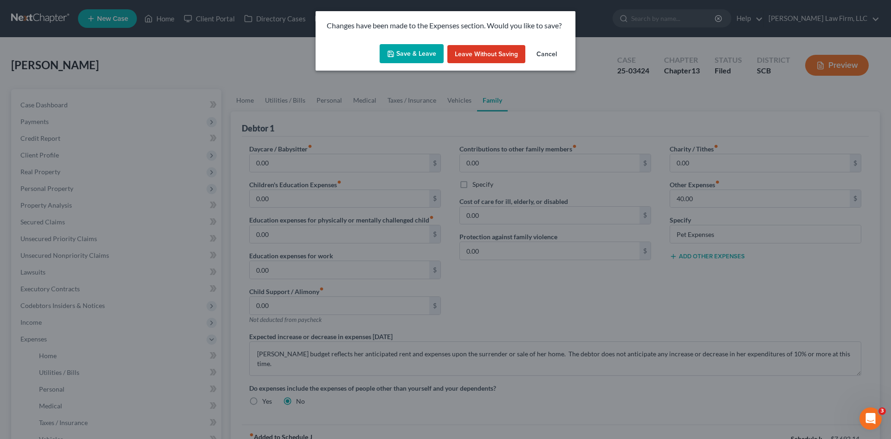
click at [415, 54] on button "Save & Leave" at bounding box center [412, 53] width 64 height 19
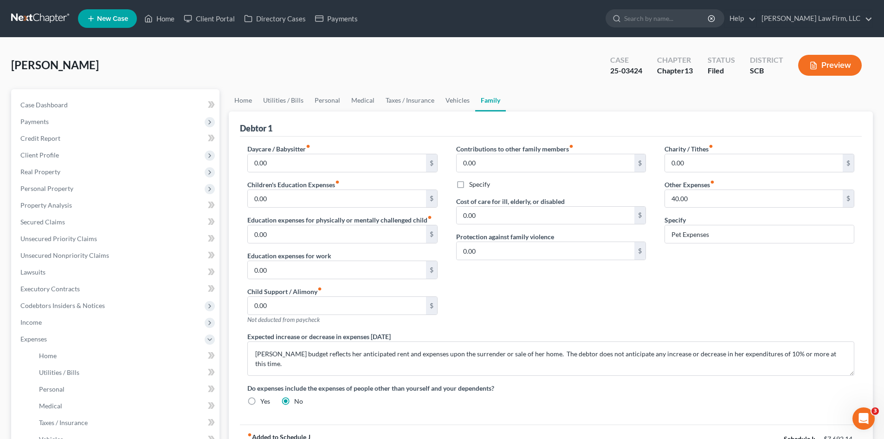
select select "2"
select select "0"
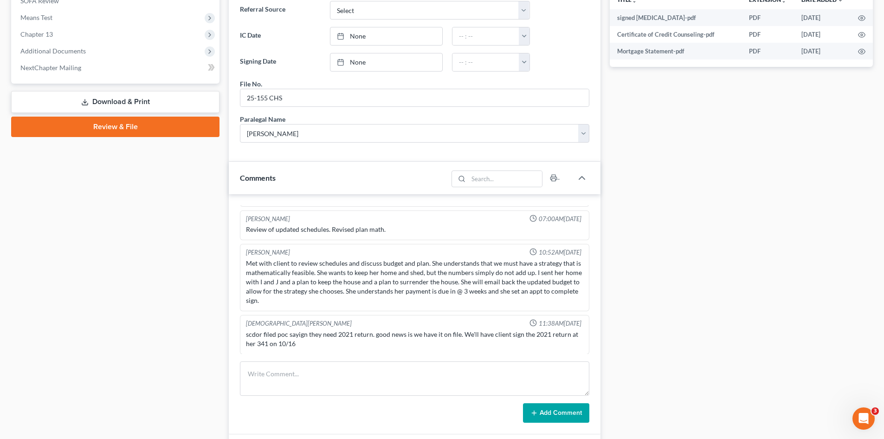
scroll to position [1138, 0]
drag, startPoint x: 335, startPoint y: 383, endPoint x: 372, endPoint y: 387, distance: 37.7
click at [335, 383] on textarea at bounding box center [415, 378] width 350 height 34
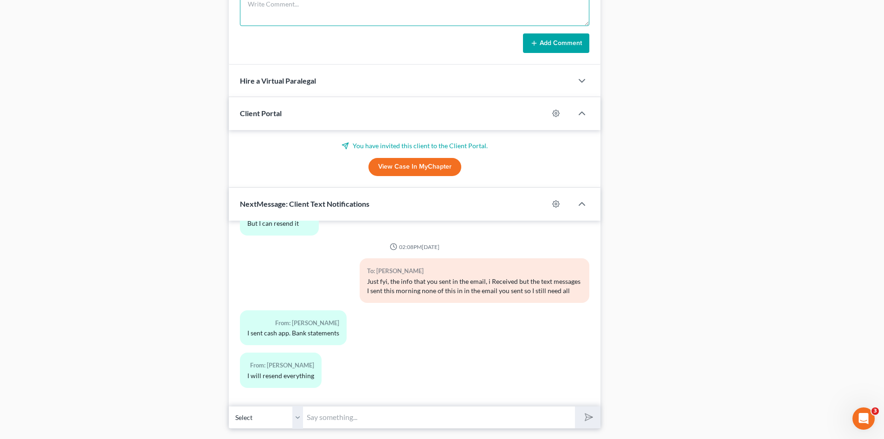
scroll to position [766, 0]
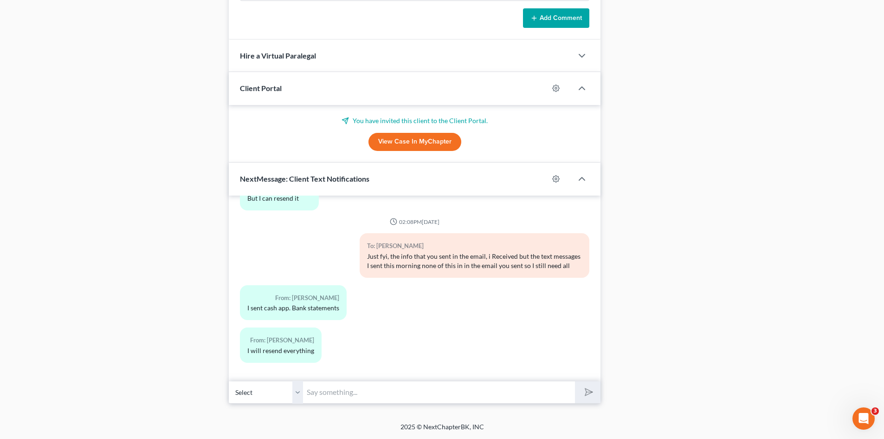
drag, startPoint x: 372, startPoint y: 392, endPoint x: 388, endPoint y: 401, distance: 18.1
click at [372, 392] on input "text" at bounding box center [439, 392] width 272 height 23
type input "we still need 2023 State Tax Returns."
click at [575, 381] on button "submit" at bounding box center [588, 392] width 26 height 22
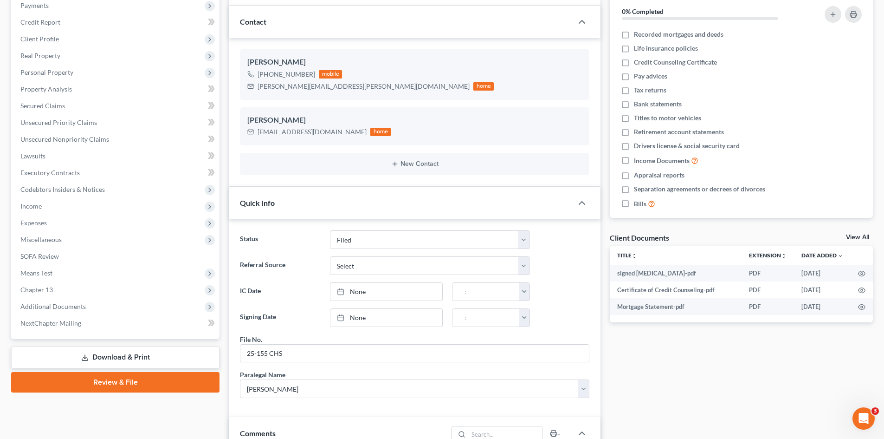
scroll to position [0, 0]
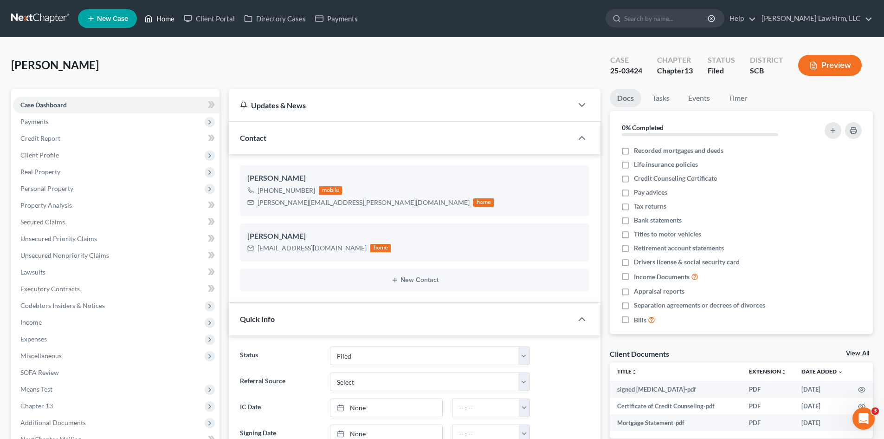
click at [168, 23] on link "Home" at bounding box center [159, 18] width 39 height 17
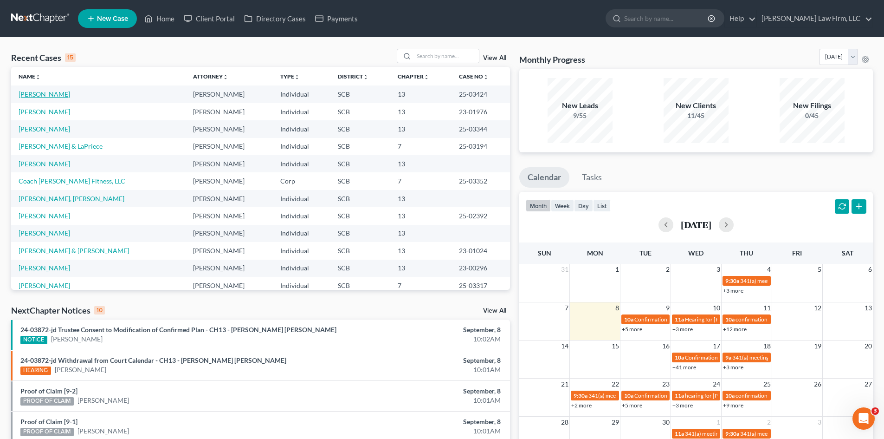
click at [37, 93] on link "Singleton, Jennifer" at bounding box center [45, 94] width 52 height 8
select select "0"
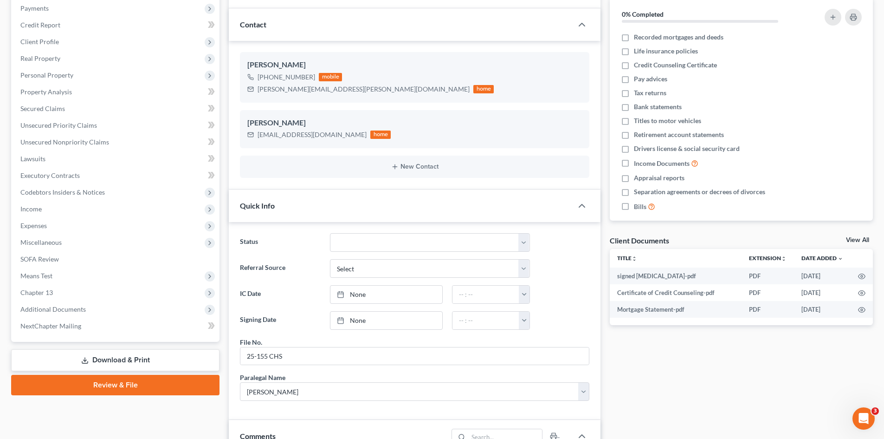
scroll to position [139, 0]
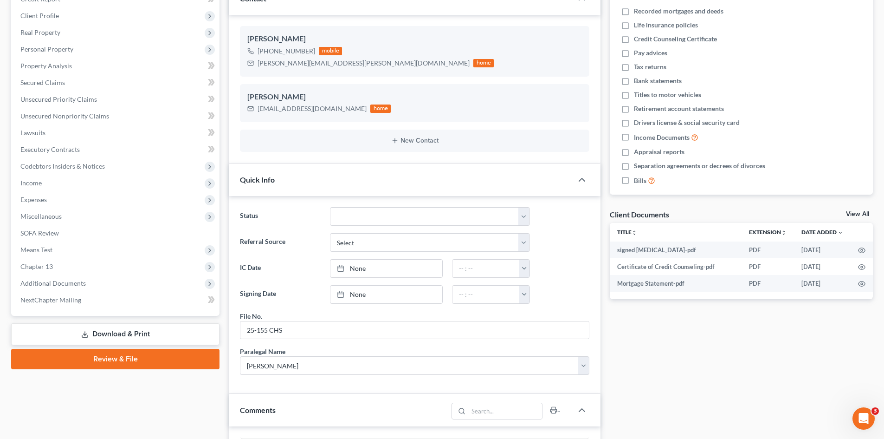
click at [83, 327] on link "Download & Print" at bounding box center [115, 334] width 208 height 22
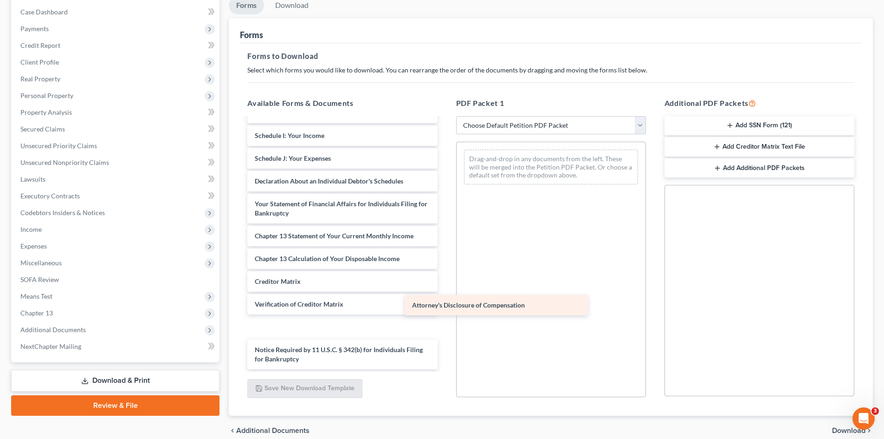
scroll to position [230, 0]
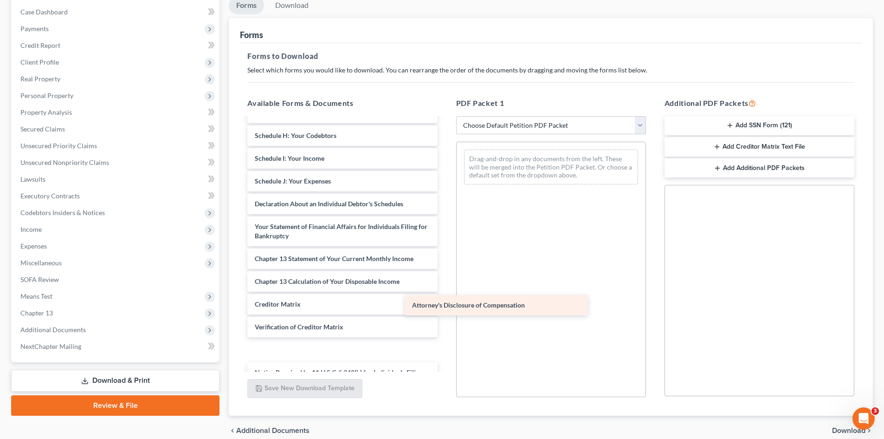
drag, startPoint x: 325, startPoint y: 359, endPoint x: 515, endPoint y: 263, distance: 213.0
click at [445, 263] on div "Attorney's Disclosure of Compensation signed retainer-pdf Certificate of Credit…" at bounding box center [342, 140] width 205 height 503
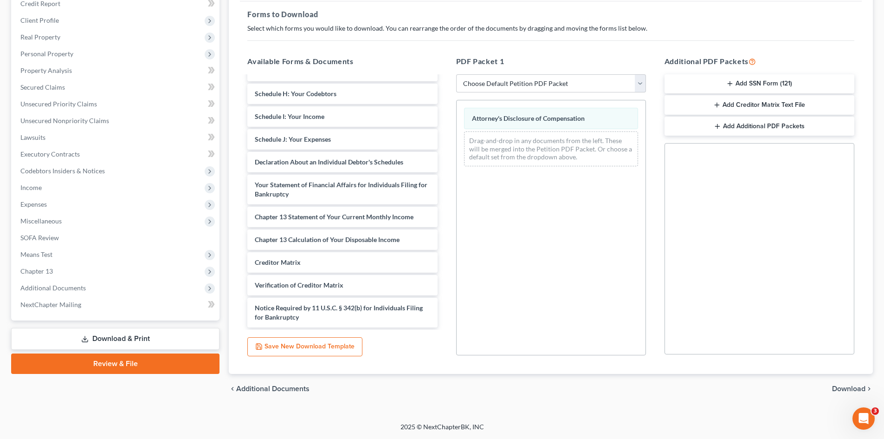
click at [850, 385] on span "Download" at bounding box center [848, 388] width 33 height 7
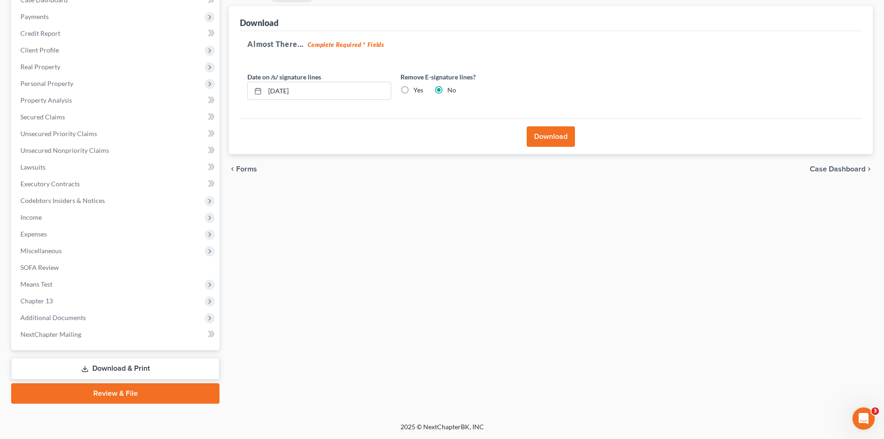
scroll to position [105, 0]
drag, startPoint x: 303, startPoint y: 101, endPoint x: 288, endPoint y: 102, distance: 15.3
click at [288, 102] on div "Date on /s/ signature lines 09/08/2025 Remove E-signature lines? Yes No" at bounding box center [396, 90] width 306 height 36
drag, startPoint x: 306, startPoint y: 96, endPoint x: 247, endPoint y: 96, distance: 58.9
click at [248, 96] on div "09/08/2025" at bounding box center [319, 91] width 144 height 19
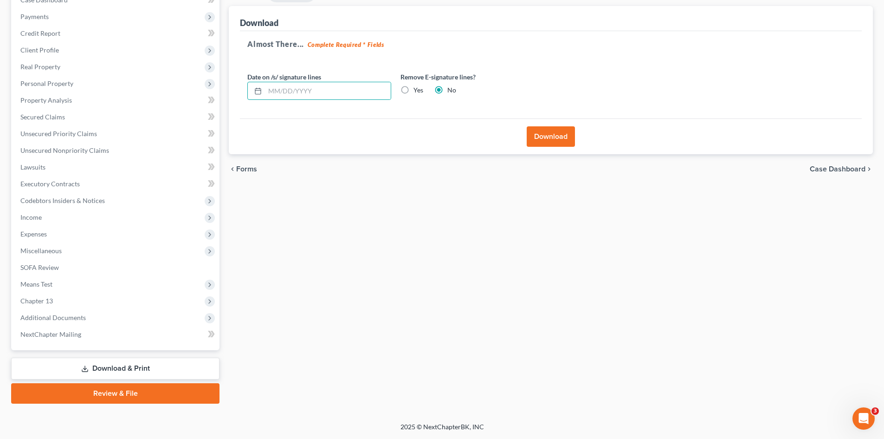
click at [414, 91] on label "Yes" at bounding box center [419, 89] width 10 height 9
click at [417, 91] on input "Yes" at bounding box center [420, 88] width 6 height 6
radio input "true"
radio input "false"
click at [532, 144] on button "Download" at bounding box center [551, 136] width 48 height 20
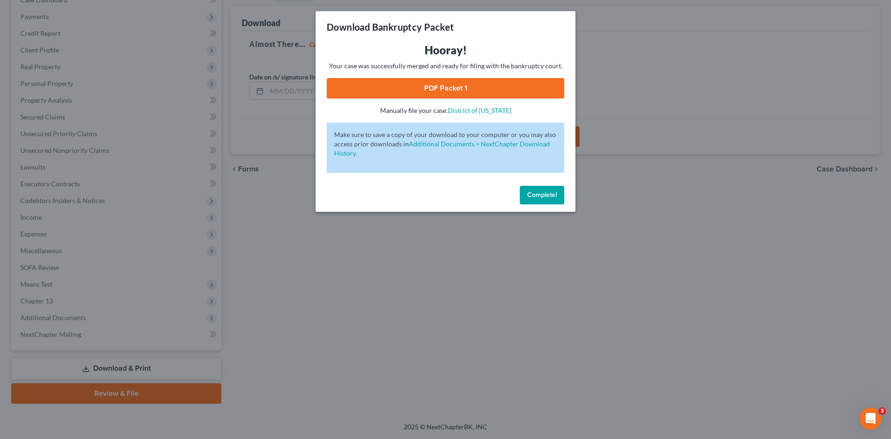
click at [527, 93] on link "PDF Packet 1" at bounding box center [446, 88] width 238 height 20
click at [550, 199] on button "Complete!" at bounding box center [542, 195] width 45 height 19
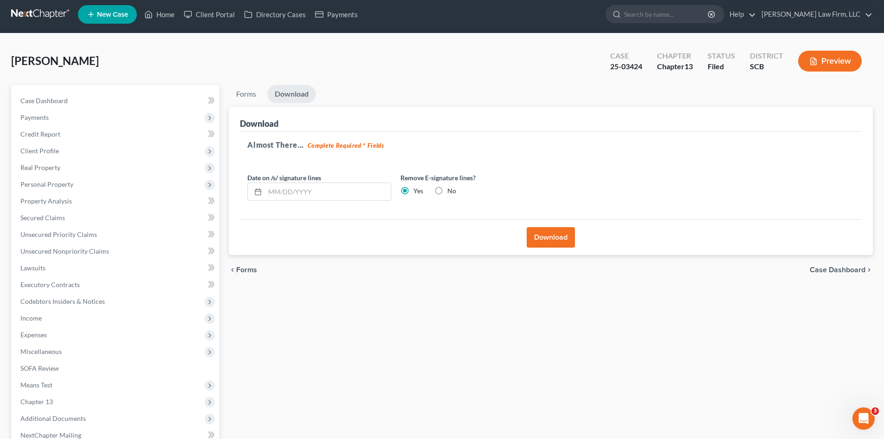
scroll to position [0, 0]
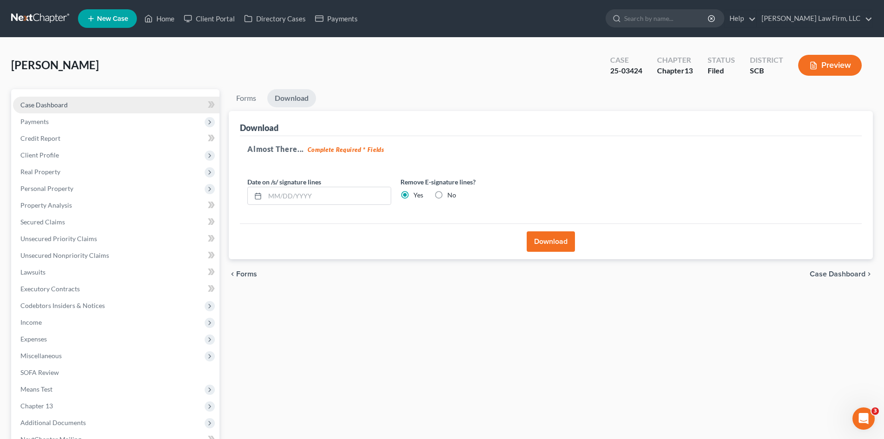
click at [45, 109] on link "Case Dashboard" at bounding box center [116, 105] width 207 height 17
select select "0"
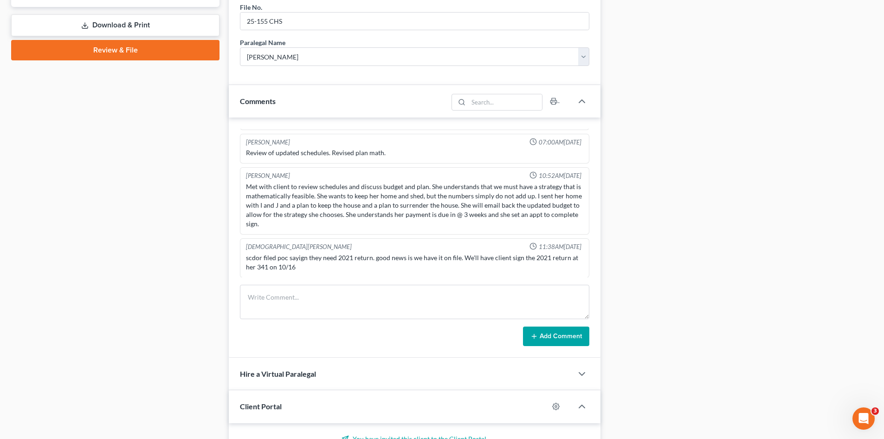
scroll to position [464, 0]
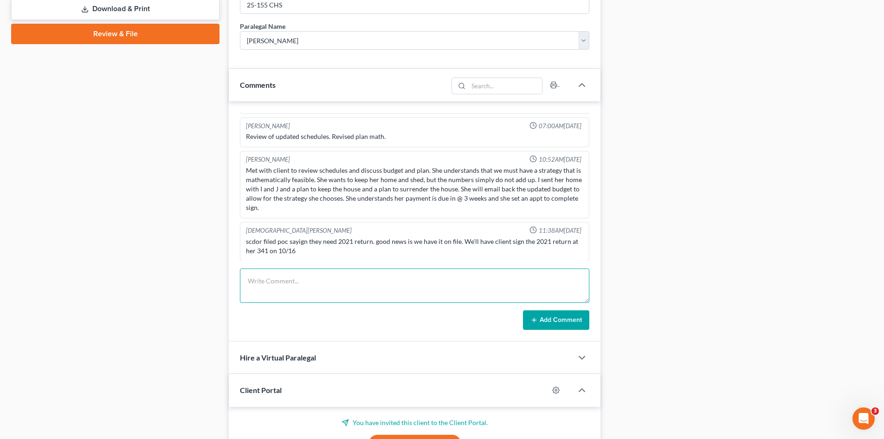
click at [263, 289] on textarea at bounding box center [415, 285] width 350 height 34
type textarea "need debtor to sign all tax returns in file. there is a clip of returns she nee…"
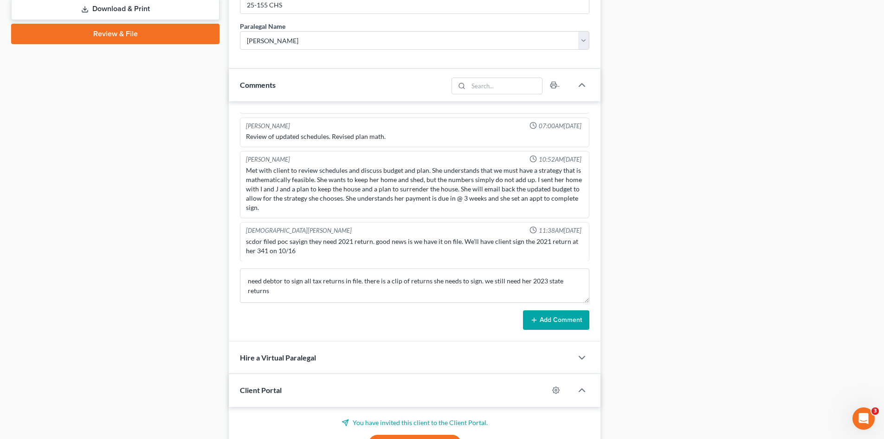
click at [560, 318] on button "Add Comment" at bounding box center [556, 319] width 66 height 19
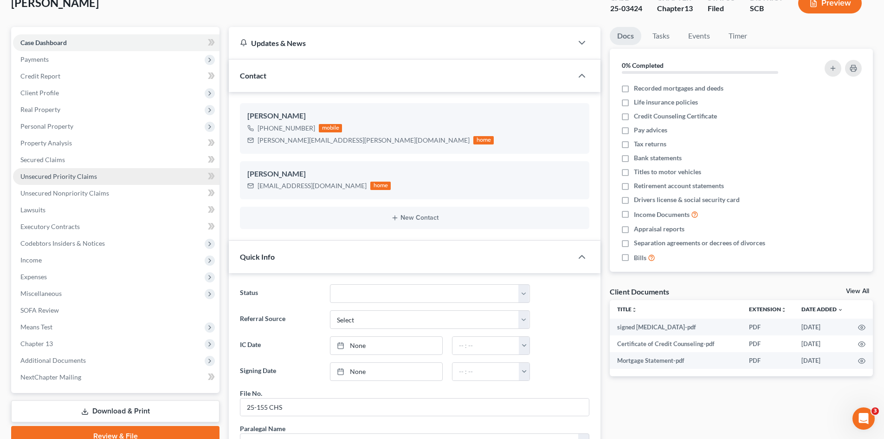
scroll to position [232, 0]
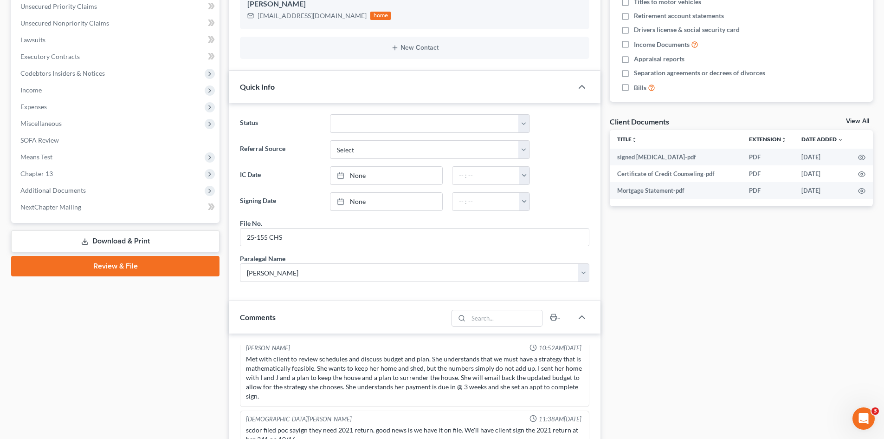
click at [132, 240] on link "Download & Print" at bounding box center [115, 241] width 208 height 22
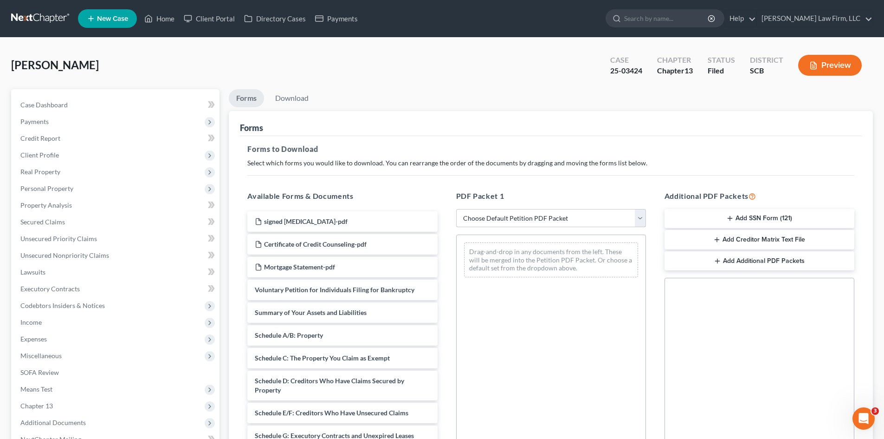
drag, startPoint x: 529, startPoint y: 217, endPoint x: 529, endPoint y: 226, distance: 8.4
click at [529, 219] on select "Choose Default Petition PDF Packet Complete Bankruptcy Petition (all forms and …" at bounding box center [551, 218] width 190 height 19
select select "9"
click at [456, 209] on select "Choose Default Petition PDF Packet Complete Bankruptcy Petition (all forms and …" at bounding box center [551, 218] width 190 height 19
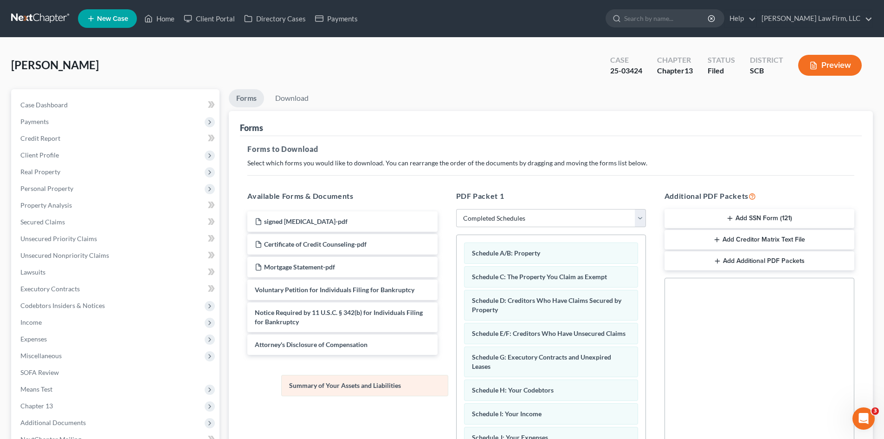
drag, startPoint x: 531, startPoint y: 255, endPoint x: 345, endPoint y: 376, distance: 221.6
click at [457, 383] on div "Summary of Your Assets and Liabilities Summary of Your Assets and Liabilities S…" at bounding box center [551, 444] width 189 height 418
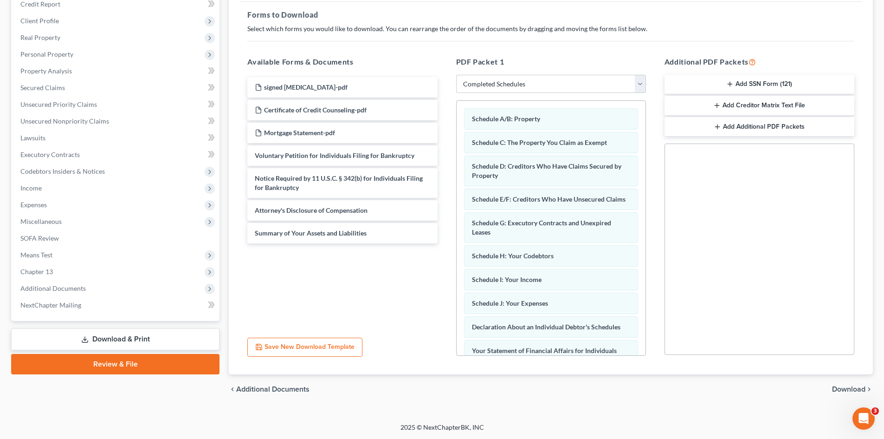
scroll to position [135, 0]
click at [855, 390] on span "Download" at bounding box center [848, 388] width 33 height 7
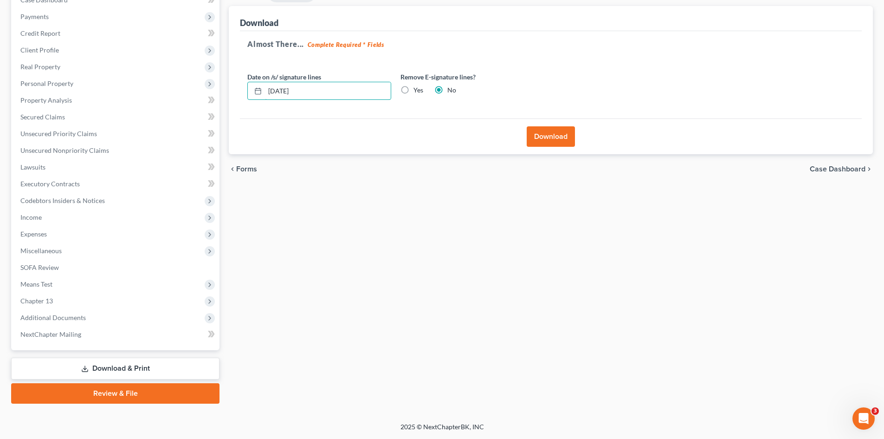
drag, startPoint x: 308, startPoint y: 102, endPoint x: 263, endPoint y: 106, distance: 45.7
click at [263, 106] on div "Date on /s/ signature lines 09/08/2025 Remove E-signature lines? Yes No" at bounding box center [396, 90] width 306 height 36
click at [414, 93] on label "Yes" at bounding box center [419, 89] width 10 height 9
click at [414, 91] on label "Yes" at bounding box center [419, 89] width 10 height 9
click at [417, 91] on input "Yes" at bounding box center [420, 88] width 6 height 6
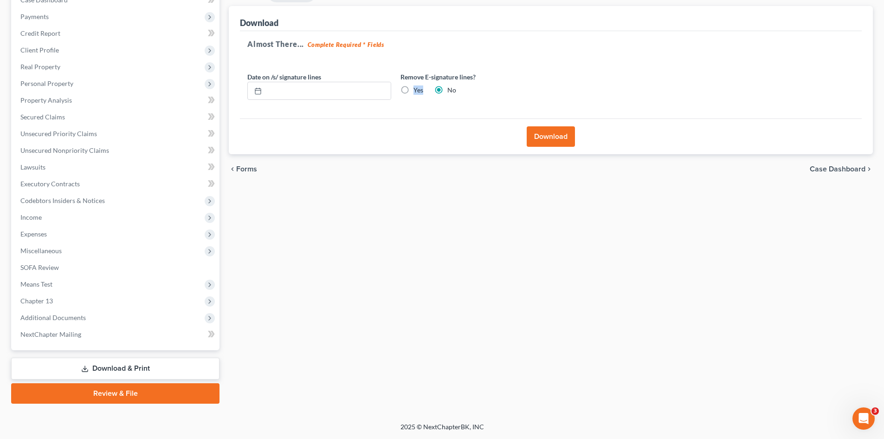
radio input "true"
radio input "false"
click at [546, 142] on button "Download" at bounding box center [551, 136] width 48 height 20
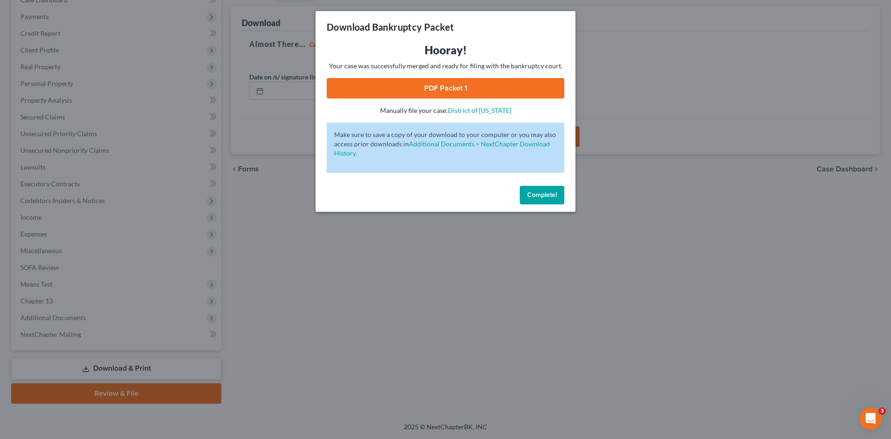
click at [494, 96] on link "PDF Packet 1" at bounding box center [446, 88] width 238 height 20
click at [543, 196] on span "Complete!" at bounding box center [542, 195] width 30 height 8
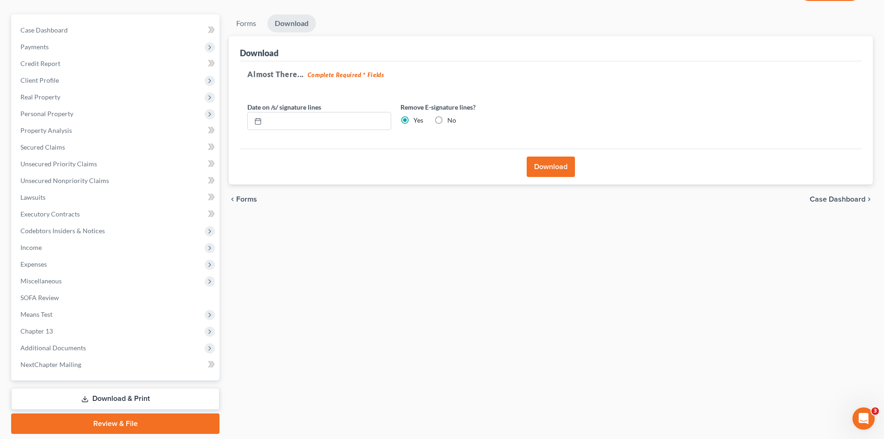
scroll to position [0, 0]
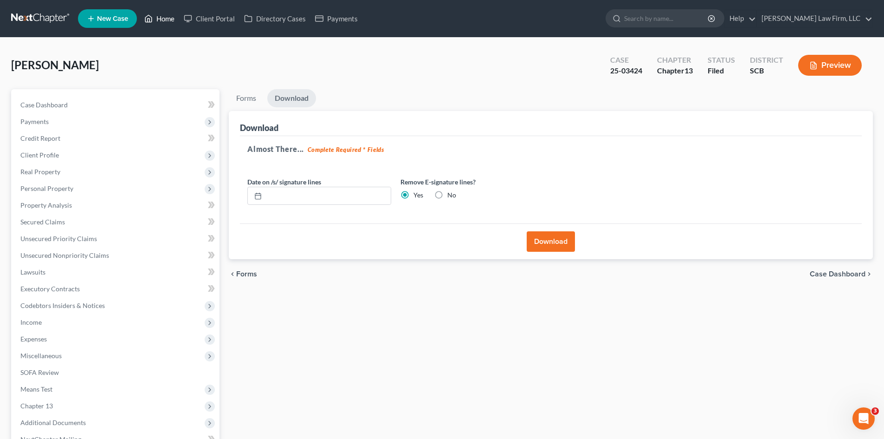
click at [165, 21] on link "Home" at bounding box center [159, 18] width 39 height 17
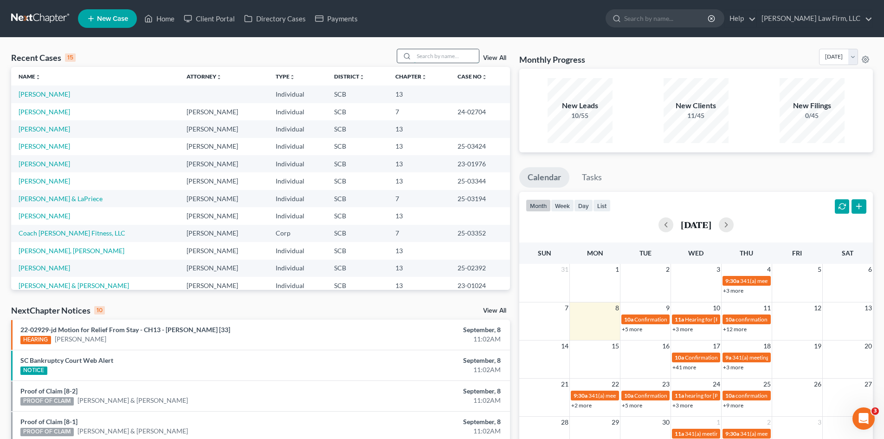
click at [425, 63] on input "search" at bounding box center [446, 55] width 65 height 13
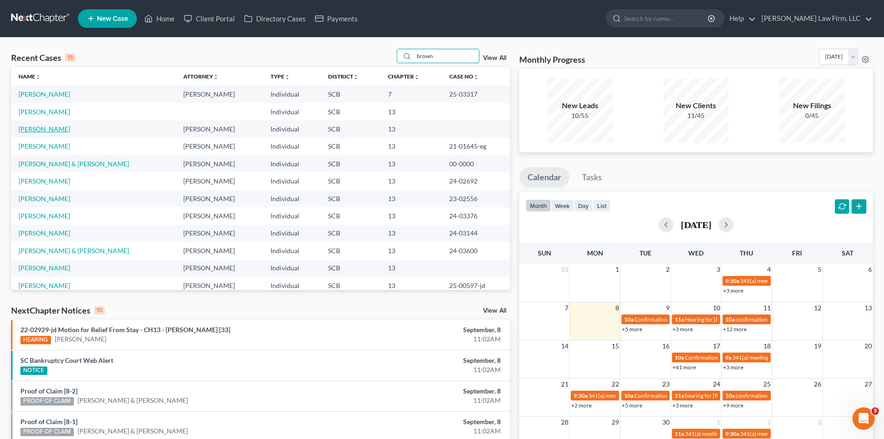
type input "brown"
click at [49, 129] on link "Brown, Jasmine" at bounding box center [45, 129] width 52 height 8
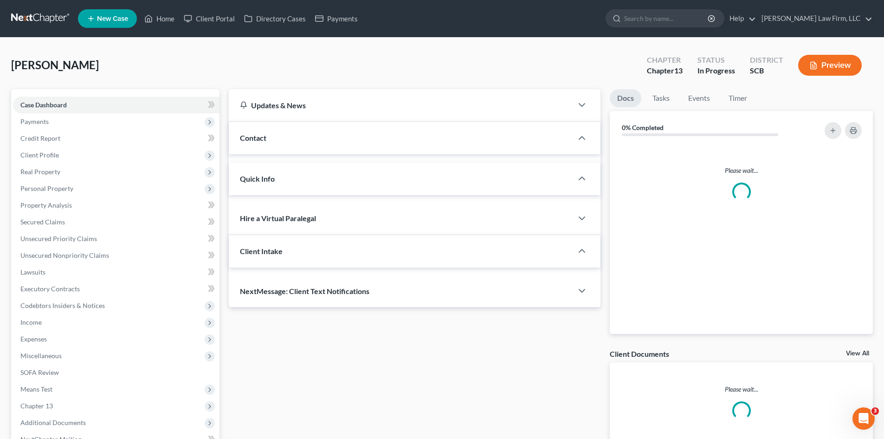
select select "0"
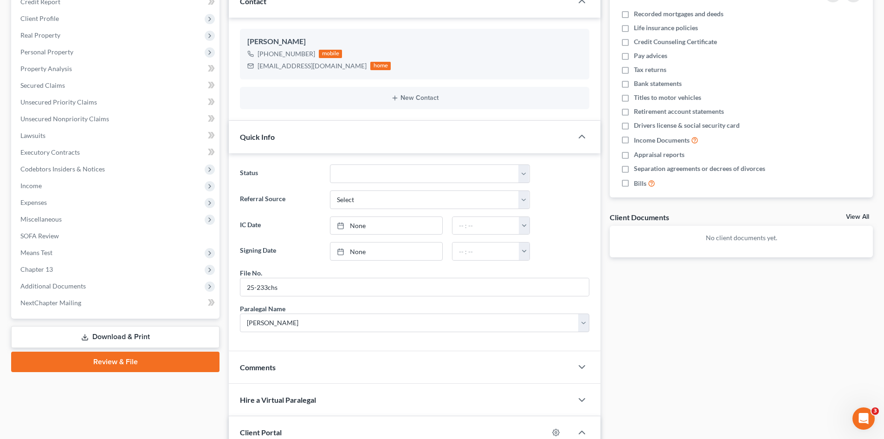
scroll to position [232, 0]
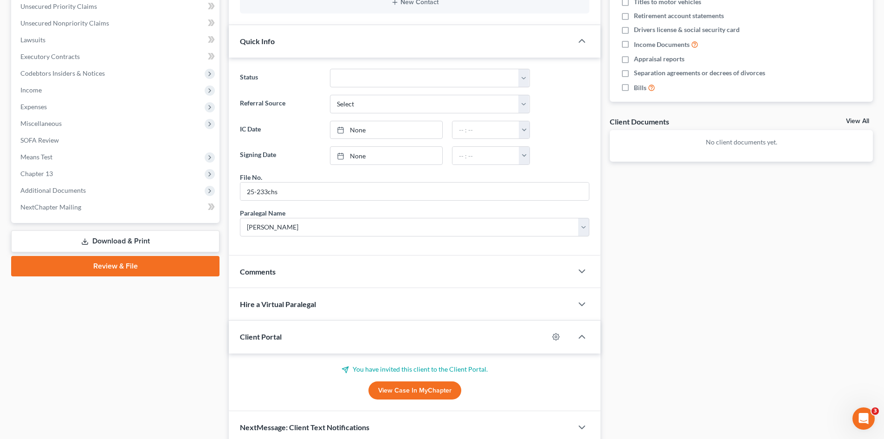
click at [433, 394] on link "View Case in MyChapter" at bounding box center [415, 390] width 93 height 19
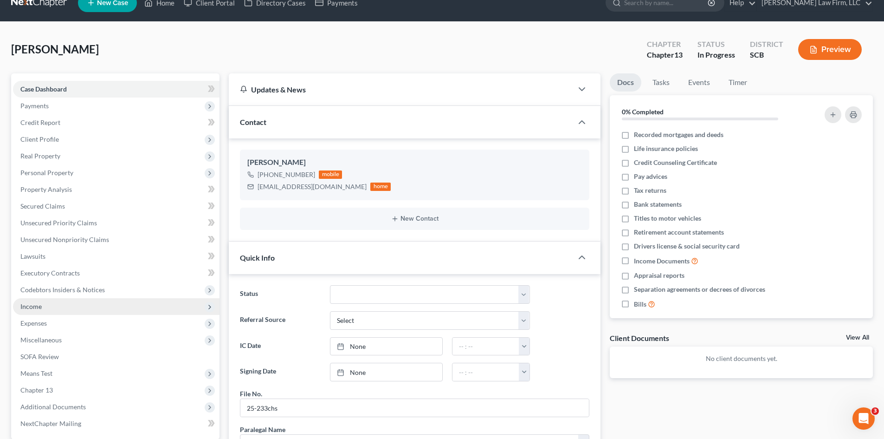
scroll to position [0, 0]
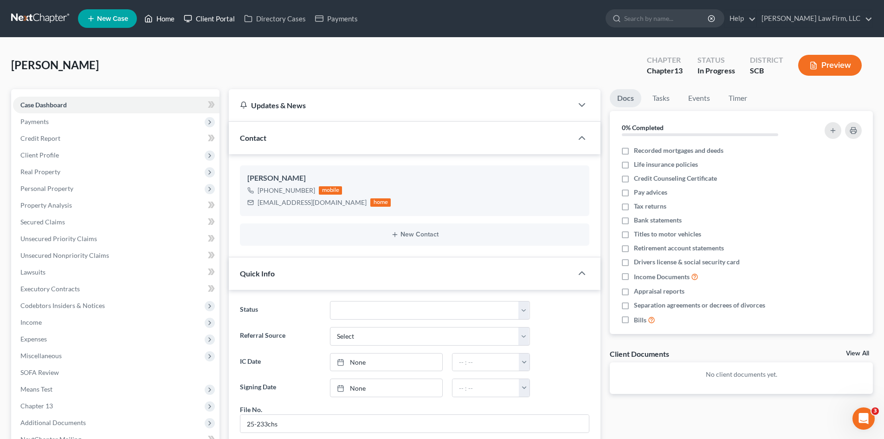
drag, startPoint x: 162, startPoint y: 21, endPoint x: 223, endPoint y: 20, distance: 61.3
click at [162, 21] on link "Home" at bounding box center [159, 18] width 39 height 17
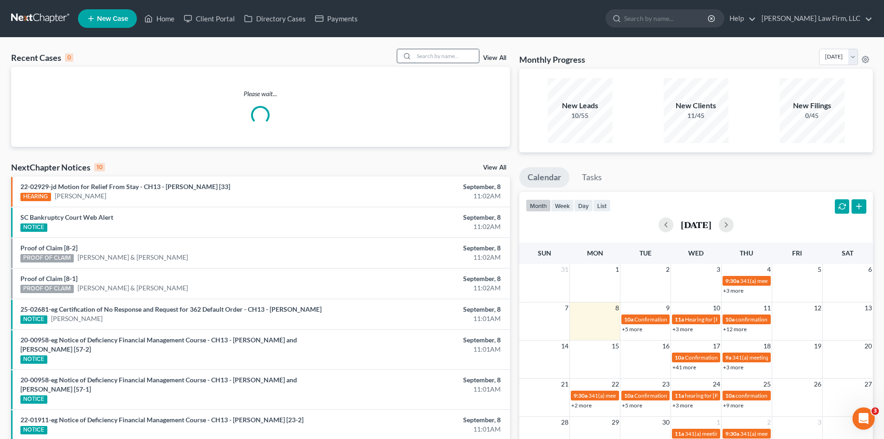
click at [425, 56] on input "search" at bounding box center [446, 55] width 65 height 13
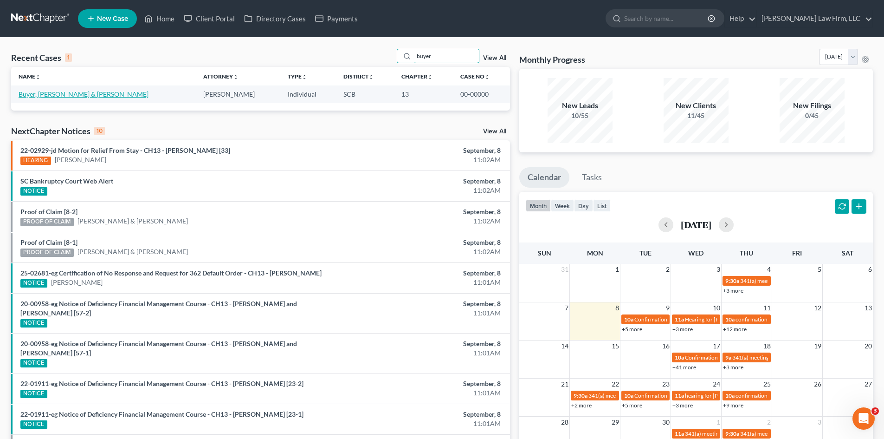
type input "buyer"
click at [56, 92] on link "Buyer, Paul & Megan" at bounding box center [84, 94] width 130 height 8
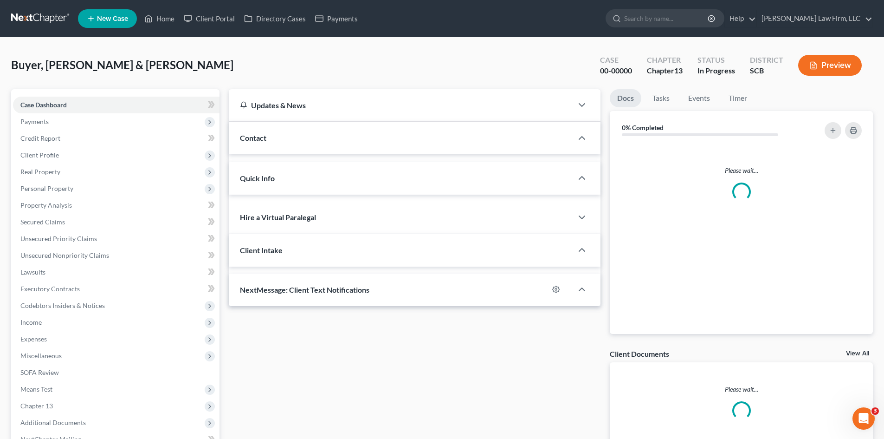
select select "0"
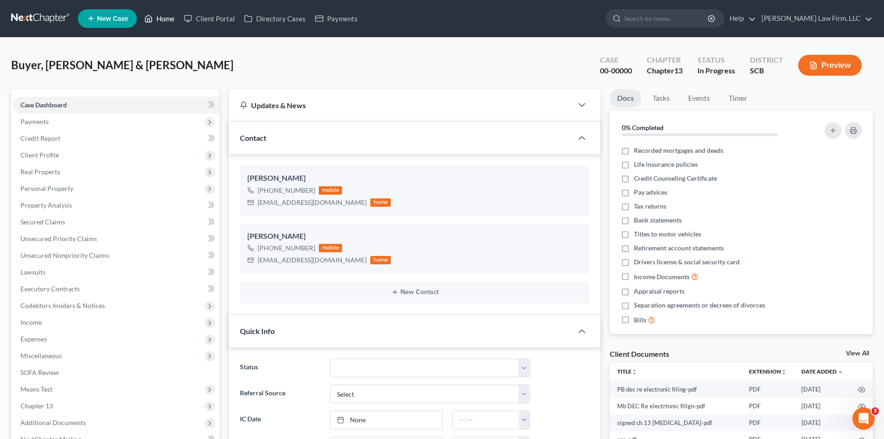
click at [163, 23] on link "Home" at bounding box center [159, 18] width 39 height 17
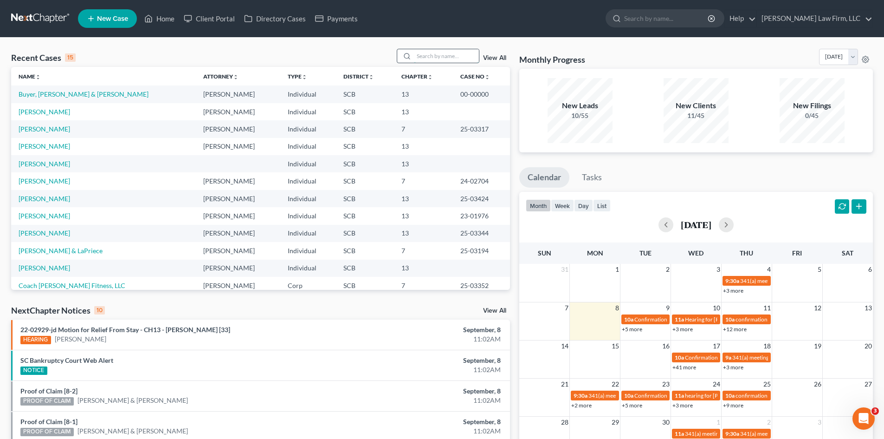
click at [446, 61] on input "search" at bounding box center [446, 55] width 65 height 13
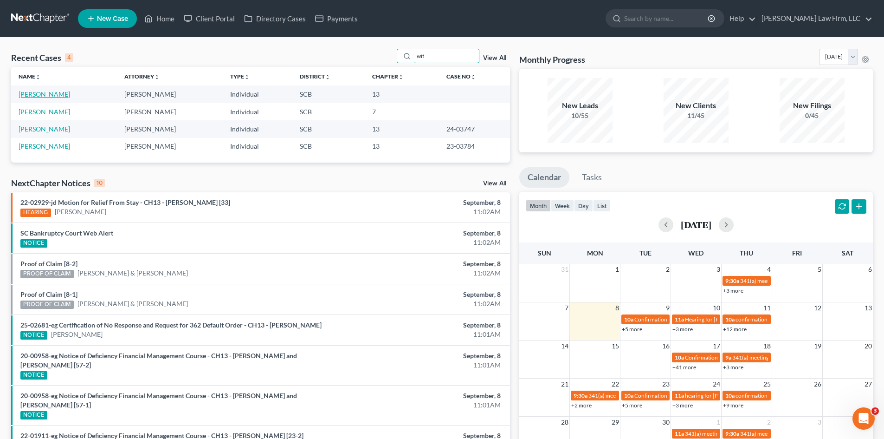
type input "wit"
click at [53, 96] on link "Wittrell, Irvin" at bounding box center [45, 94] width 52 height 8
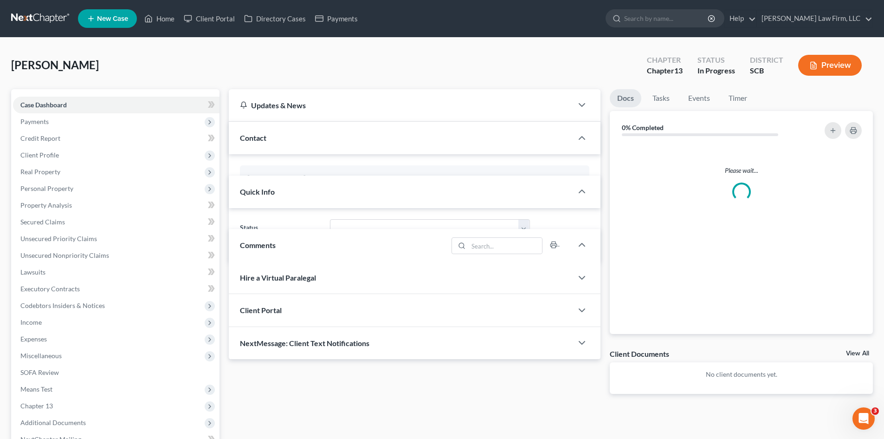
select select "0"
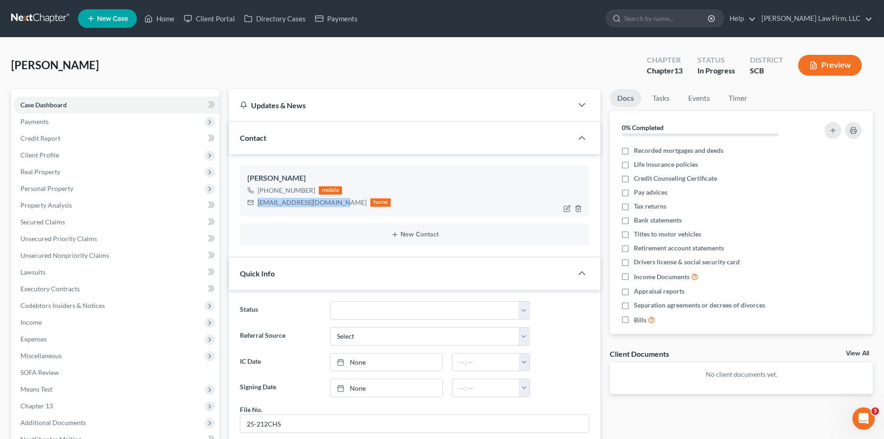
drag, startPoint x: 259, startPoint y: 202, endPoint x: 338, endPoint y: 208, distance: 79.1
click at [338, 208] on div "Irvin Wittrell +1 (843) 642-6859 mobile changdynasty15@gmail.com home" at bounding box center [415, 190] width 350 height 50
copy div "changdynasty15@gmail.com"
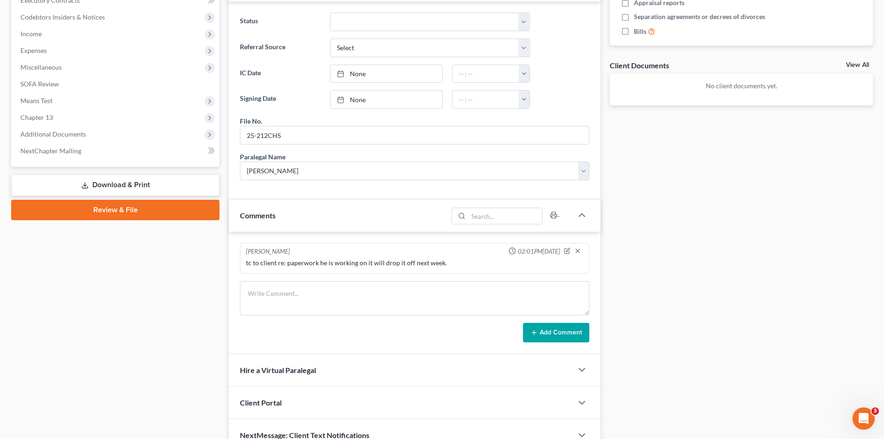
scroll to position [337, 0]
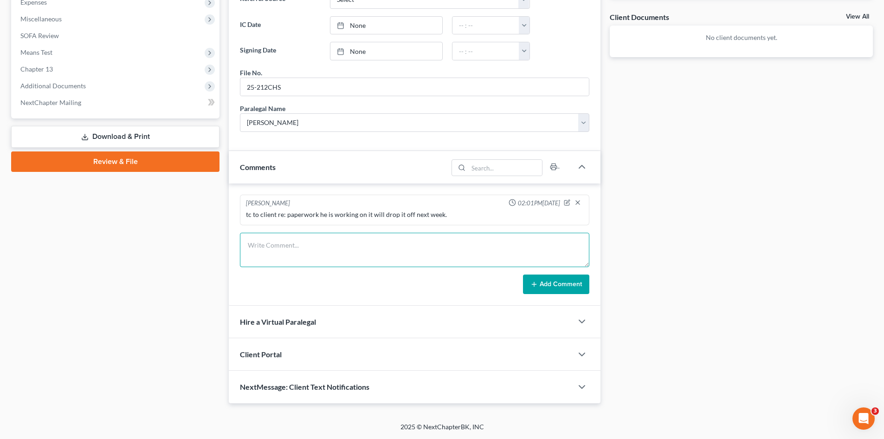
click at [314, 240] on textarea at bounding box center [415, 250] width 350 height 34
type textarea "email to client with list of info received last week and new list of info still…"
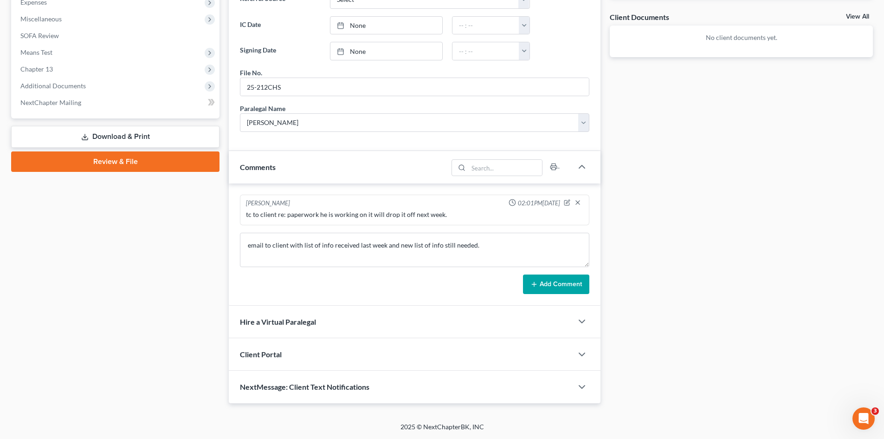
click at [575, 277] on button "Add Comment" at bounding box center [556, 283] width 66 height 19
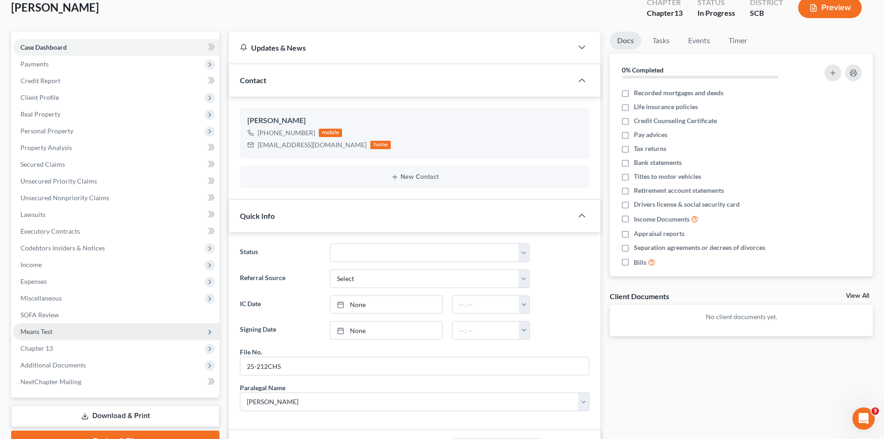
scroll to position [0, 0]
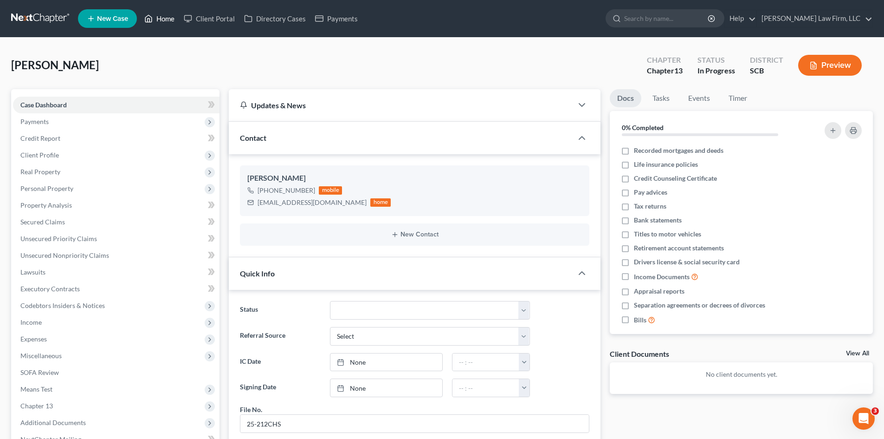
click at [160, 25] on link "Home" at bounding box center [159, 18] width 39 height 17
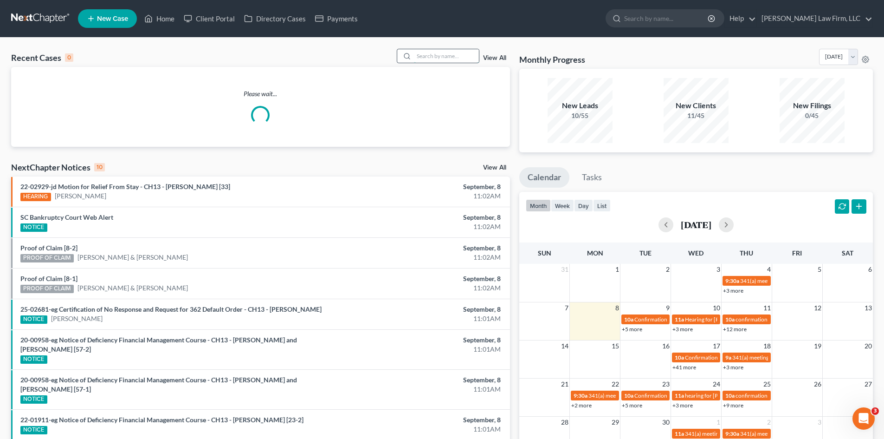
click at [431, 58] on input "search" at bounding box center [446, 55] width 65 height 13
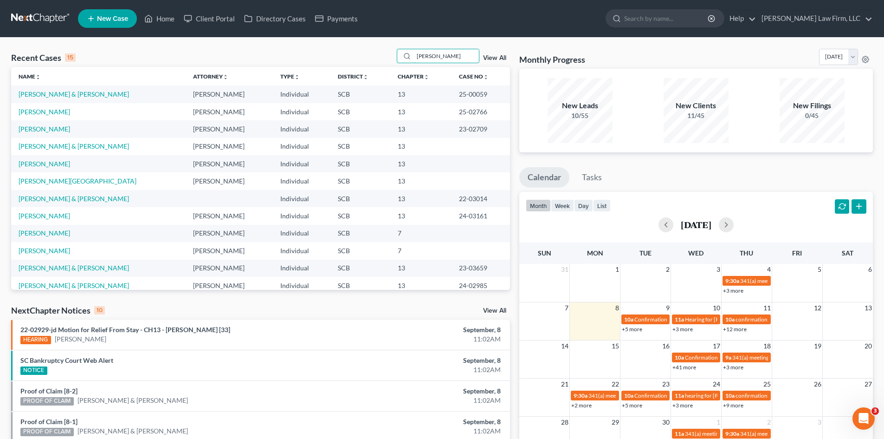
type input "[PERSON_NAME]"
click at [443, 58] on input "[PERSON_NAME]" at bounding box center [446, 55] width 65 height 13
click at [68, 232] on link "Williams-Guinyard, Valentina" at bounding box center [45, 233] width 52 height 8
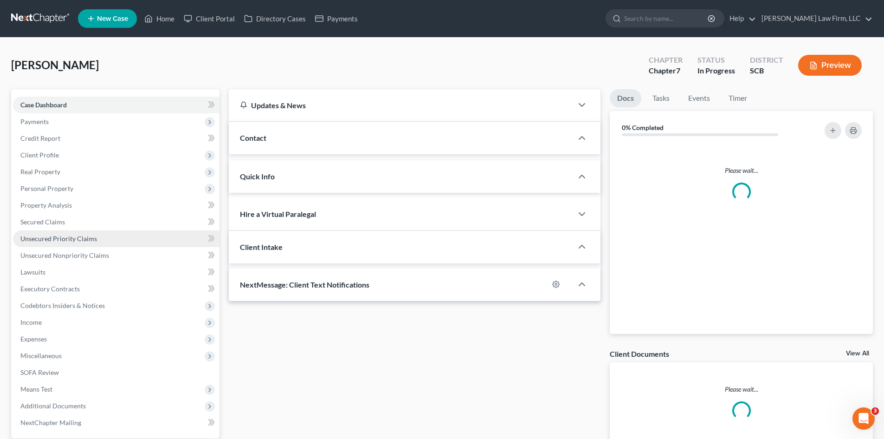
select select "0"
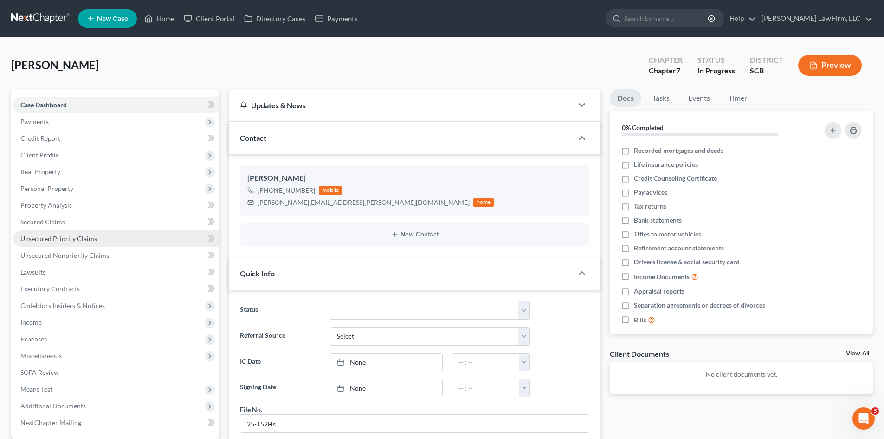
scroll to position [38, 0]
click at [745, 99] on link "Timer" at bounding box center [737, 98] width 33 height 18
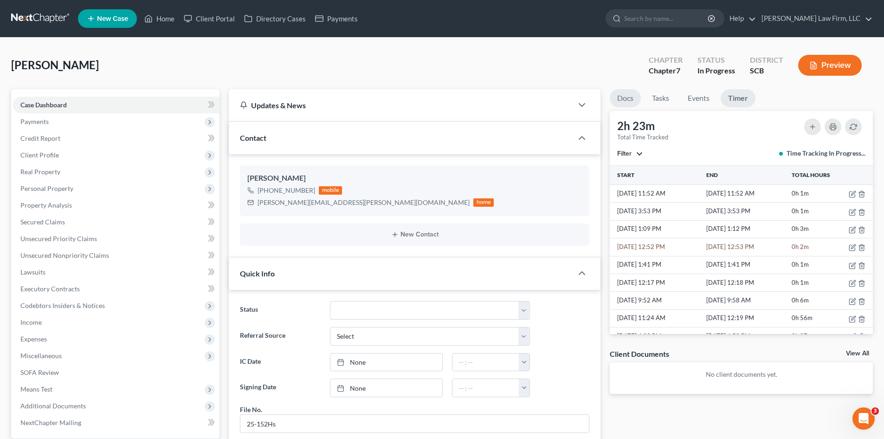
click at [618, 103] on link "Docs" at bounding box center [625, 98] width 31 height 18
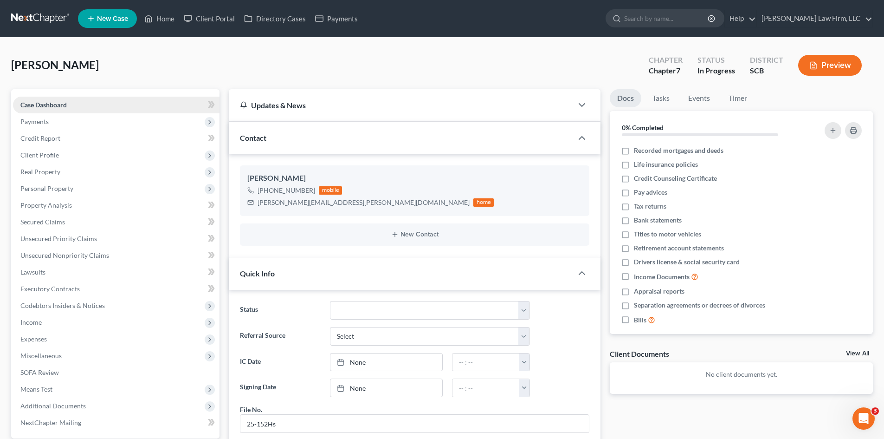
click at [54, 107] on span "Case Dashboard" at bounding box center [43, 105] width 46 height 8
click at [44, 151] on span "Client Profile" at bounding box center [39, 155] width 39 height 8
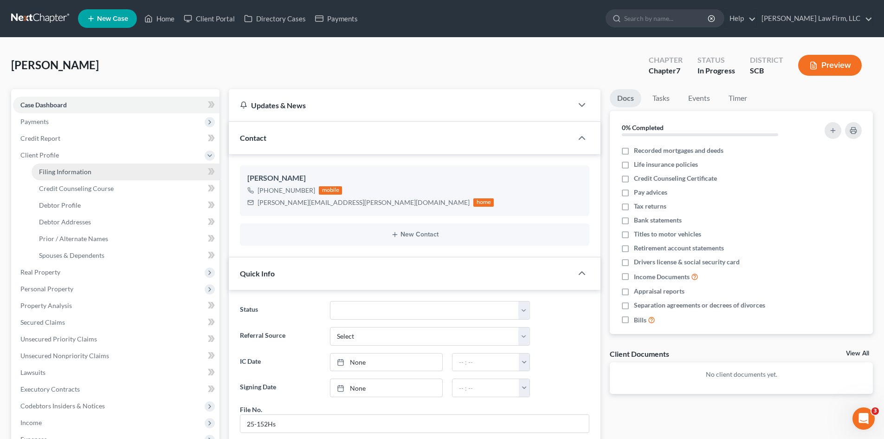
click at [81, 174] on span "Filing Information" at bounding box center [65, 172] width 52 height 8
select select "1"
select select "0"
select select "42"
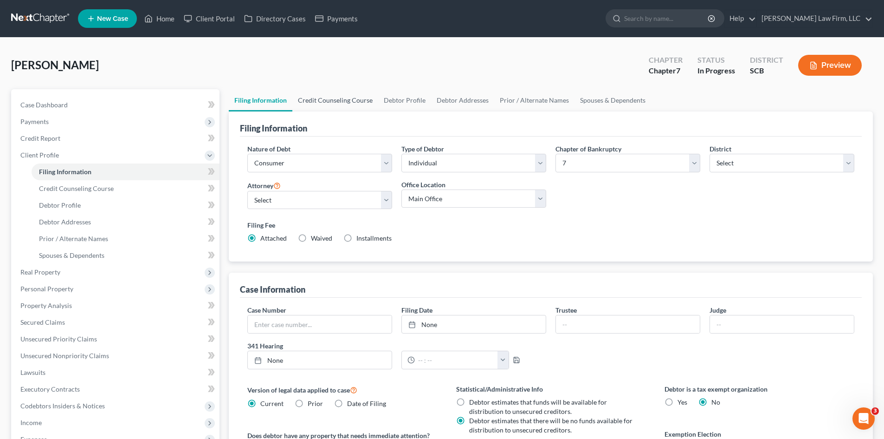
click at [326, 104] on link "Credit Counseling Course" at bounding box center [335, 100] width 86 height 22
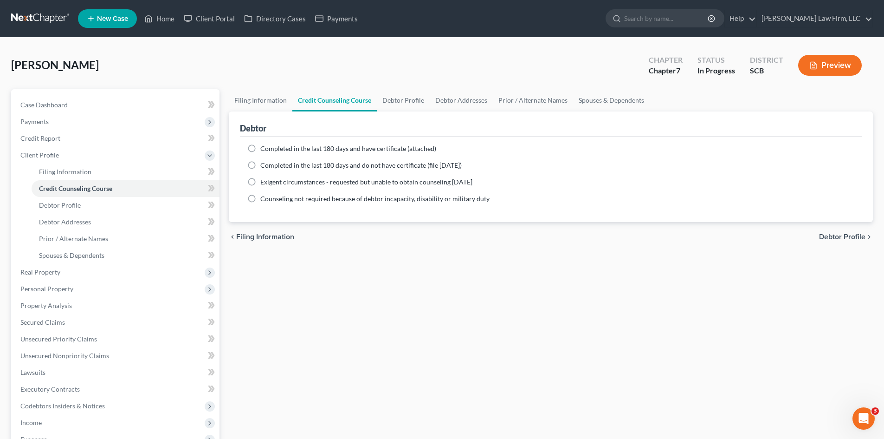
click at [260, 146] on label "Completed in the last 180 days and have certificate (attached)" at bounding box center [348, 148] width 176 height 9
click at [264, 146] on input "Completed in the last 180 days and have certificate (attached)" at bounding box center [267, 147] width 6 height 6
radio input "true"
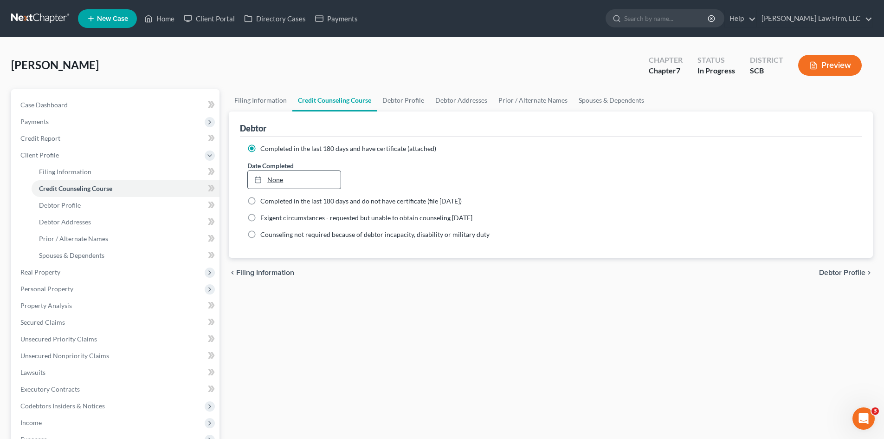
type input "9/8/2025"
click at [276, 180] on link "None" at bounding box center [294, 180] width 92 height 18
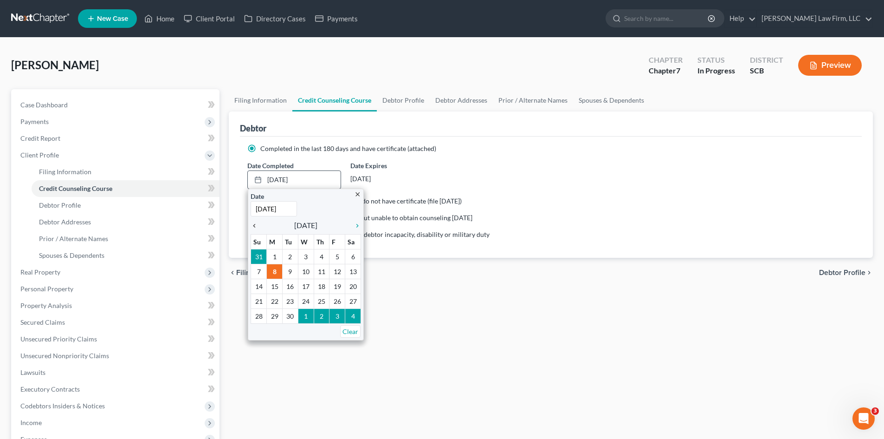
click at [256, 224] on icon "chevron_left" at bounding box center [257, 225] width 12 height 7
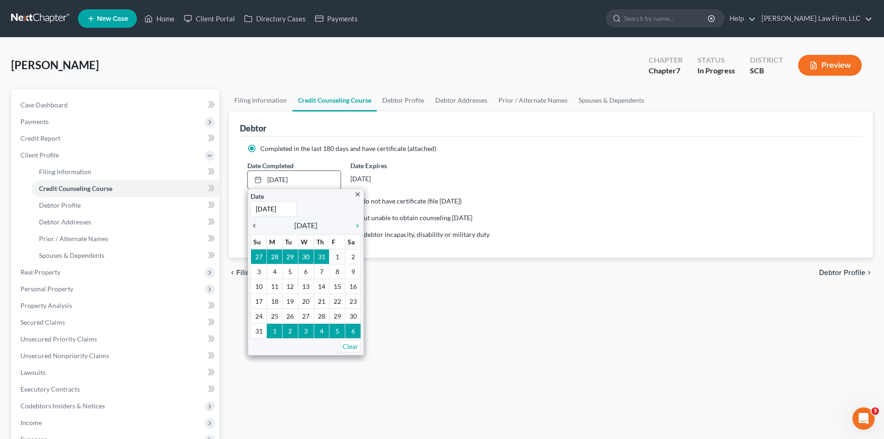
click at [256, 224] on icon "chevron_left" at bounding box center [257, 225] width 12 height 7
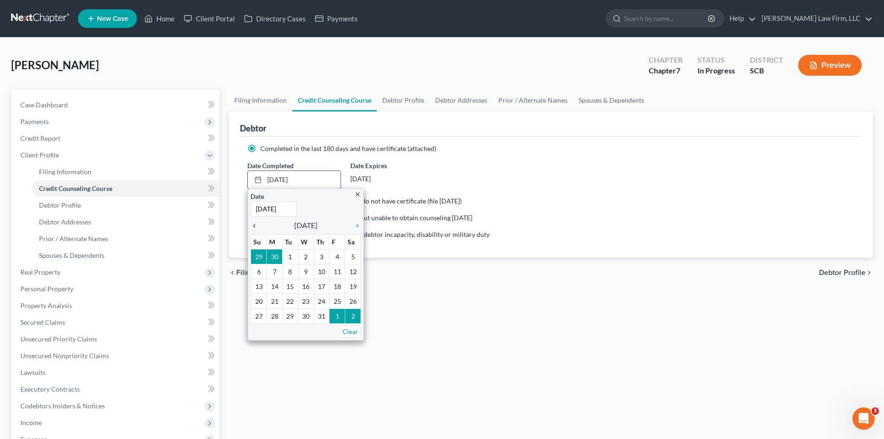
click at [258, 225] on icon "chevron_left" at bounding box center [257, 225] width 12 height 7
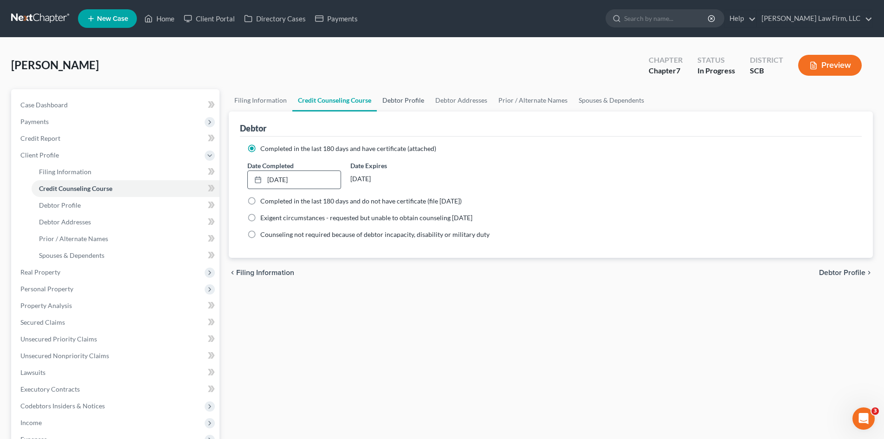
click at [398, 105] on link "Debtor Profile" at bounding box center [403, 100] width 53 height 22
select select "0"
select select "1"
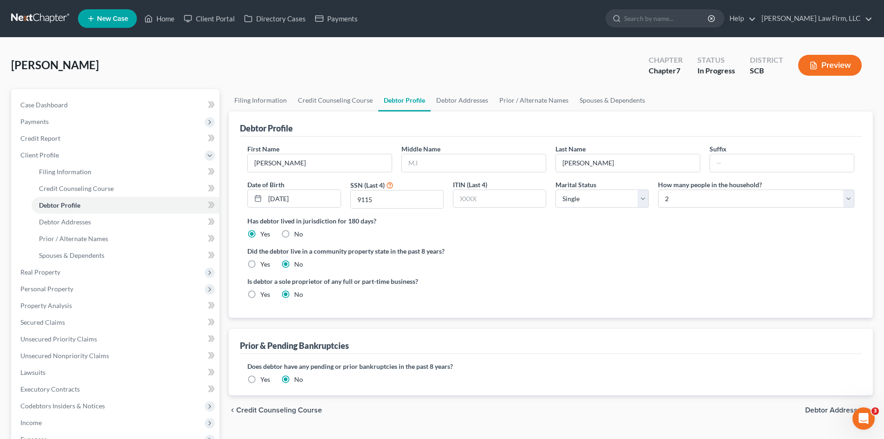
radio input "true"
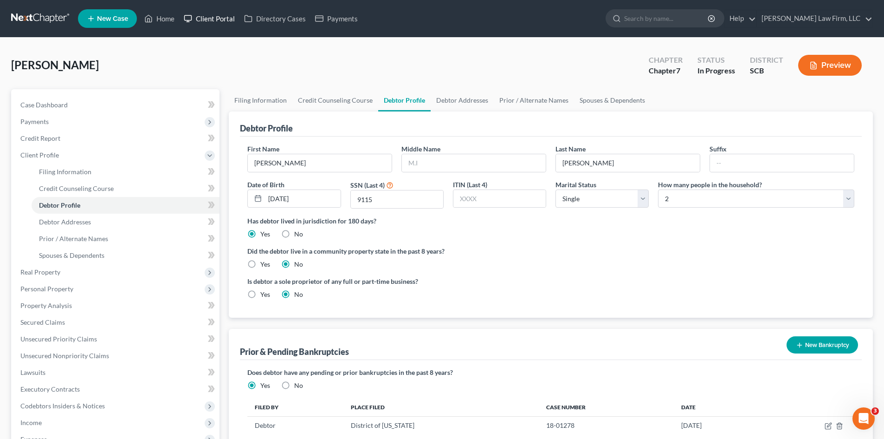
drag, startPoint x: 216, startPoint y: 9, endPoint x: 204, endPoint y: 17, distance: 14.8
click at [464, 104] on link "Debtor Addresses" at bounding box center [462, 100] width 63 height 22
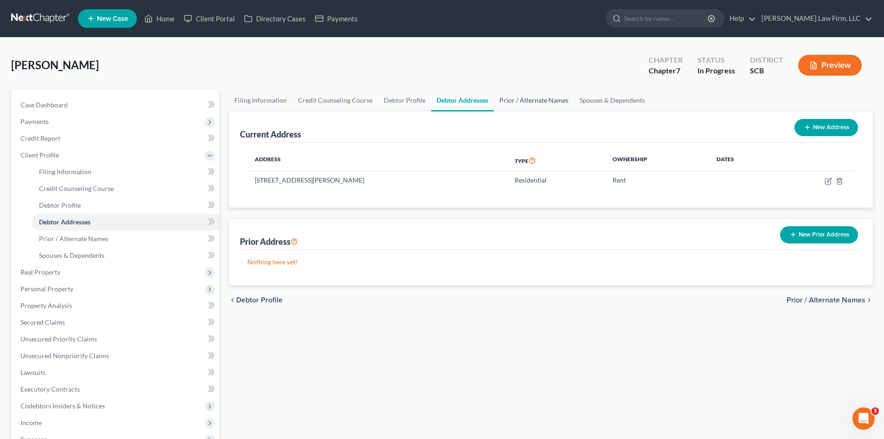
click at [541, 101] on link "Prior / Alternate Names" at bounding box center [534, 100] width 80 height 22
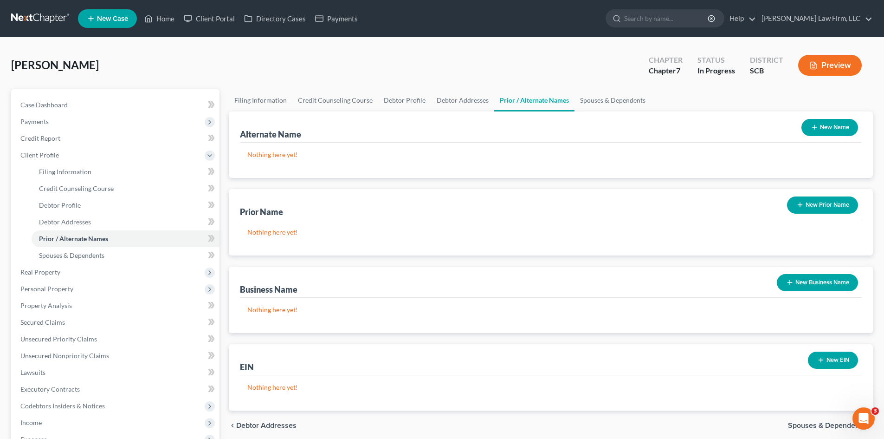
click at [828, 125] on button "New Name" at bounding box center [830, 127] width 57 height 17
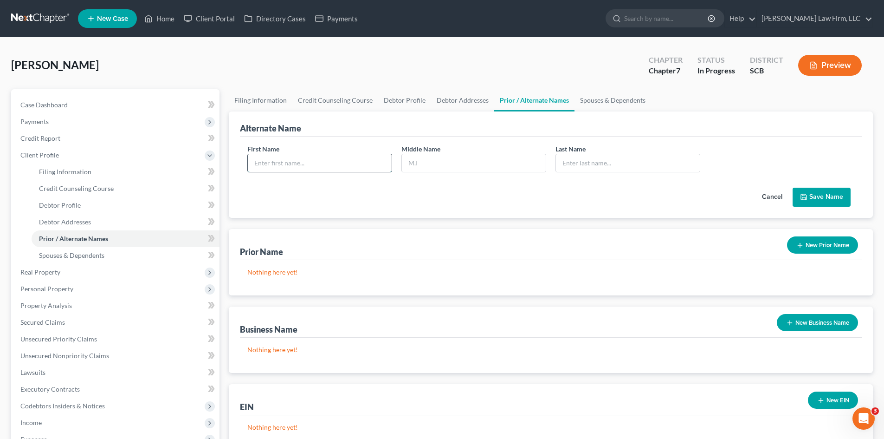
click at [339, 169] on input "text" at bounding box center [320, 163] width 144 height 18
type input "Valentina"
click at [589, 171] on input "text" at bounding box center [628, 163] width 144 height 18
type input "Williams"
click at [502, 162] on input "text" at bounding box center [474, 163] width 144 height 18
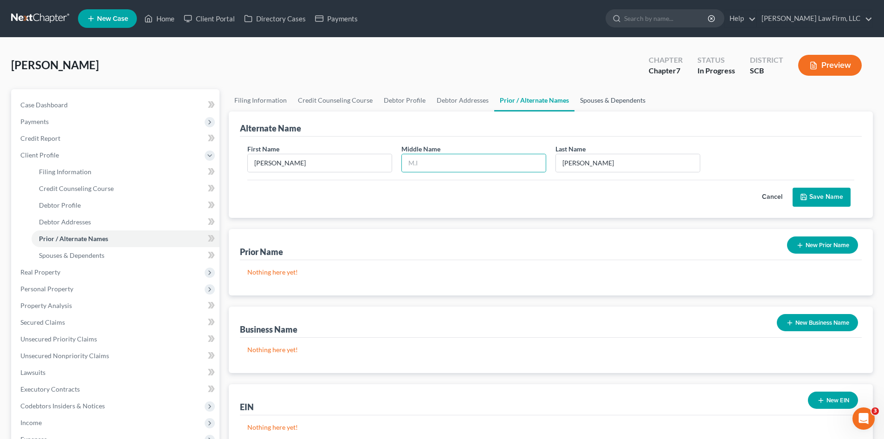
click at [613, 106] on link "Spouses & Dependents" at bounding box center [613, 100] width 77 height 22
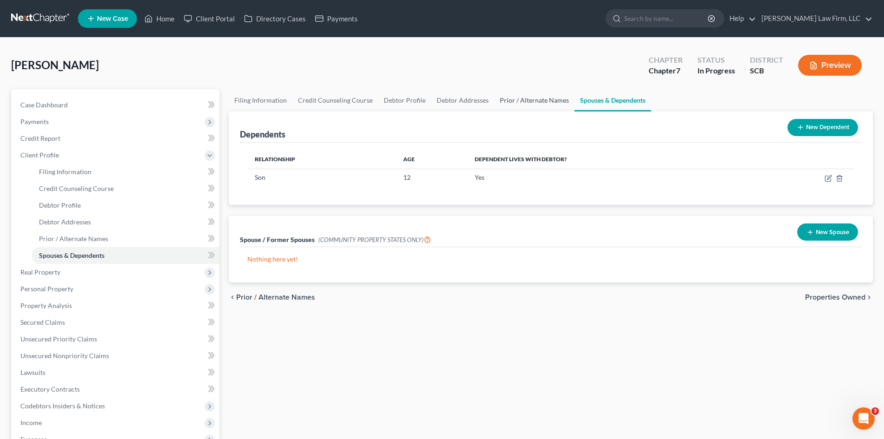
click at [534, 107] on link "Prior / Alternate Names" at bounding box center [534, 100] width 80 height 22
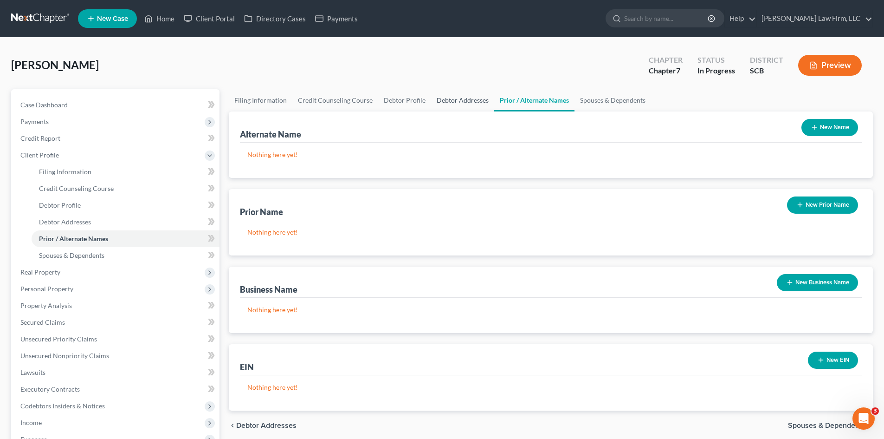
click at [450, 107] on link "Debtor Addresses" at bounding box center [462, 100] width 63 height 22
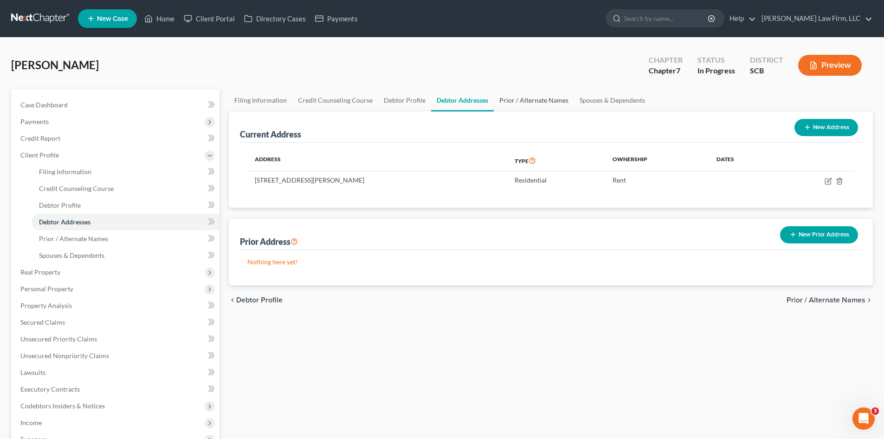
click at [533, 109] on link "Prior / Alternate Names" at bounding box center [534, 100] width 80 height 22
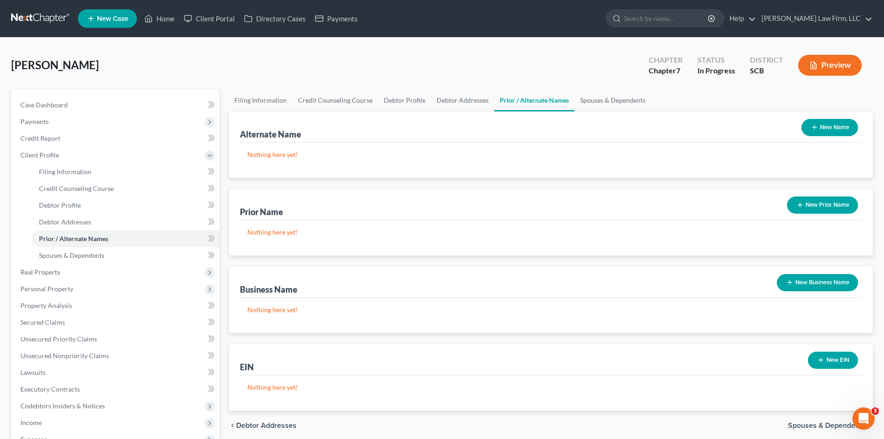
click at [829, 130] on button "New Name" at bounding box center [830, 127] width 57 height 17
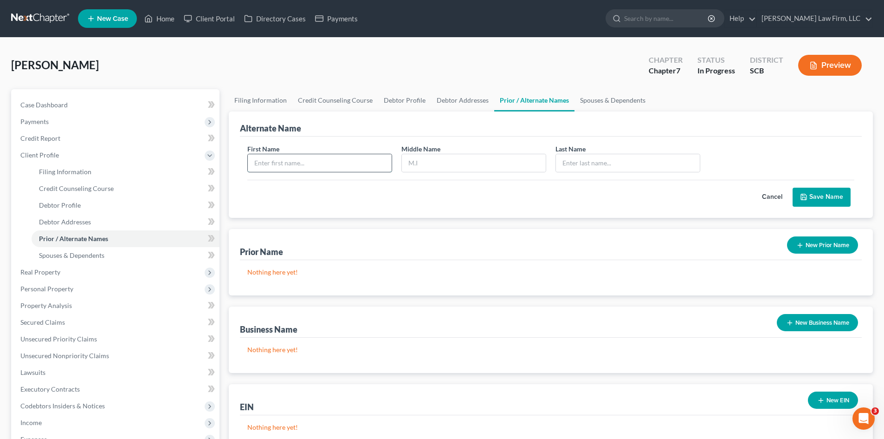
click at [342, 166] on input "text" at bounding box center [320, 163] width 144 height 18
type input "Valentina"
type input "Williams"
click at [841, 205] on button "Save Name" at bounding box center [822, 197] width 58 height 19
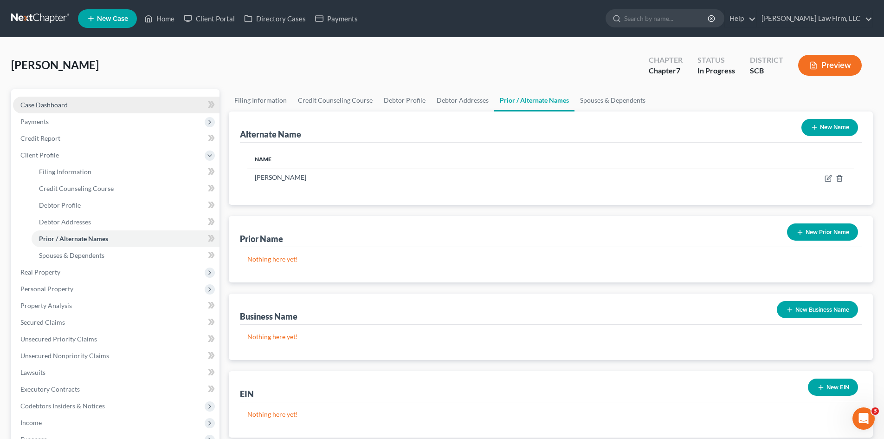
drag, startPoint x: 27, startPoint y: 106, endPoint x: 68, endPoint y: 110, distance: 40.5
click at [27, 106] on span "Case Dashboard" at bounding box center [43, 105] width 47 height 8
select select "0"
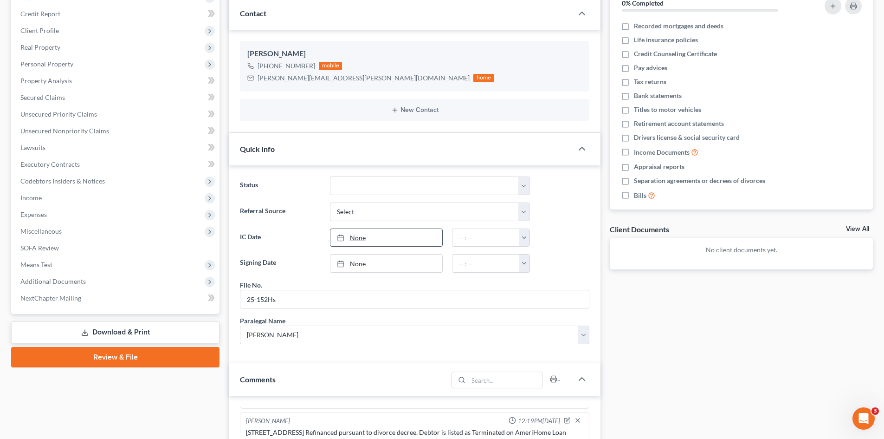
scroll to position [139, 0]
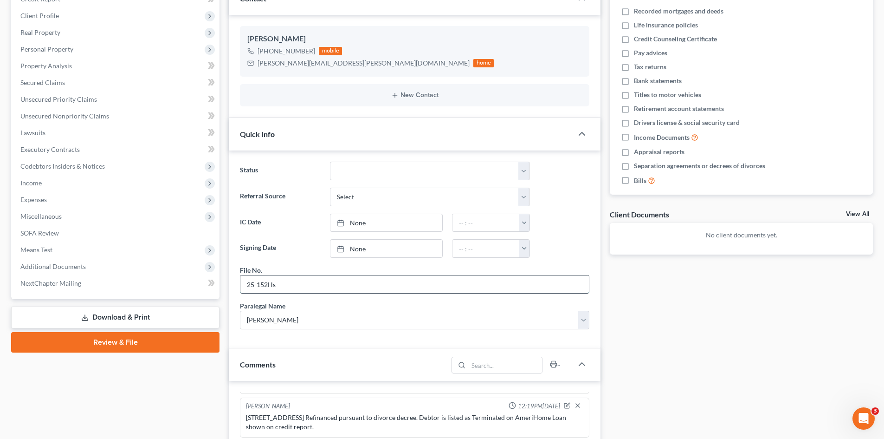
click at [272, 286] on input "25-152Hs" at bounding box center [414, 284] width 349 height 18
drag, startPoint x: 269, startPoint y: 286, endPoint x: 285, endPoint y: 286, distance: 15.8
click at [285, 286] on input "25-152Hs" at bounding box center [414, 284] width 349 height 18
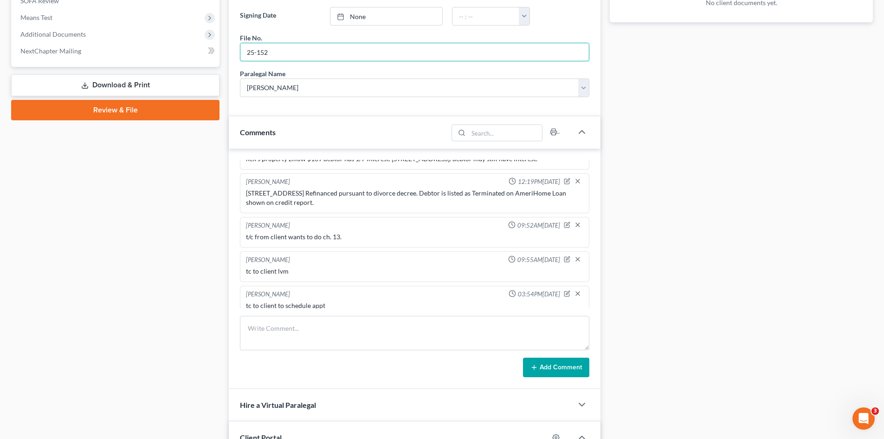
scroll to position [38, 0]
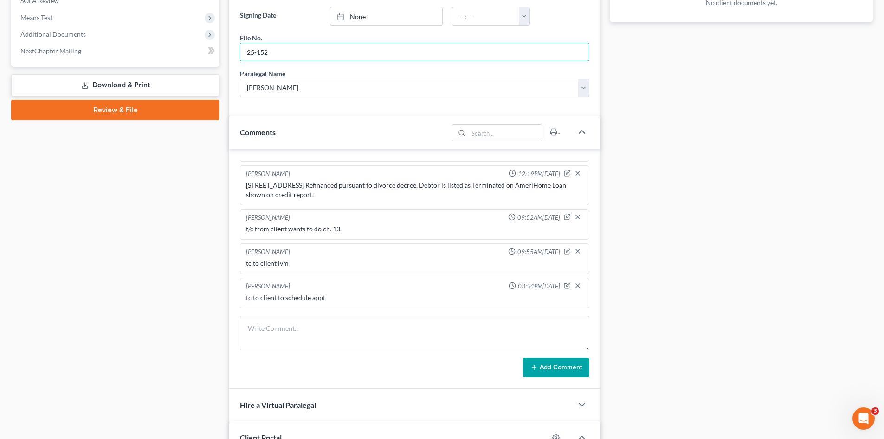
type input "25-152"
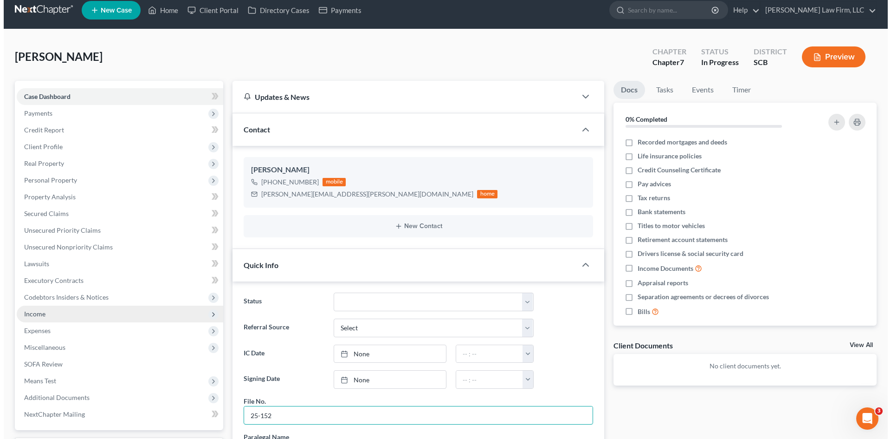
scroll to position [0, 0]
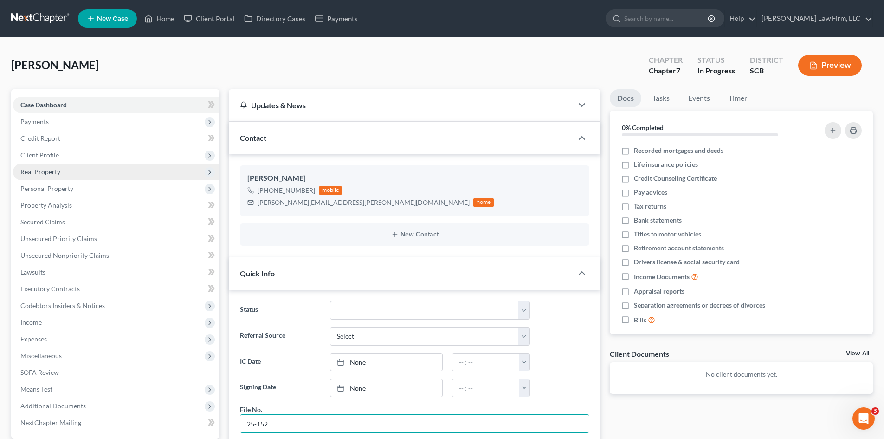
click at [44, 175] on span "Real Property" at bounding box center [40, 172] width 40 height 8
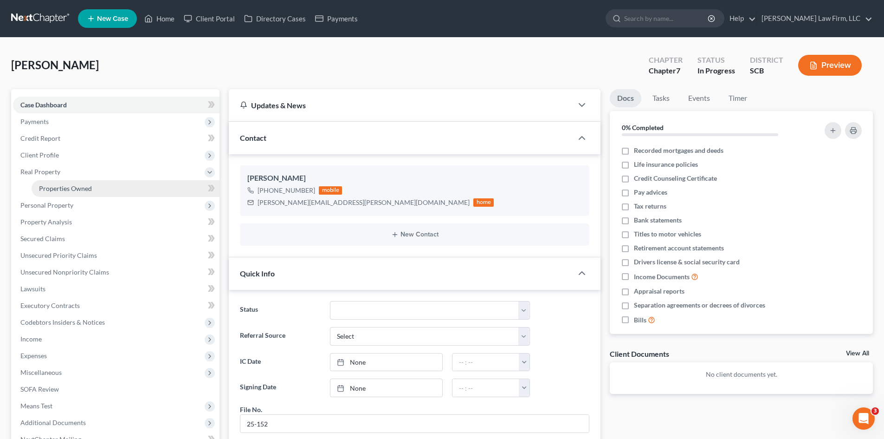
click at [56, 183] on link "Properties Owned" at bounding box center [126, 188] width 188 height 17
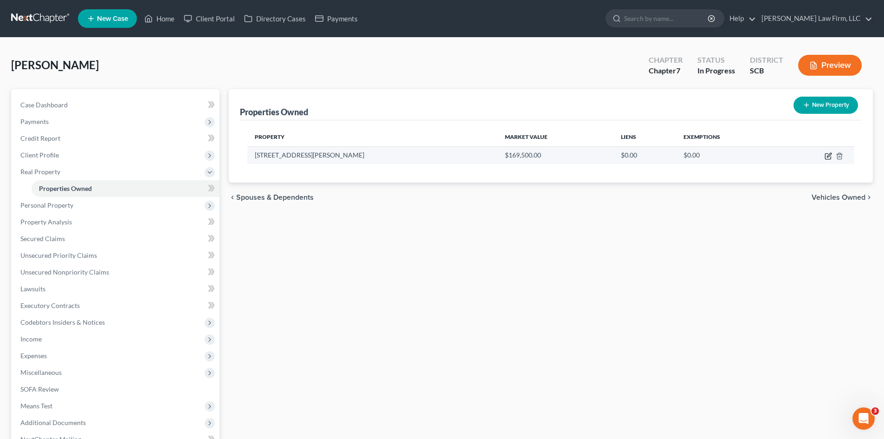
click at [827, 156] on icon "button" at bounding box center [828, 155] width 7 height 7
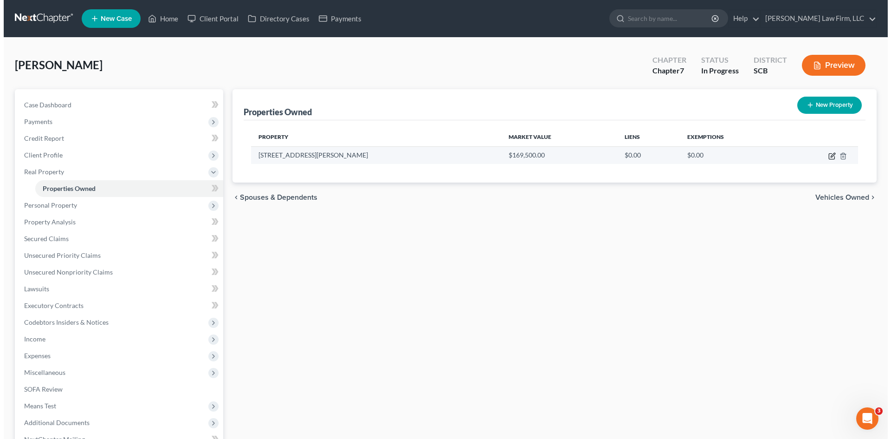
select select "42"
select select "0"
select select "7"
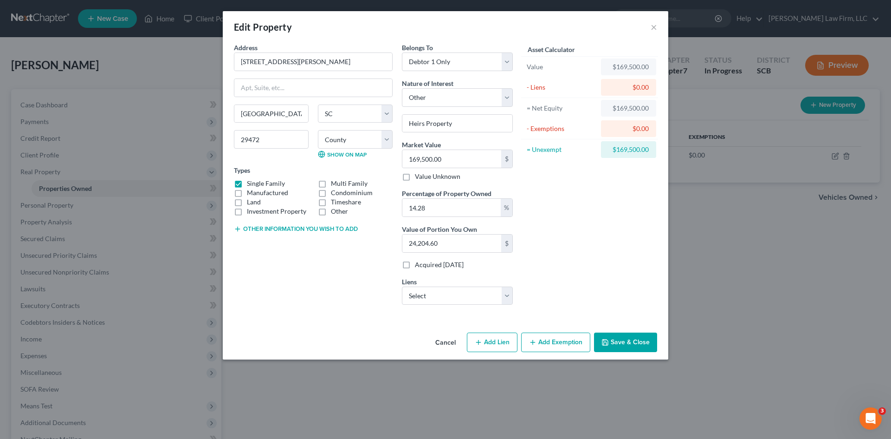
click at [637, 341] on button "Save & Close" at bounding box center [625, 341] width 63 height 19
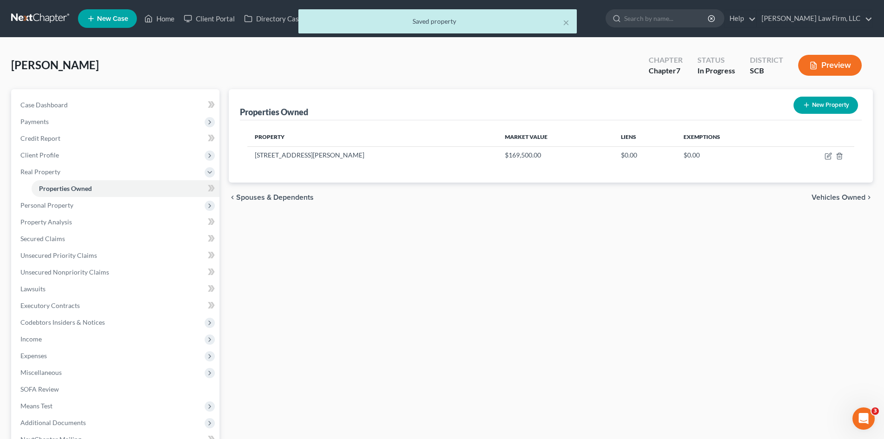
click at [830, 110] on button "New Property" at bounding box center [826, 105] width 65 height 17
select select "42"
select select "7"
select select "0"
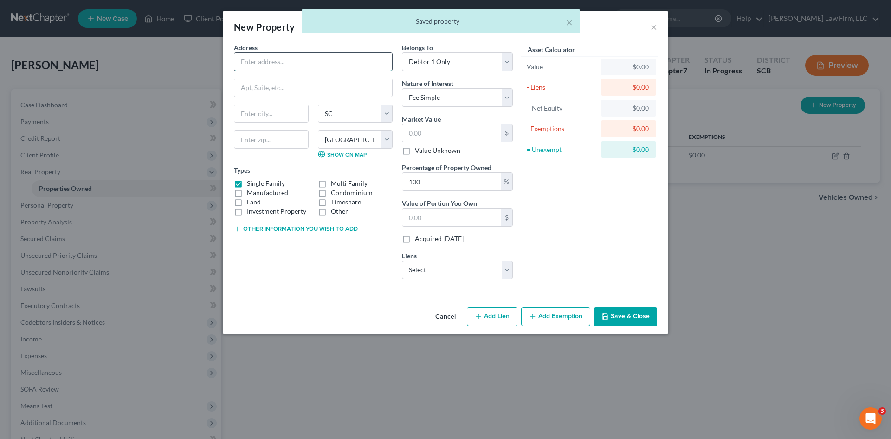
click at [310, 64] on input "text" at bounding box center [313, 62] width 158 height 18
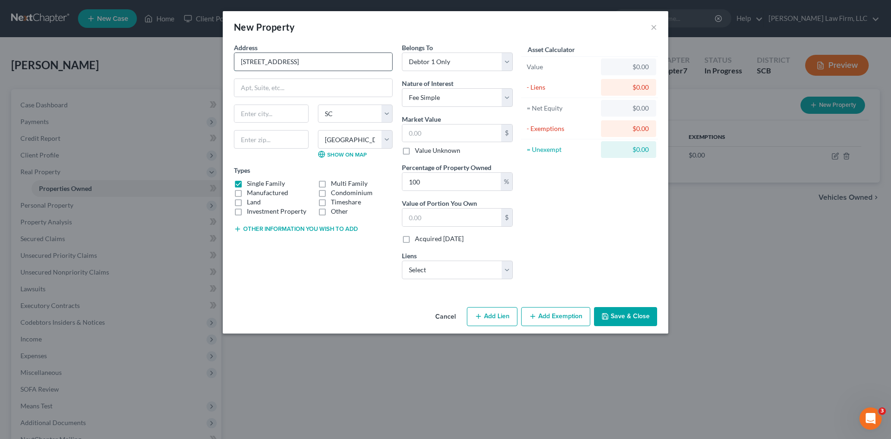
drag, startPoint x: 297, startPoint y: 57, endPoint x: 283, endPoint y: 64, distance: 15.8
click at [283, 64] on input "200 Chartwell road" at bounding box center [313, 62] width 158 height 18
type input "200 Chartwell Road"
click at [269, 146] on input "text" at bounding box center [271, 139] width 75 height 19
type input "29210"
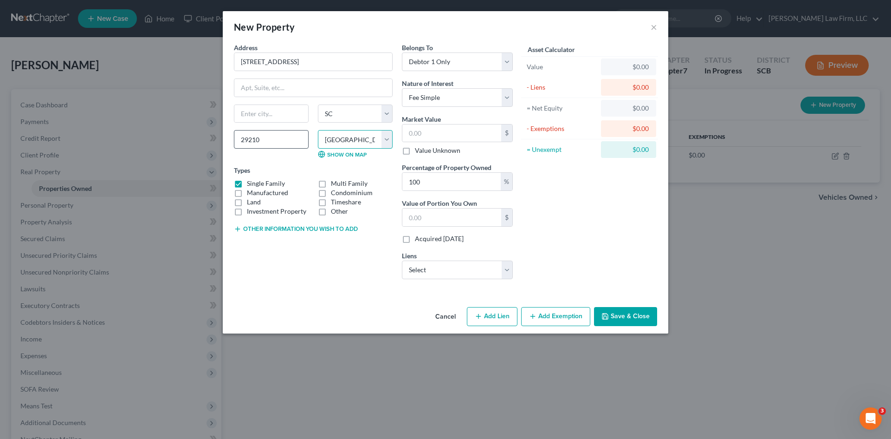
type input "Columbia"
select select "39"
click at [259, 231] on button "Other information you wish to add" at bounding box center [296, 228] width 124 height 7
click at [260, 237] on textarea at bounding box center [313, 250] width 159 height 34
type textarea "t"
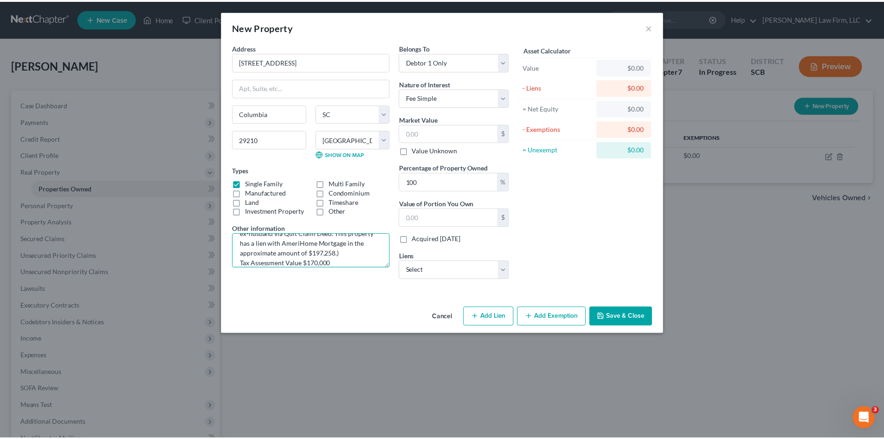
scroll to position [90, 0]
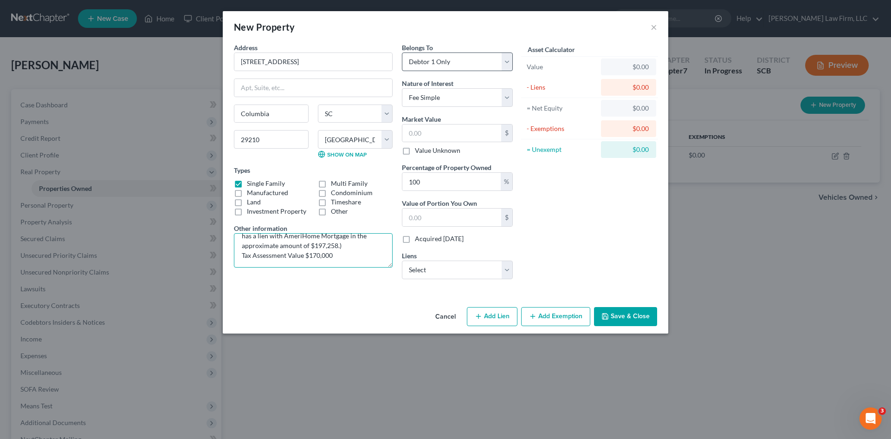
type textarea "TMS# R06012-05-140 (The debtor along with her ex-husband purchased this home fo…"
click at [462, 65] on select "Select Debtor 1 Only Debtor 2 Only Debtor 1 And Debtor 2 Only At Least One Of T…" at bounding box center [457, 61] width 111 height 19
select select "3"
click at [402, 52] on select "Select Debtor 1 Only Debtor 2 Only Debtor 1 And Debtor 2 Only At Least One Of T…" at bounding box center [457, 61] width 111 height 19
click at [461, 100] on select "Select Fee Simple Joint Tenant Life Estate Equitable Interest Future Interest T…" at bounding box center [457, 97] width 111 height 19
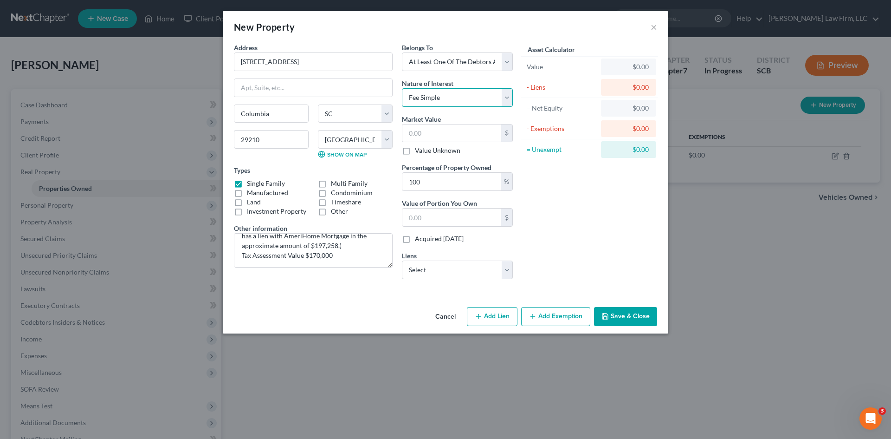
select select "1"
click at [402, 88] on select "Select Fee Simple Joint Tenant Life Estate Equitable Interest Future Interest T…" at bounding box center [457, 97] width 111 height 19
click at [453, 133] on input "text" at bounding box center [451, 133] width 99 height 18
type input "1"
type input "1.00"
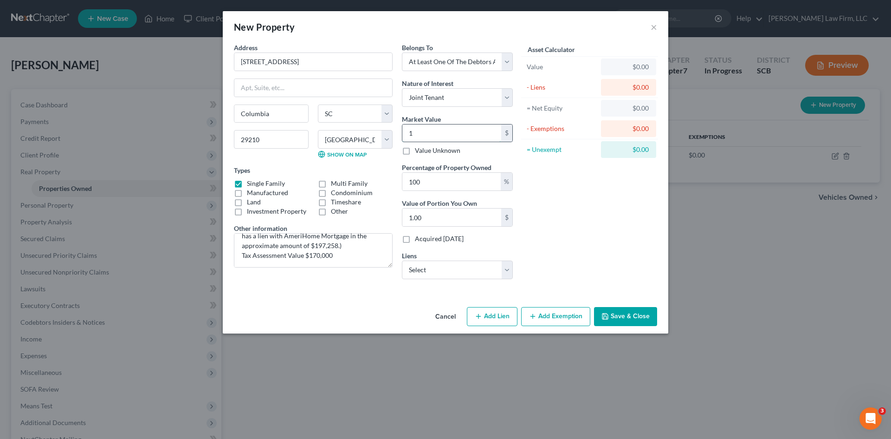
type input "17"
type input "17.00"
type input "170"
type input "170.00"
type input "1700"
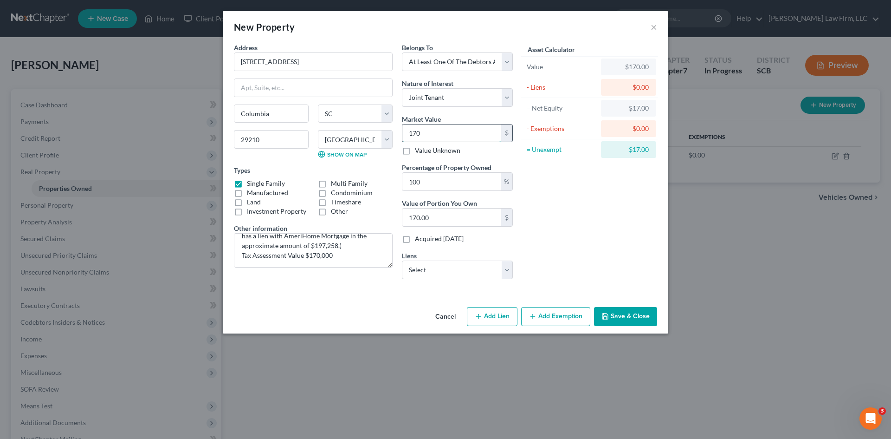
type input "1,700.00"
type input "1,7000"
type input "17,000.00"
type input "17,0000"
type input "170,000.00"
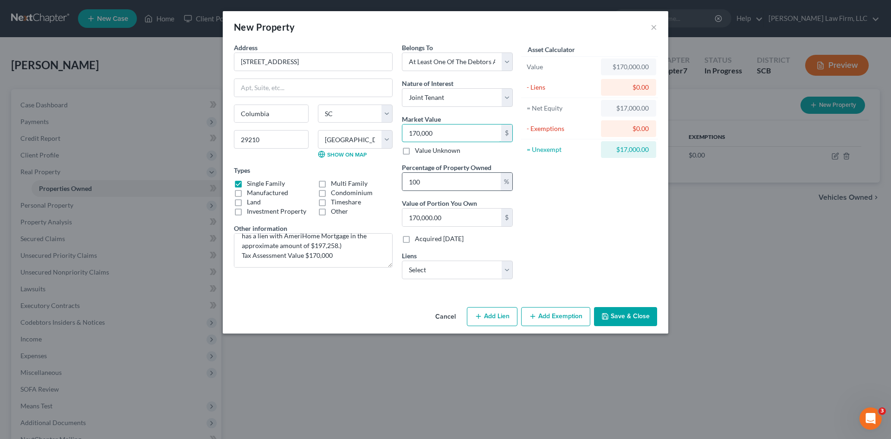
type input "170,000"
click at [468, 191] on div "100 %" at bounding box center [457, 181] width 111 height 19
click at [466, 184] on input "100" at bounding box center [451, 182] width 98 height 18
type input "10"
type input "17,000.00"
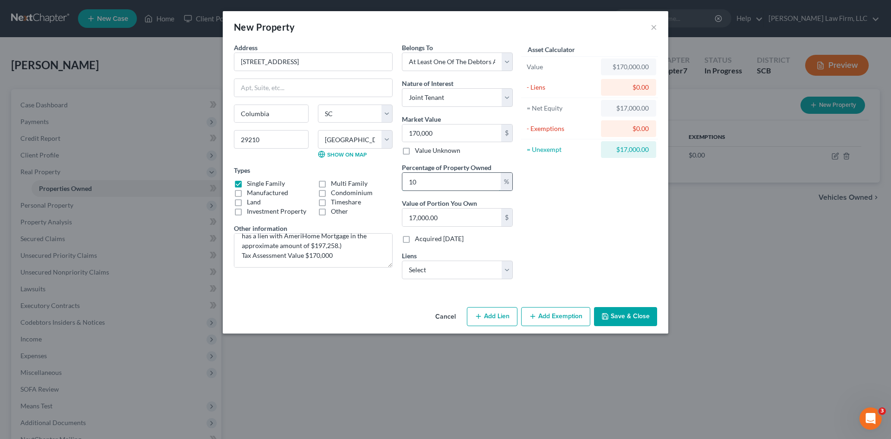
type input "1"
type input "1,700.00"
type input "5"
type input "8,500.00"
type input "50"
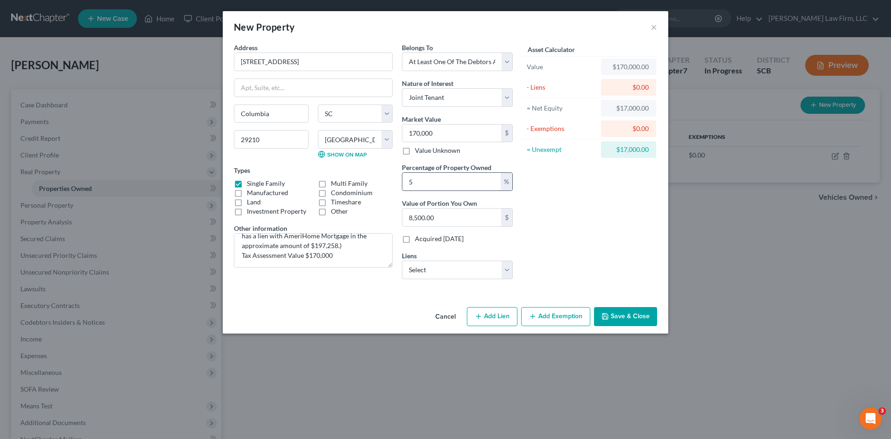
type input "85,000.00"
type input "50"
click at [475, 269] on select "Select Bridgecrest - $23,077.00 Navy Fcu - $4,955.00 Amer Fst Fin - $1,621.00" at bounding box center [457, 269] width 111 height 19
click at [479, 270] on select "Select Bridgecrest - $23,077.00 Navy Fcu - $4,955.00 Amer Fst Fin - $1,621.00" at bounding box center [457, 269] width 111 height 19
click at [649, 313] on button "Save & Close" at bounding box center [625, 316] width 63 height 19
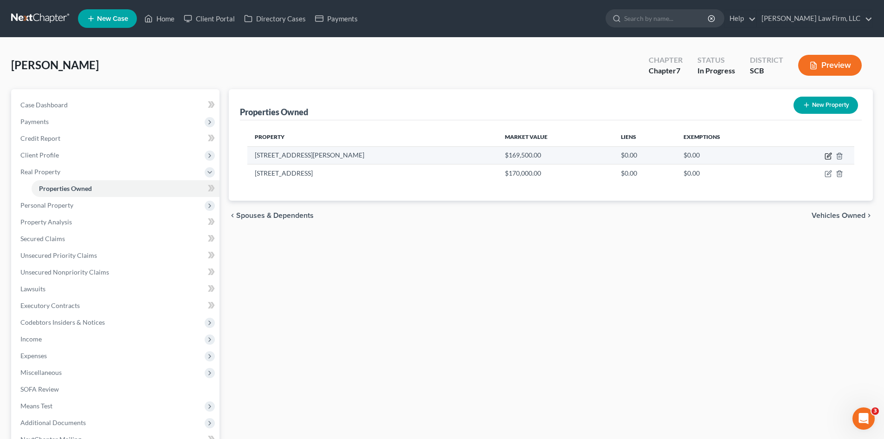
click at [829, 154] on icon "button" at bounding box center [829, 155] width 4 height 4
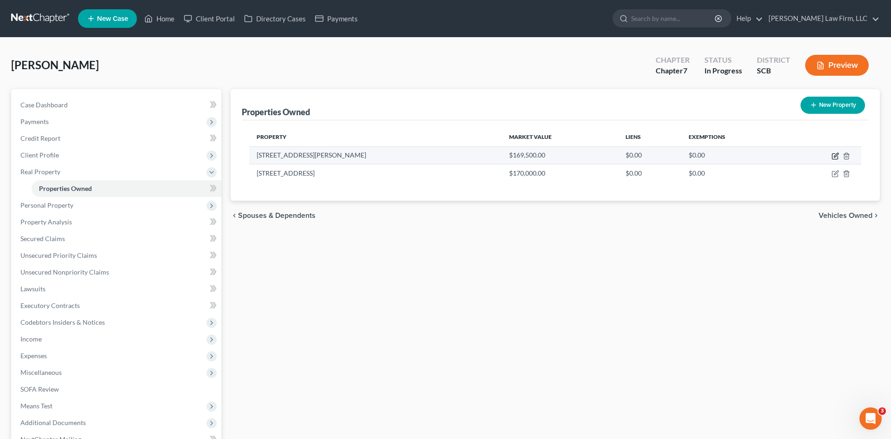
select select "42"
select select "7"
select select "0"
select select "7"
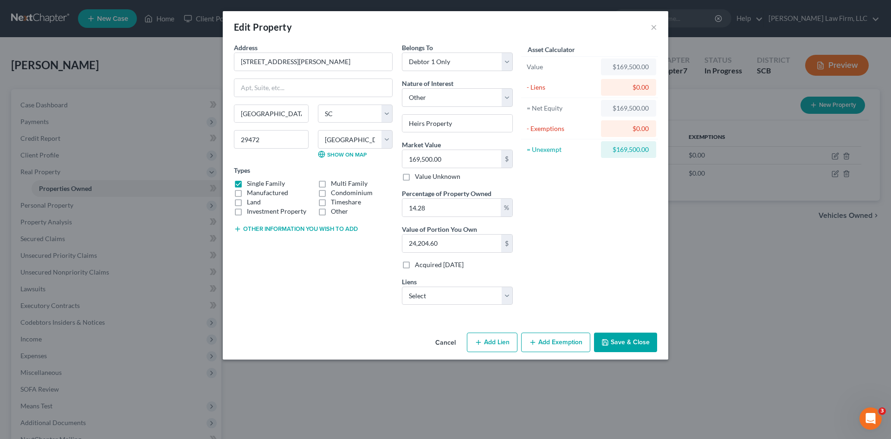
click at [605, 340] on icon "button" at bounding box center [605, 341] width 7 height 7
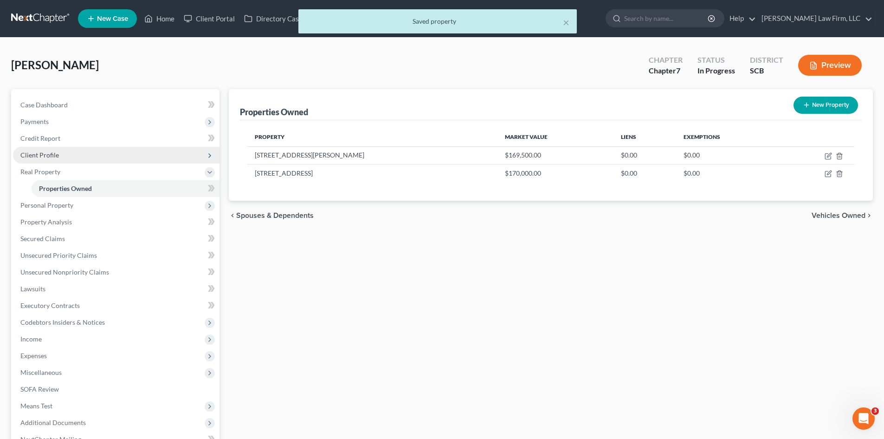
click at [59, 155] on span "Client Profile" at bounding box center [116, 155] width 207 height 17
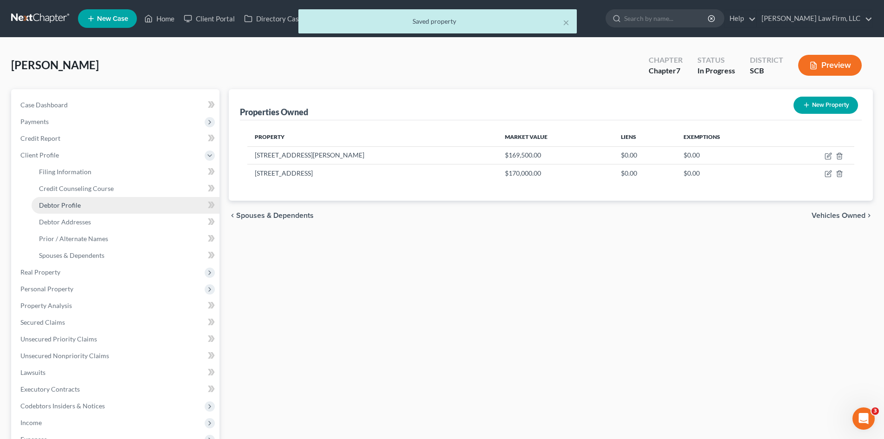
click at [66, 198] on link "Debtor Profile" at bounding box center [126, 205] width 188 height 17
select select "0"
select select "1"
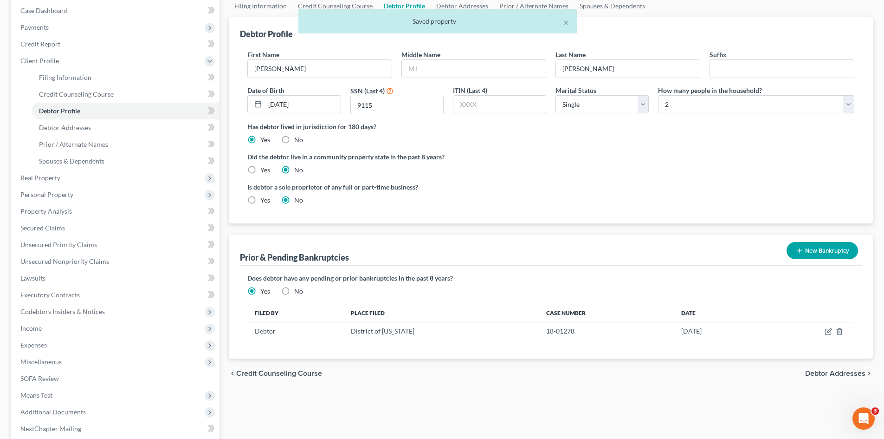
scroll to position [139, 0]
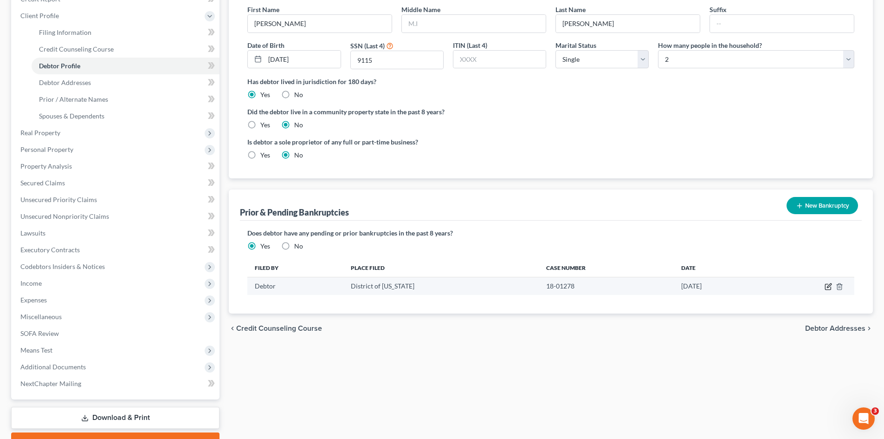
click at [831, 288] on icon "button" at bounding box center [828, 287] width 6 height 6
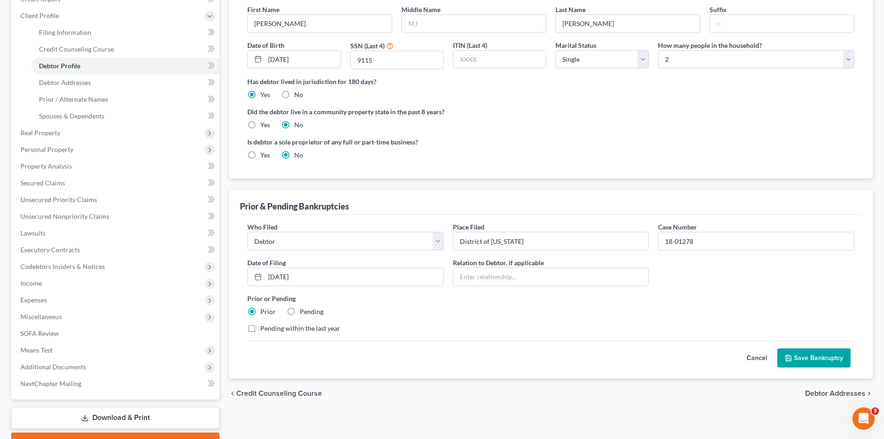
click at [830, 357] on button "Save Bankruptcy" at bounding box center [813, 357] width 73 height 19
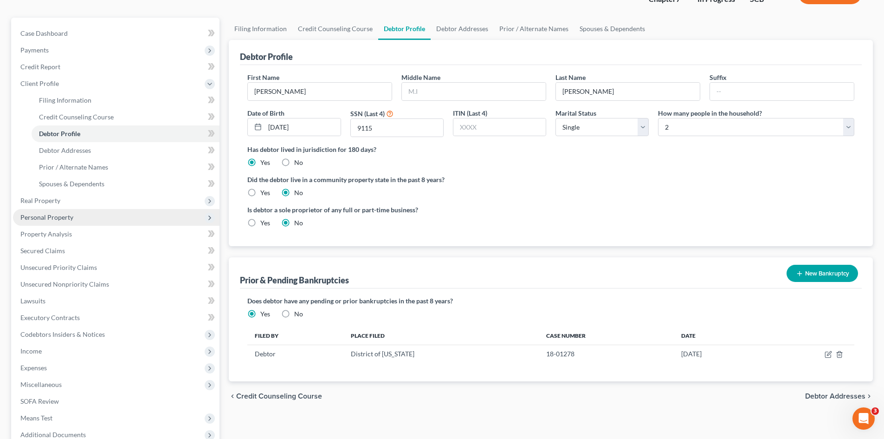
scroll to position [0, 0]
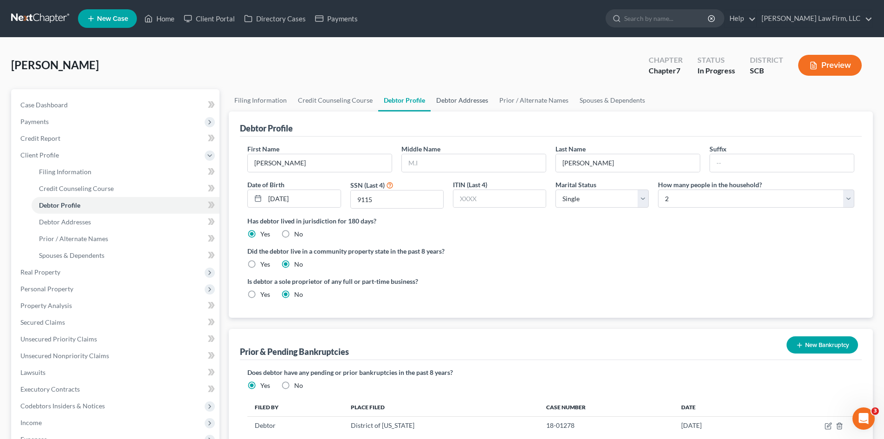
click at [470, 98] on link "Debtor Addresses" at bounding box center [462, 100] width 63 height 22
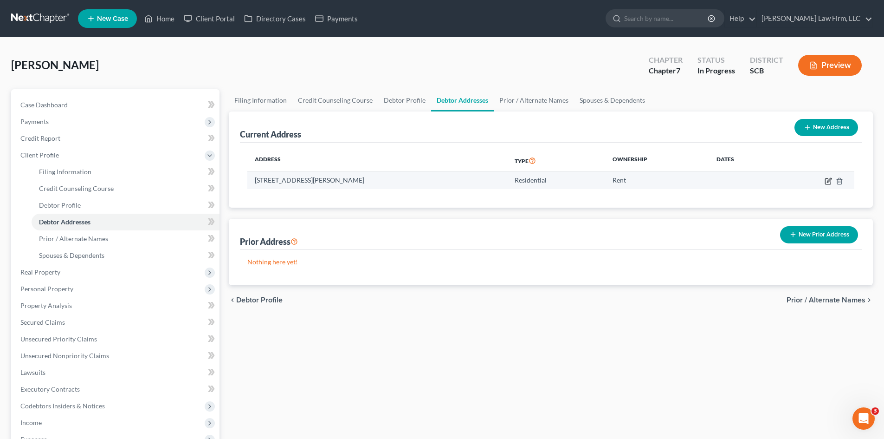
click at [827, 183] on icon "button" at bounding box center [828, 180] width 7 height 7
select select "42"
select select "7"
select select "0"
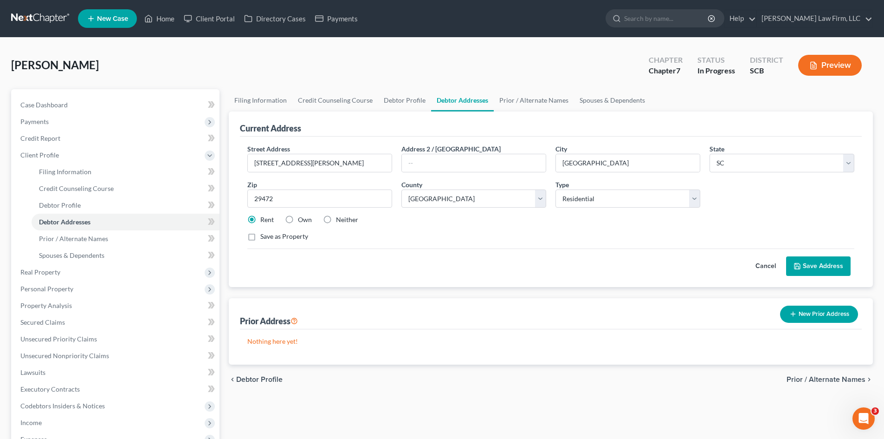
click at [297, 219] on div "Own" at bounding box center [298, 219] width 27 height 9
drag, startPoint x: 291, startPoint y: 220, endPoint x: 356, endPoint y: 223, distance: 64.6
click at [298, 220] on label "Own" at bounding box center [305, 219] width 14 height 9
click at [302, 220] on input "Own" at bounding box center [305, 218] width 6 height 6
radio input "true"
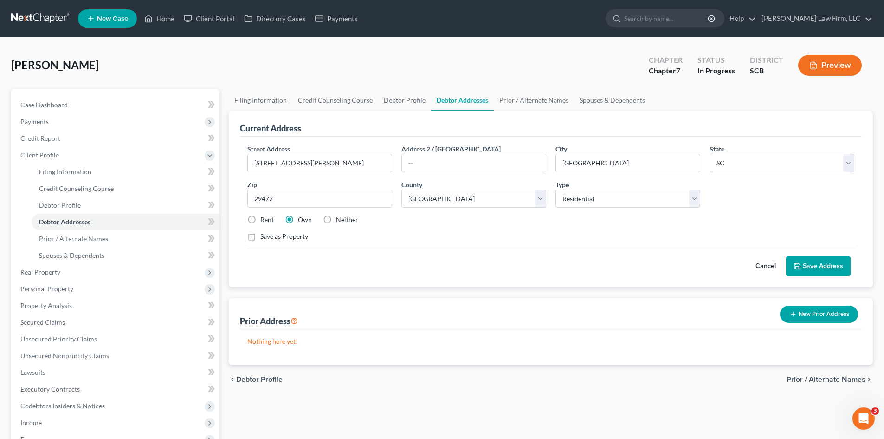
click at [813, 266] on button "Save Address" at bounding box center [818, 265] width 65 height 19
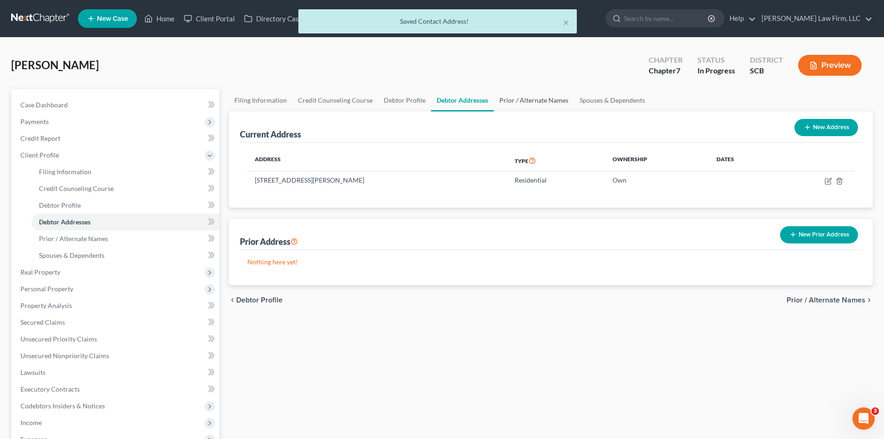
click at [510, 101] on link "Prior / Alternate Names" at bounding box center [534, 100] width 80 height 22
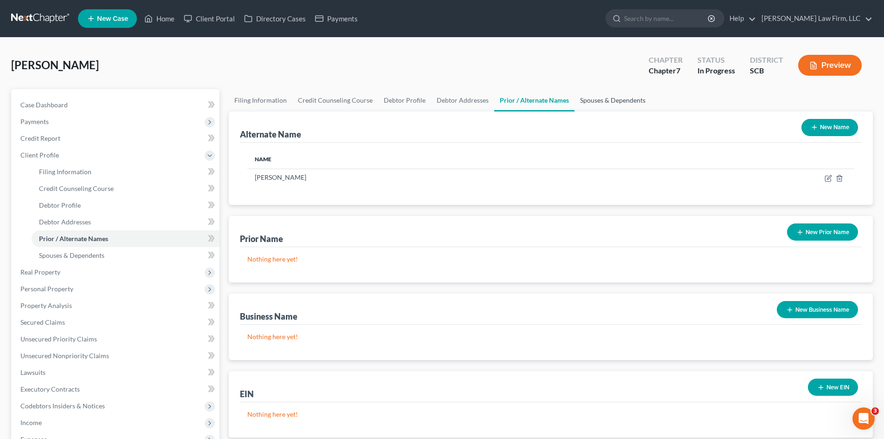
click at [591, 103] on link "Spouses & Dependents" at bounding box center [613, 100] width 77 height 22
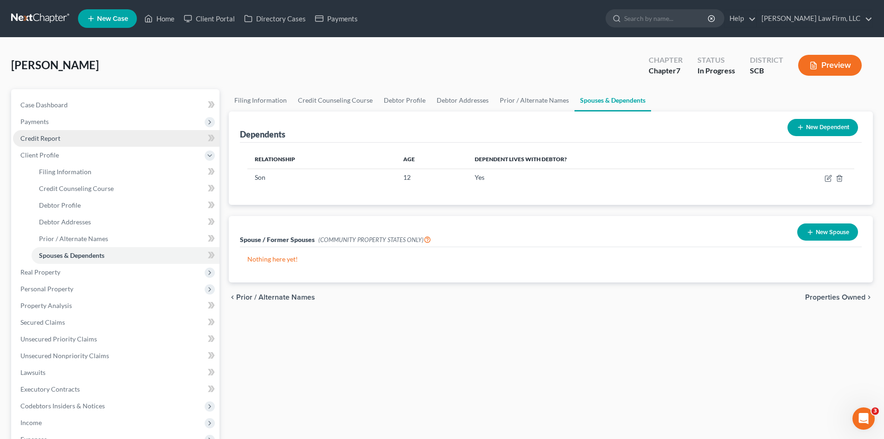
click at [38, 139] on span "Credit Report" at bounding box center [40, 138] width 40 height 8
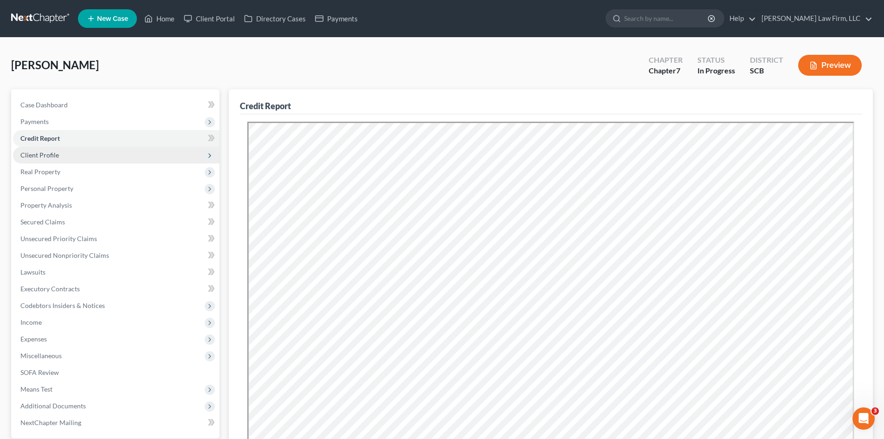
click at [58, 158] on span "Client Profile" at bounding box center [116, 155] width 207 height 17
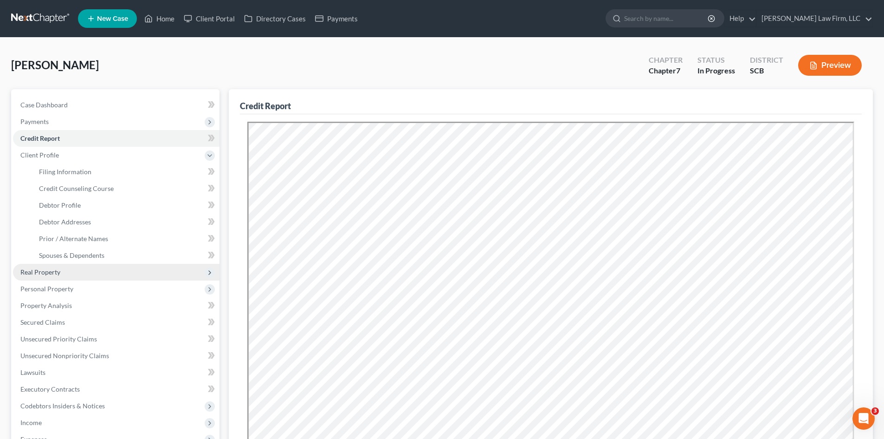
click at [52, 274] on span "Real Property" at bounding box center [40, 272] width 40 height 8
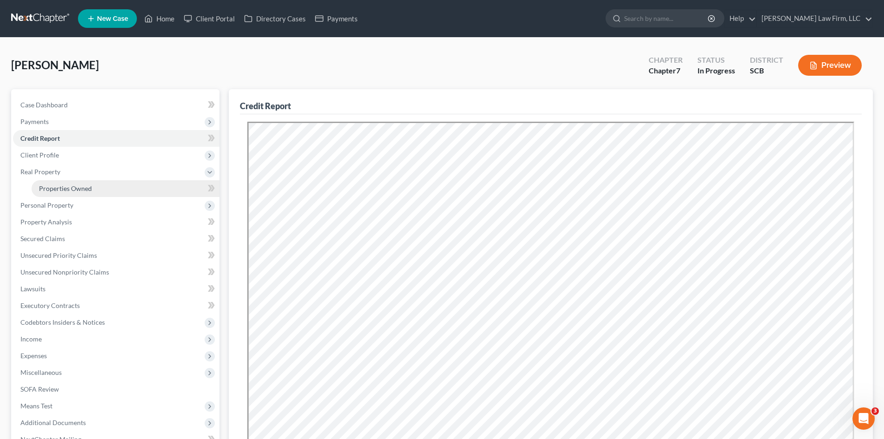
click at [45, 185] on span "Properties Owned" at bounding box center [65, 188] width 53 height 8
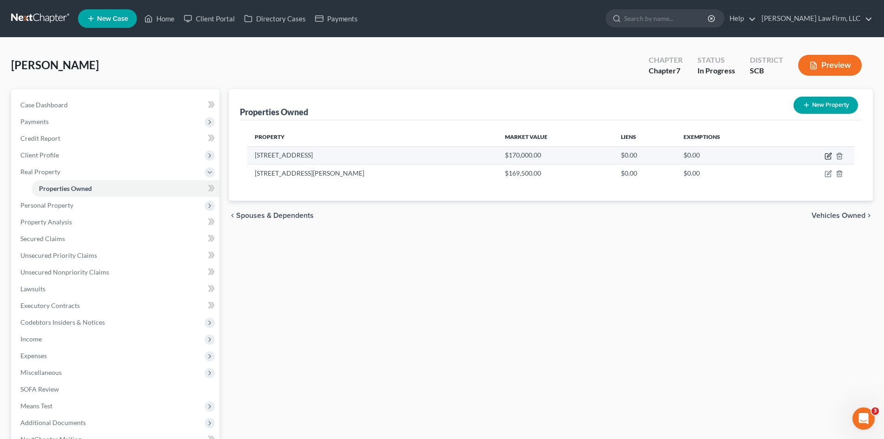
click at [830, 155] on icon "button" at bounding box center [828, 155] width 7 height 7
select select "42"
select select "39"
select select "3"
select select "1"
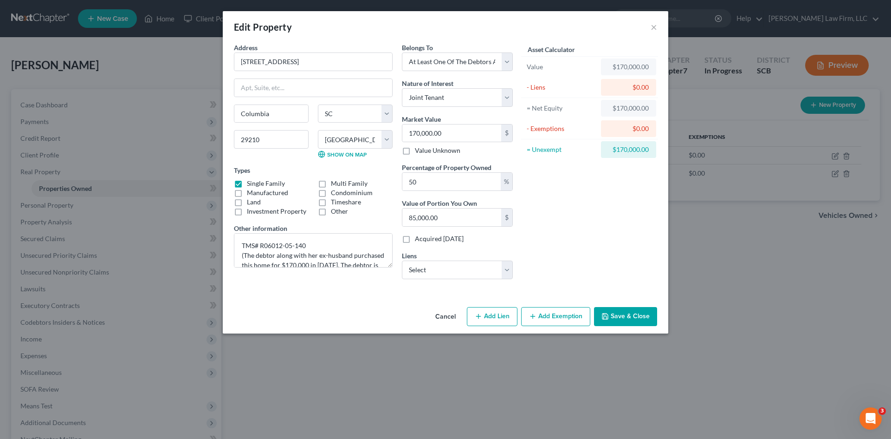
click at [453, 315] on button "Cancel" at bounding box center [445, 317] width 35 height 19
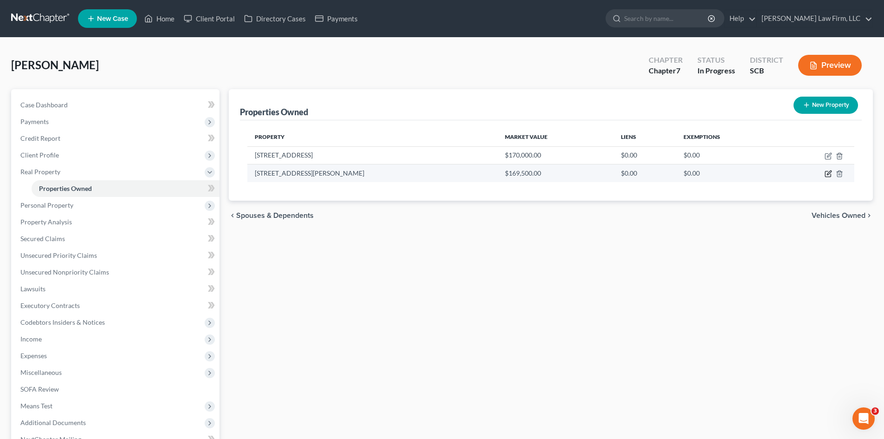
click at [825, 175] on icon "button" at bounding box center [828, 174] width 6 height 6
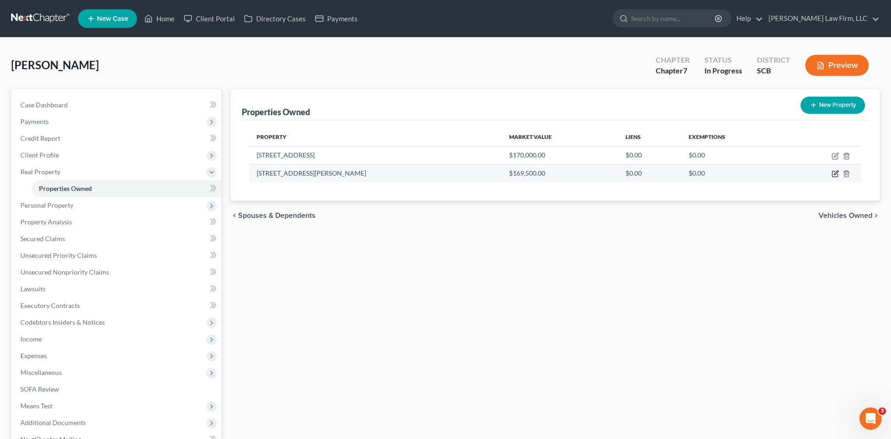
select select "42"
select select "7"
select select "0"
select select "7"
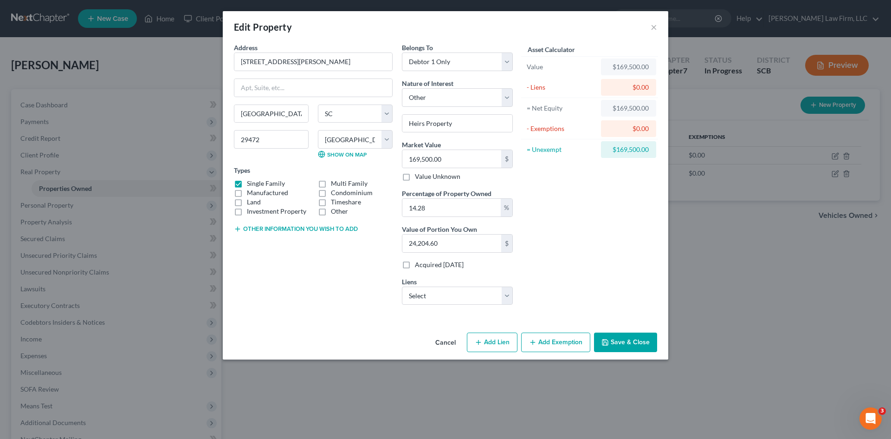
click at [340, 229] on button "Other information you wish to add" at bounding box center [296, 228] width 124 height 7
click at [285, 252] on textarea at bounding box center [313, 250] width 159 height 34
type textarea "T"
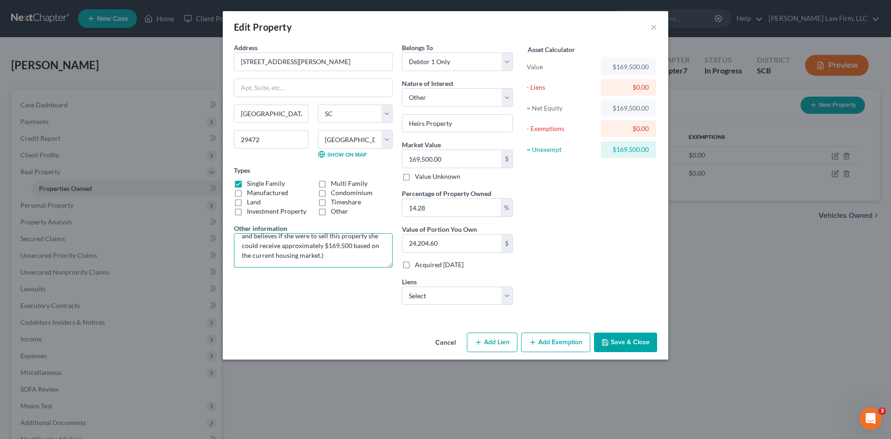
scroll to position [49, 0]
click at [311, 257] on textarea "TMS# (The debtor received 1/7 interest in this property when her mother died. T…" at bounding box center [313, 250] width 159 height 34
click at [365, 255] on textarea "TMS# (The debtor received 1/7 interest in this property when her mother died. T…" at bounding box center [313, 250] width 159 height 34
type textarea "TMS# (The debtor received 1/7 interest in this property when her mother died. T…"
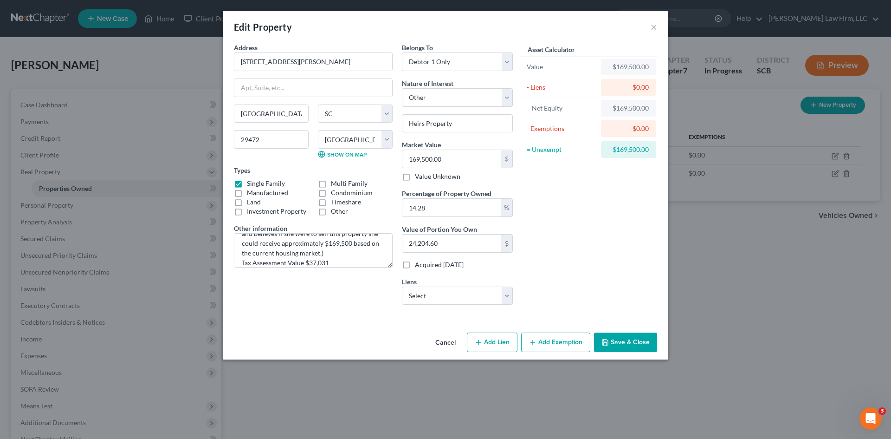
click at [557, 338] on button "Add Exemption" at bounding box center [555, 341] width 69 height 19
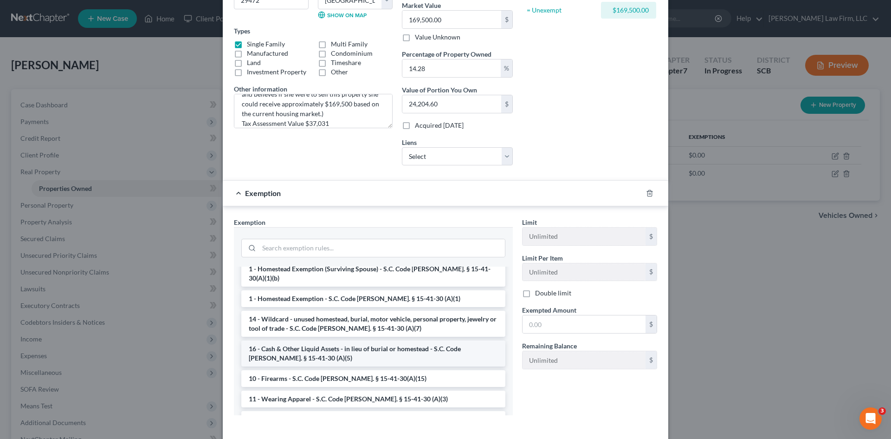
scroll to position [46, 0]
click at [336, 291] on li "1 - Homestead Exemption - S.C. Code Ann. § 15-41-30 (A)(1)" at bounding box center [373, 299] width 264 height 17
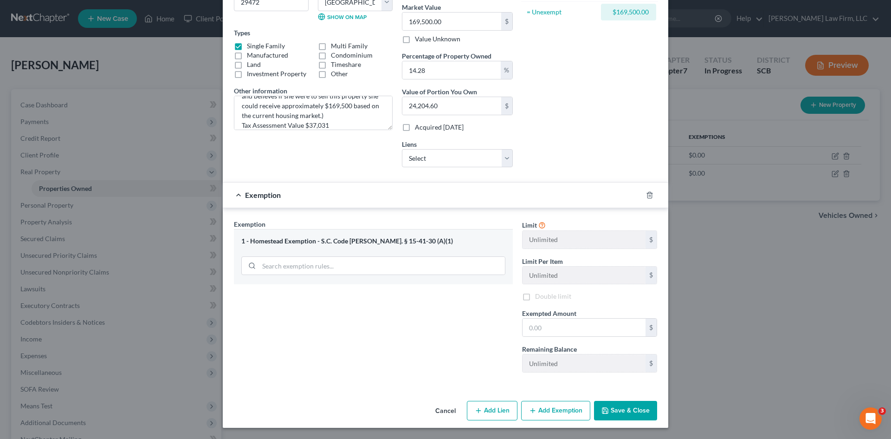
scroll to position [137, 0]
click at [592, 322] on input "text" at bounding box center [584, 327] width 123 height 18
type input "68,525"
click at [615, 407] on button "Save & Close" at bounding box center [625, 410] width 63 height 19
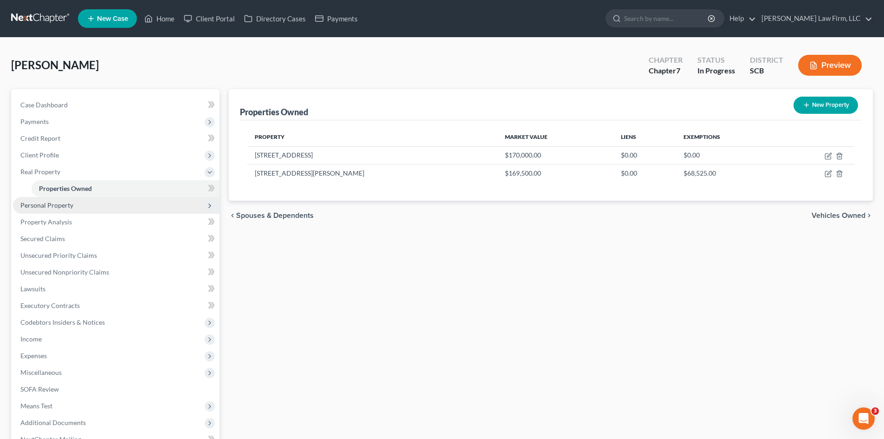
click at [39, 208] on span "Personal Property" at bounding box center [46, 205] width 53 height 8
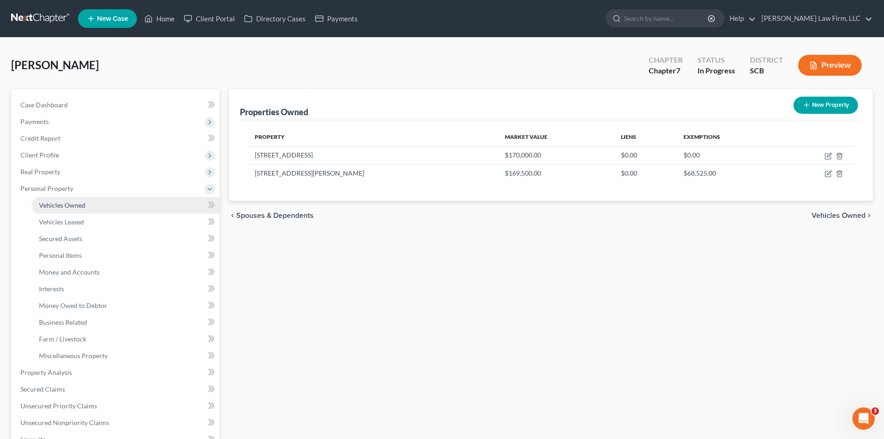
click at [72, 212] on link "Vehicles Owned" at bounding box center [126, 205] width 188 height 17
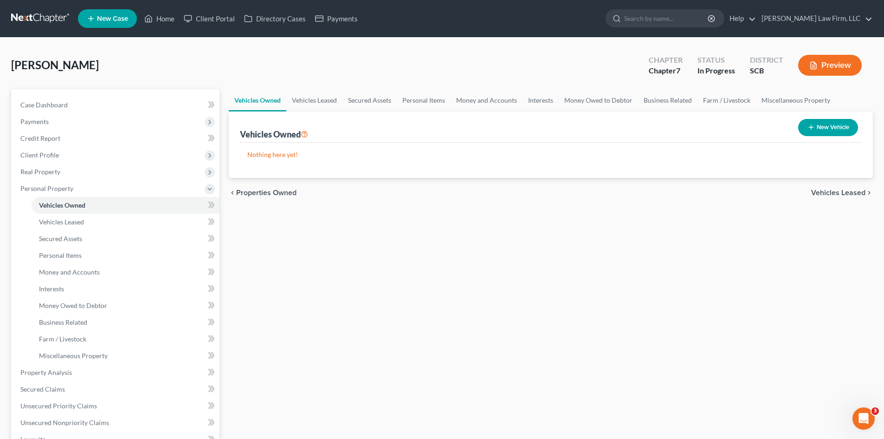
click at [823, 125] on button "New Vehicle" at bounding box center [828, 127] width 60 height 17
select select "0"
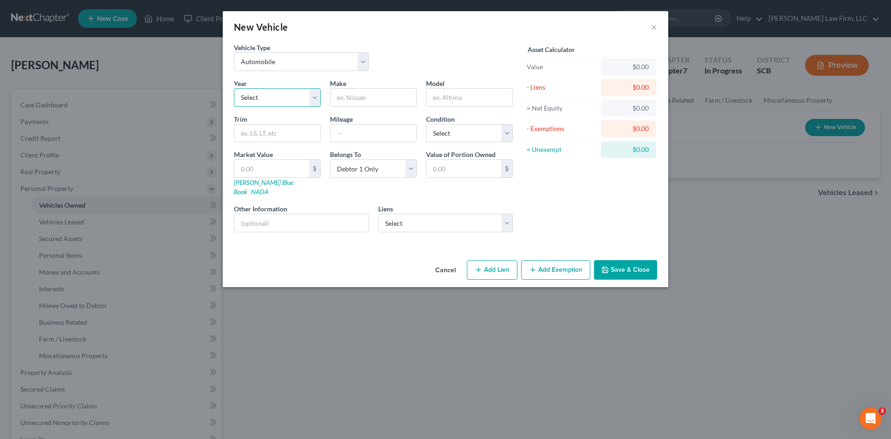
click at [291, 97] on select "Select 2026 2025 2024 2023 2022 2021 2020 2019 2018 2017 2016 2015 2014 2013 20…" at bounding box center [277, 97] width 87 height 19
click at [290, 96] on select "Select 2026 2025 2024 2023 2022 2021 2020 2019 2018 2017 2016 2015 2014 2013 20…" at bounding box center [277, 97] width 87 height 19
click at [286, 102] on select "Select 2026 2025 2024 2023 2022 2021 2020 2019 2018 2017 2016 2015 2014 2013 20…" at bounding box center [277, 97] width 87 height 19
select select "10"
click at [234, 88] on select "Select 2026 2025 2024 2023 2022 2021 2020 2019 2018 2017 2016 2015 2014 2013 20…" at bounding box center [277, 97] width 87 height 19
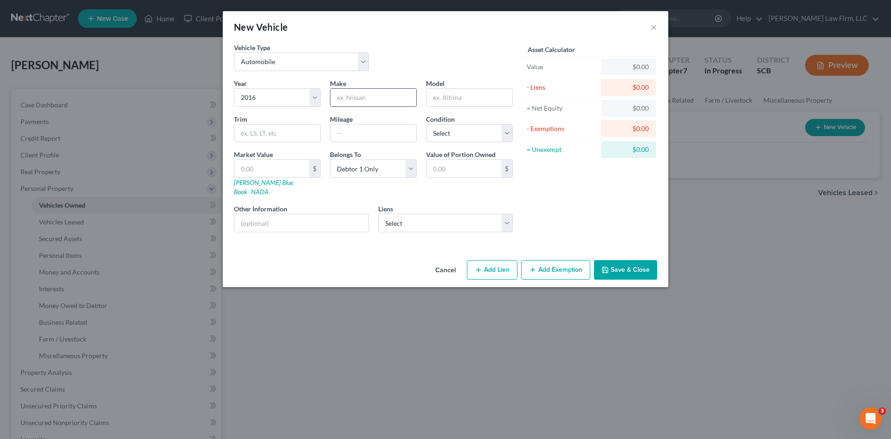
click at [351, 103] on input "text" at bounding box center [373, 98] width 86 height 18
type input "Kia"
type input "Soul"
type input "159,040"
select select "4"
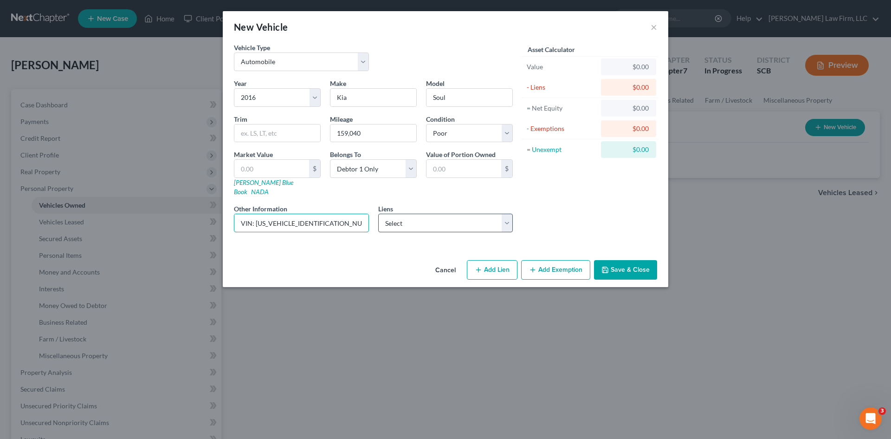
type input "VIN: KNDJN2A26G7383574 (not running)"
click at [414, 215] on select "Select Bridgecrest - $23,077.00 Navy Fcu - $4,955.00 Amer Fst Fin - $1,621.00" at bounding box center [445, 223] width 135 height 19
select select "1"
click at [378, 214] on select "Select Bridgecrest - $23,077.00 Navy Fcu - $4,955.00 Amer Fst Fin - $1,621.00" at bounding box center [445, 223] width 135 height 19
select select
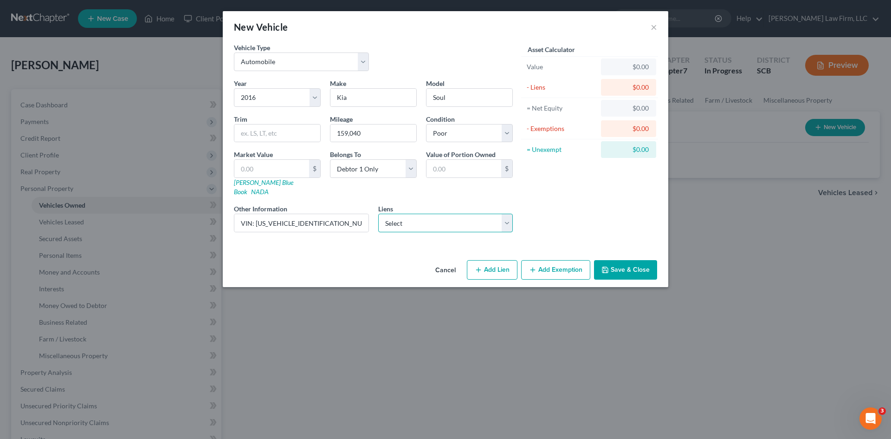
select select "48"
select select "0"
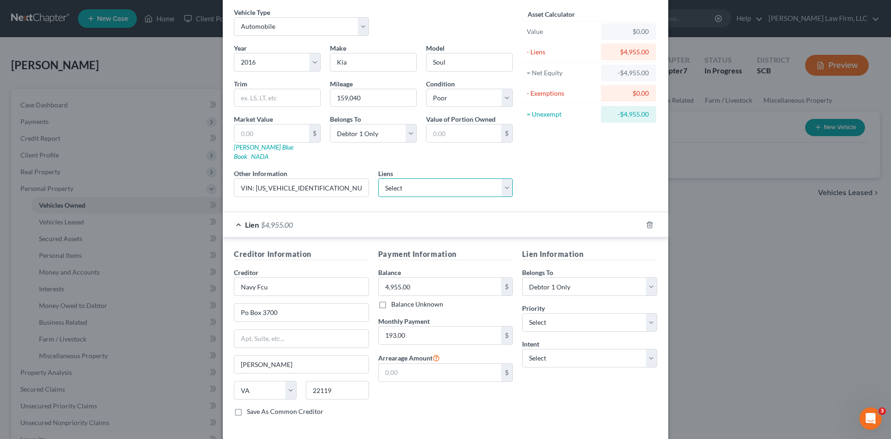
scroll to position [69, 0]
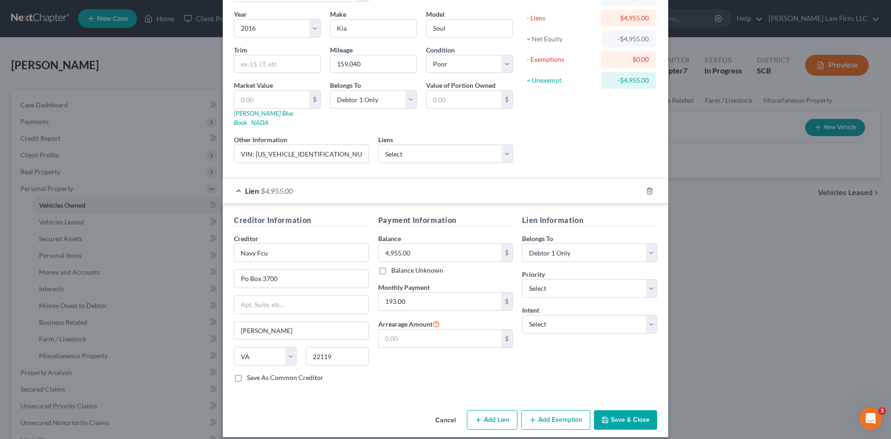
click at [647, 412] on button "Save & Close" at bounding box center [625, 419] width 63 height 19
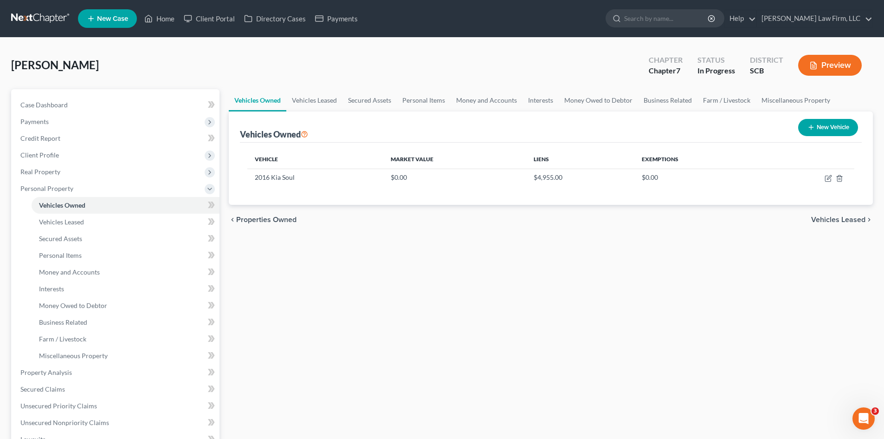
click at [822, 133] on button "New Vehicle" at bounding box center [828, 127] width 60 height 17
select select "0"
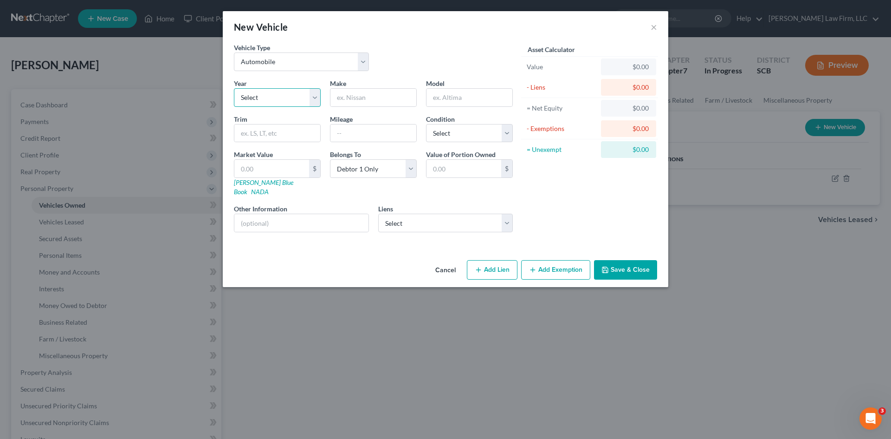
click at [294, 102] on select "Select 2026 2025 2024 2023 2022 2021 2020 2019 2018 2017 2016 2015 2014 2013 20…" at bounding box center [277, 97] width 87 height 19
select select "8"
click at [234, 88] on select "Select 2026 2025 2024 2023 2022 2021 2020 2019 2018 2017 2016 2015 2014 2013 20…" at bounding box center [277, 97] width 87 height 19
click at [355, 99] on input "text" at bounding box center [373, 98] width 86 height 18
type input "Nissan"
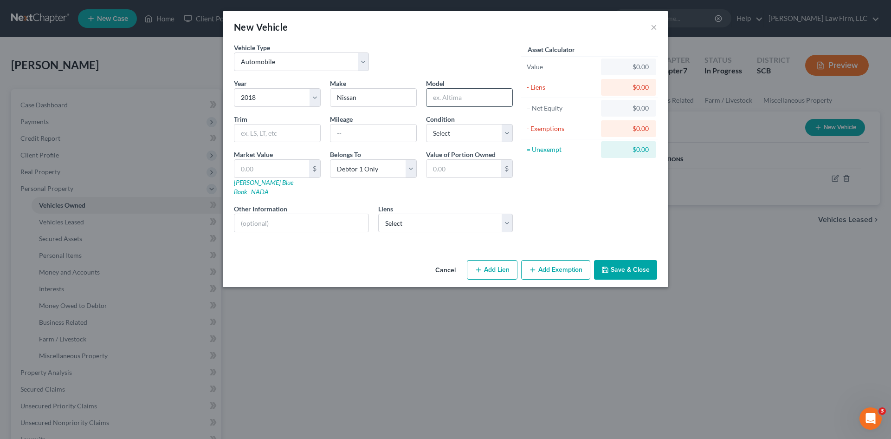
click at [433, 102] on input "text" at bounding box center [470, 98] width 86 height 18
type input "Rogue"
click at [301, 140] on input "text" at bounding box center [277, 133] width 86 height 18
type input "Sport"
click at [353, 135] on input "text" at bounding box center [373, 133] width 86 height 18
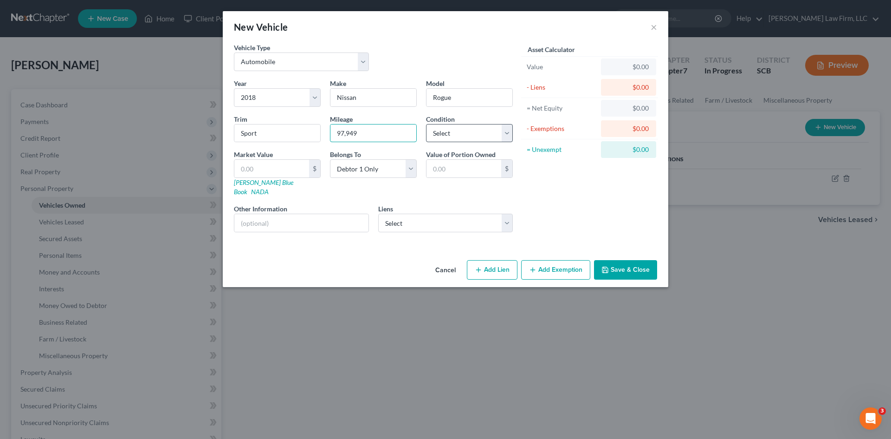
type input "97,949"
click at [434, 136] on select "Select Excellent Very Good Good Fair Poor" at bounding box center [469, 133] width 87 height 19
select select "1"
click at [426, 124] on select "Select Excellent Very Good Good Fair Poor" at bounding box center [469, 133] width 87 height 19
click at [317, 214] on input "text" at bounding box center [301, 223] width 134 height 18
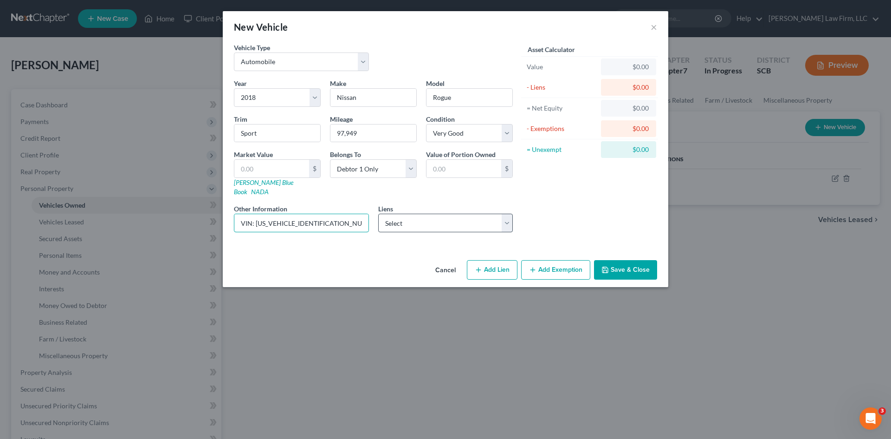
type input "VIN: JN1BJ1CR4JW267939"
click at [481, 214] on select "Select Bridgecrest - $23,077.00 Amer Fst Fin - $1,621.00" at bounding box center [445, 223] width 135 height 19
select select "0"
click at [378, 214] on select "Select Bridgecrest - $23,077.00 Amer Fst Fin - $1,621.00" at bounding box center [445, 223] width 135 height 19
select select
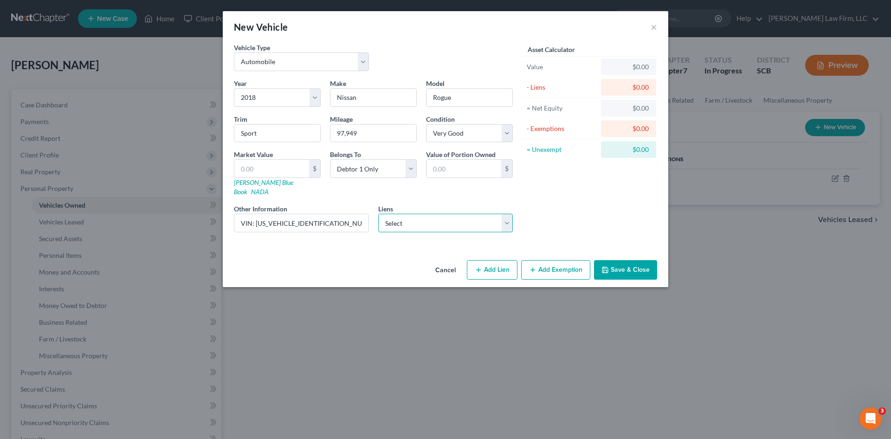
select select "3"
select select "0"
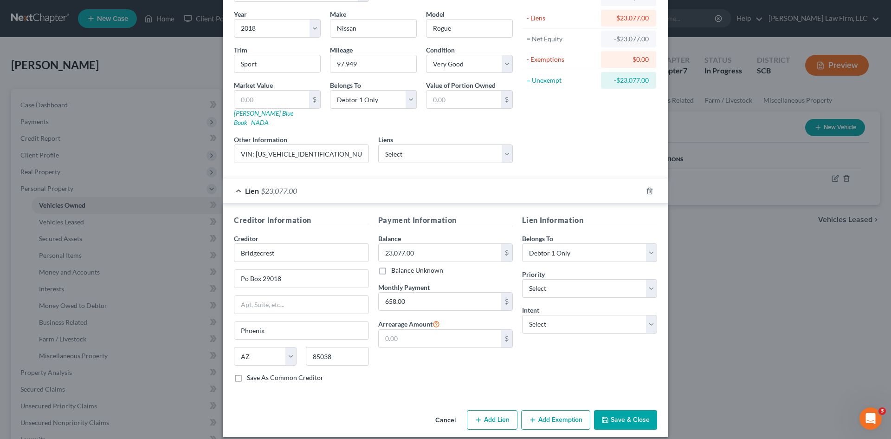
click at [566, 416] on button "Add Exemption" at bounding box center [555, 419] width 69 height 19
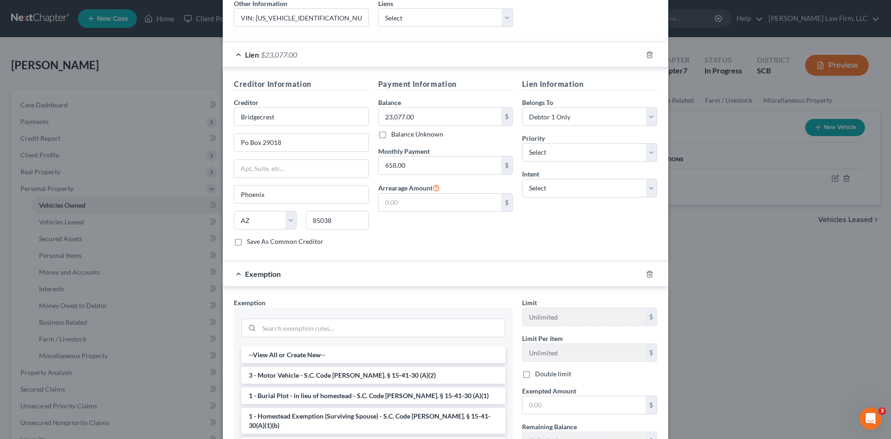
scroll to position [208, 0]
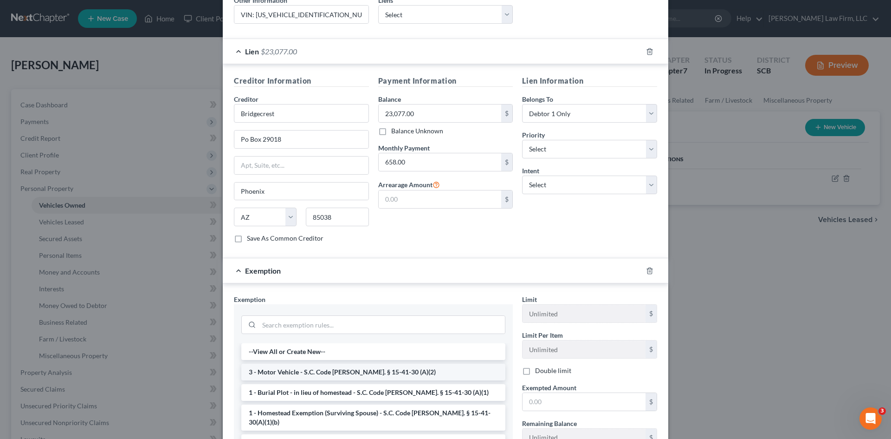
click at [316, 363] on li "3 - Motor Vehicle - S.C. Code Ann. § 15-41-30 (A)(2)" at bounding box center [373, 371] width 264 height 17
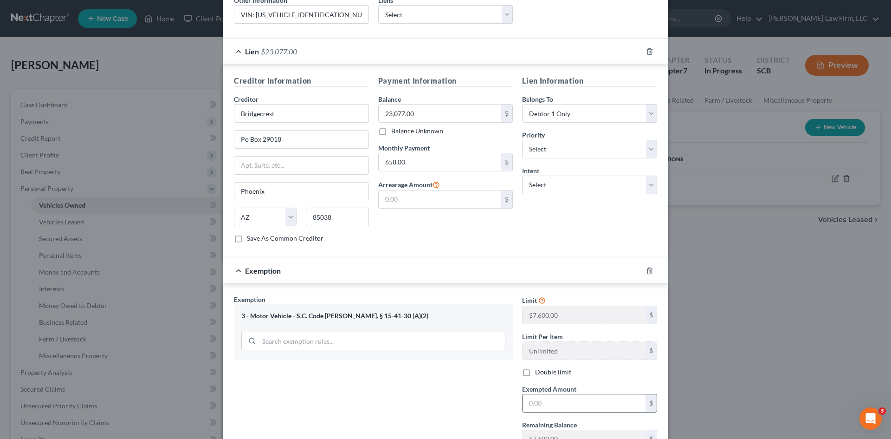
drag, startPoint x: 537, startPoint y: 399, endPoint x: 543, endPoint y: 398, distance: 5.6
click at [539, 399] on input "text" at bounding box center [584, 403] width 123 height 18
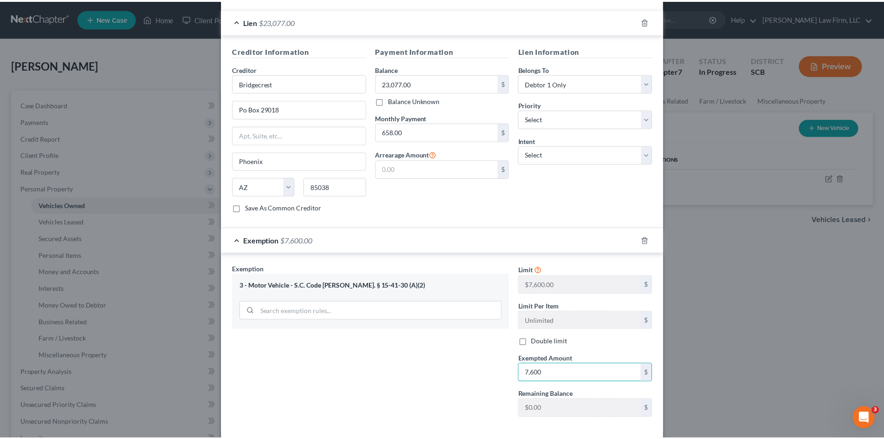
scroll to position [274, 0]
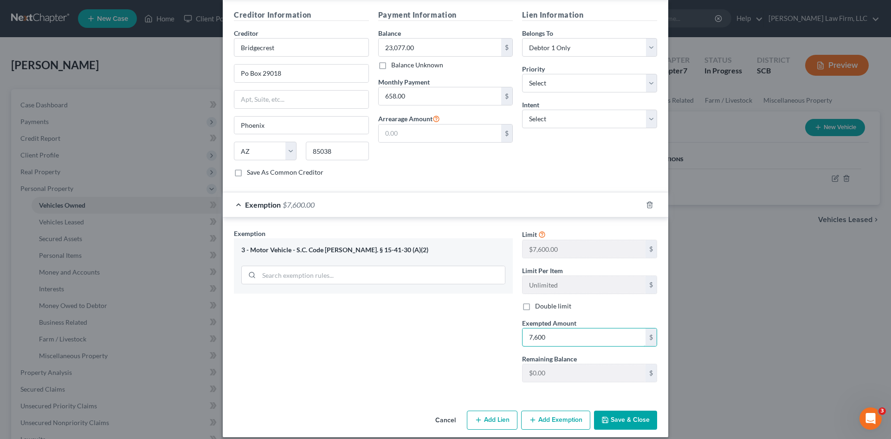
type input "7,600"
click at [608, 410] on button "Save & Close" at bounding box center [625, 419] width 63 height 19
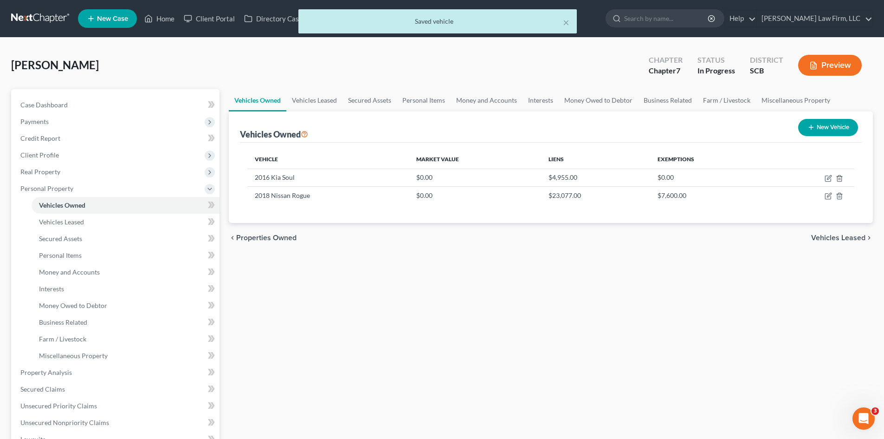
click at [815, 129] on button "New Vehicle" at bounding box center [828, 127] width 60 height 17
select select "0"
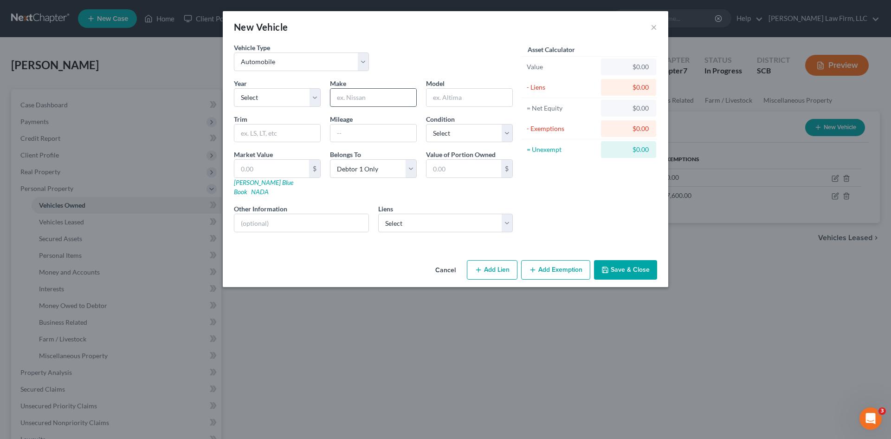
click at [400, 104] on input "text" at bounding box center [373, 98] width 86 height 18
type input "Toyota"
click at [452, 100] on input "text" at bounding box center [470, 98] width 86 height 18
type input "Avalon"
click at [389, 132] on input "text" at bounding box center [373, 133] width 86 height 18
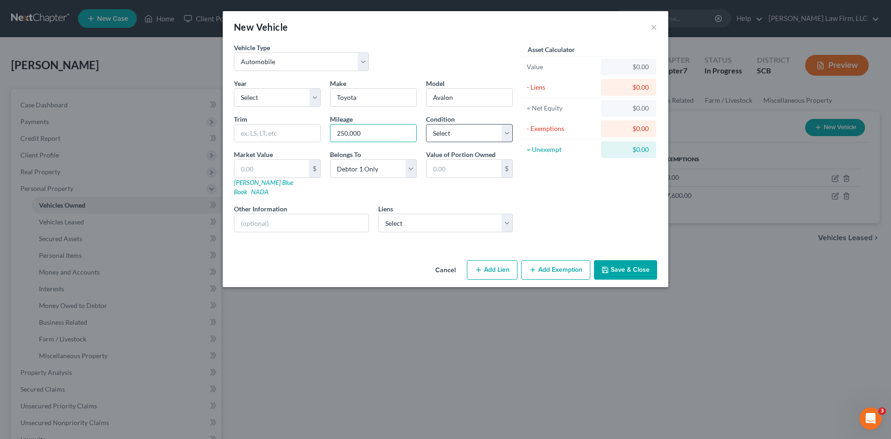
type input "250,000"
click at [488, 140] on select "Select Excellent Very Good Good Fair Poor" at bounding box center [469, 133] width 87 height 19
select select "4"
click at [426, 124] on select "Select Excellent Very Good Good Fair Poor" at bounding box center [469, 133] width 87 height 19
click at [324, 214] on input "text" at bounding box center [301, 223] width 134 height 18
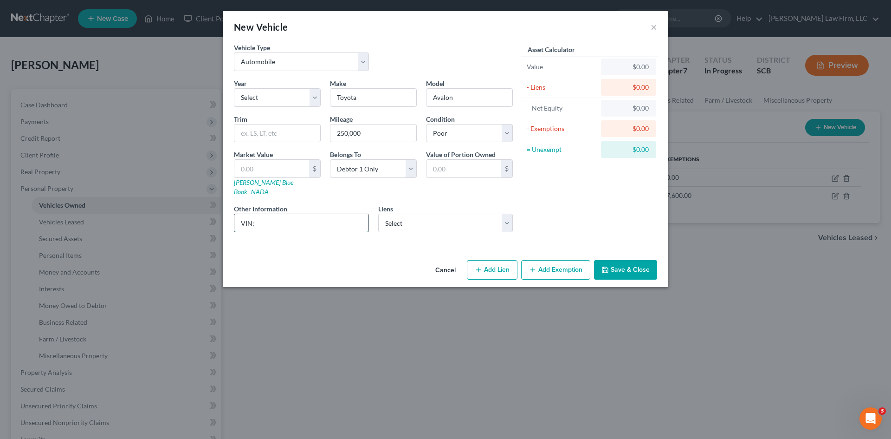
click at [296, 219] on input "VIN:" at bounding box center [301, 223] width 134 height 18
type input "VIN: 4T1BF28B82U223838"
click at [306, 104] on select "Select 2026 2025 2024 2023 2022 2021 2020 2019 2018 2017 2016 2015 2014 2013 20…" at bounding box center [277, 97] width 87 height 19
select select "24"
click at [234, 88] on select "Select 2026 2025 2024 2023 2022 2021 2020 2019 2018 2017 2016 2015 2014 2013 20…" at bounding box center [277, 97] width 87 height 19
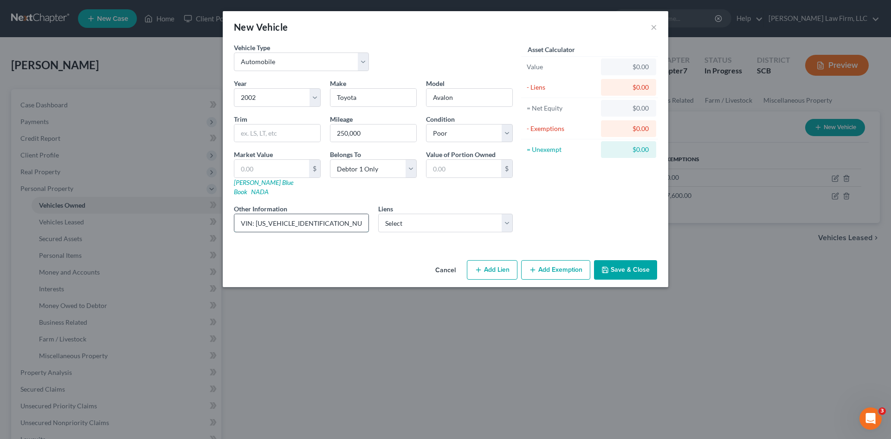
click at [338, 214] on input "VIN: 4T1BF28B82U223838" at bounding box center [301, 223] width 134 height 18
type input "VIN: 4T1BF28B82U223838 (no lien)"
click at [404, 215] on select "Select Amer Fst Fin - $1,621.00" at bounding box center [445, 223] width 135 height 19
click at [635, 264] on button "Save & Close" at bounding box center [625, 269] width 63 height 19
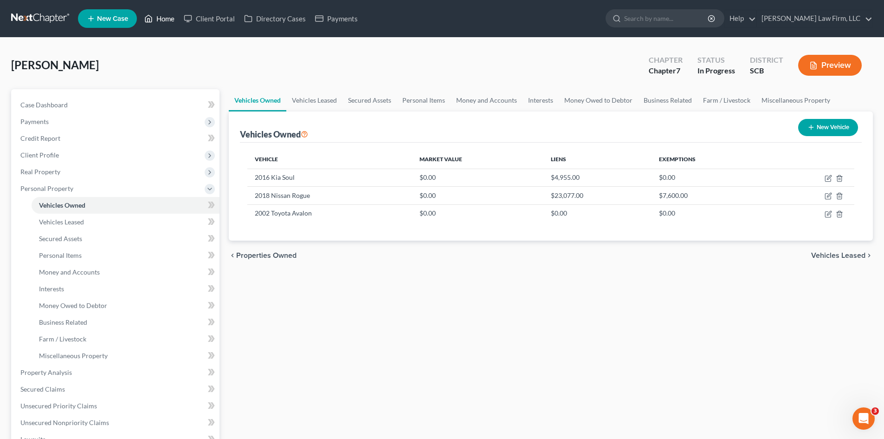
click at [166, 21] on link "Home" at bounding box center [159, 18] width 39 height 17
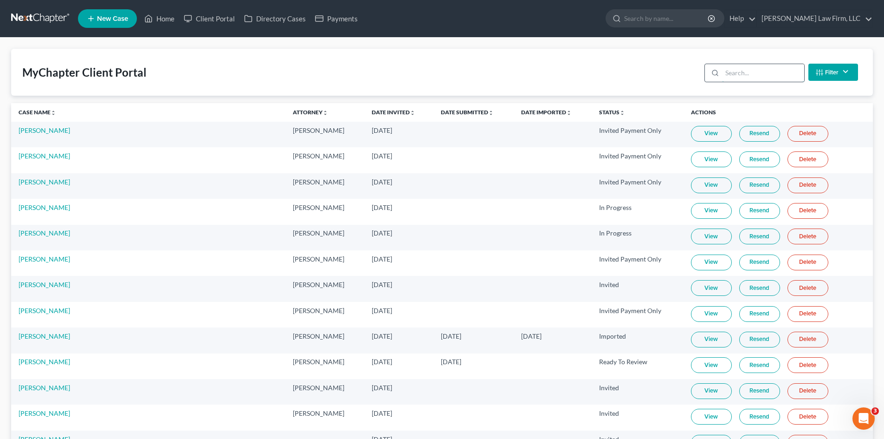
click at [784, 72] on input "search" at bounding box center [763, 73] width 82 height 18
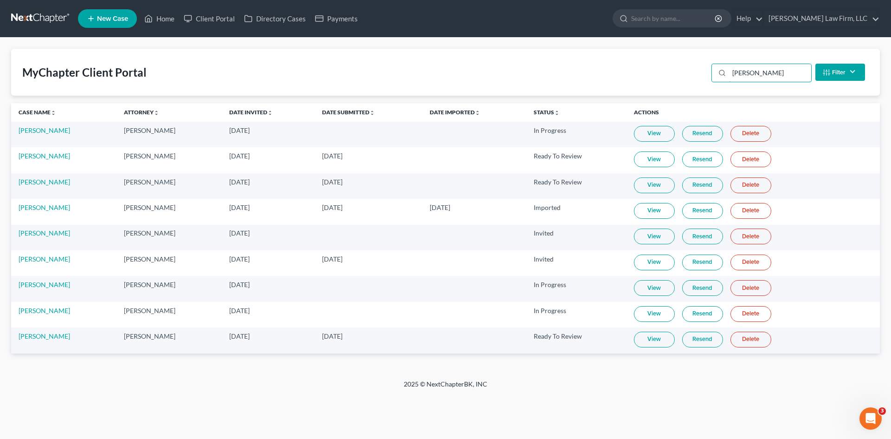
type input "[PERSON_NAME]"
click at [664, 344] on link "View" at bounding box center [654, 339] width 41 height 16
